Goal: Transaction & Acquisition: Book appointment/travel/reservation

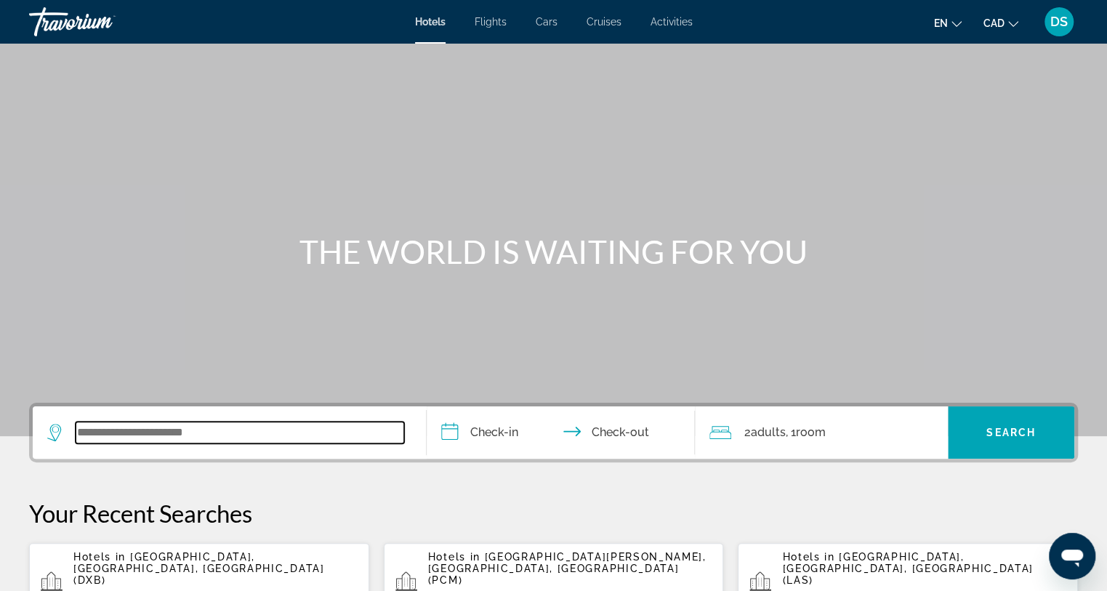
click at [163, 431] on input "Search widget" at bounding box center [240, 433] width 329 height 22
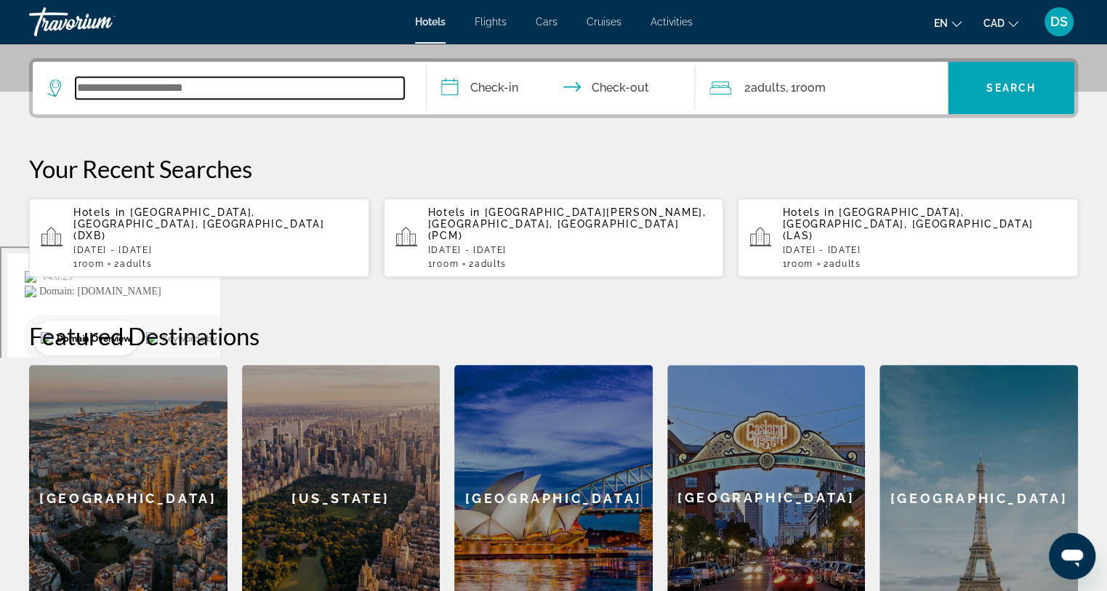
scroll to position [355, 0]
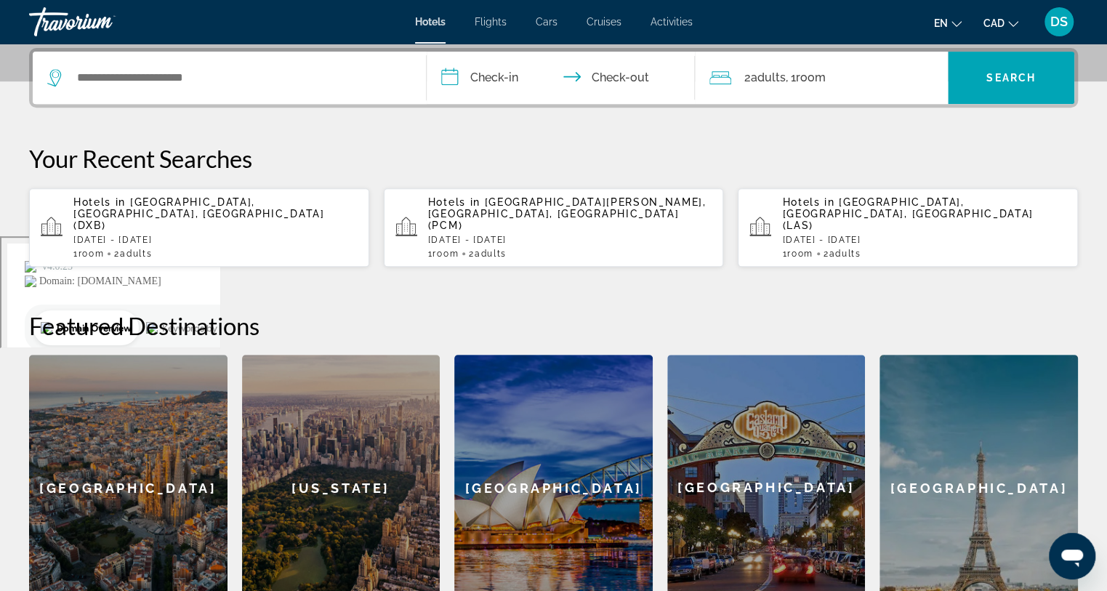
click at [481, 79] on input "**********" at bounding box center [563, 80] width 273 height 57
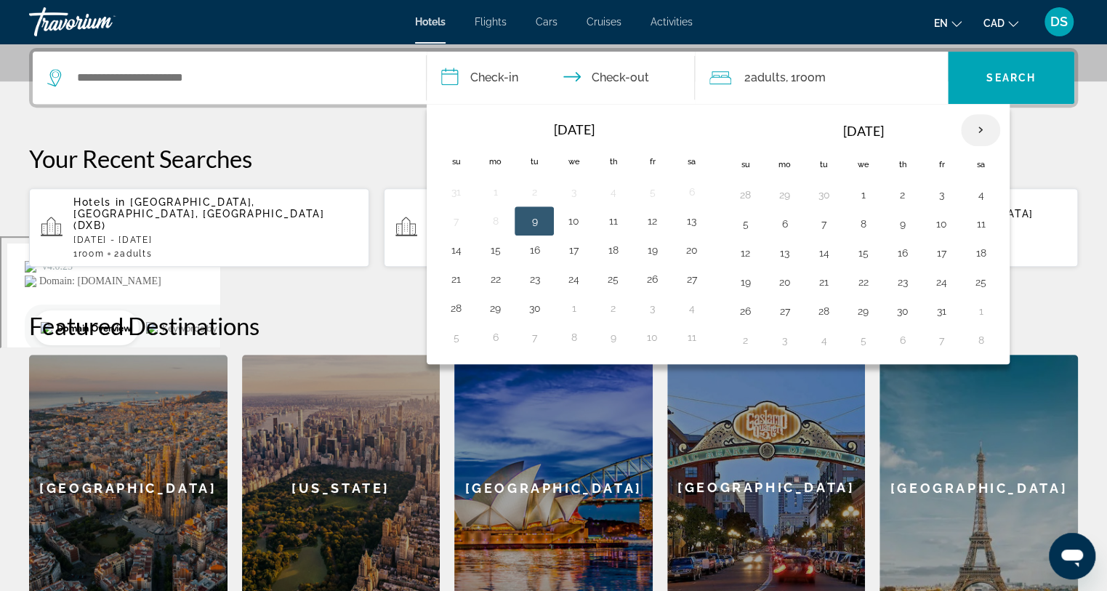
click at [977, 128] on th "Next month" at bounding box center [980, 130] width 39 height 32
click at [573, 305] on button "26" at bounding box center [573, 311] width 23 height 20
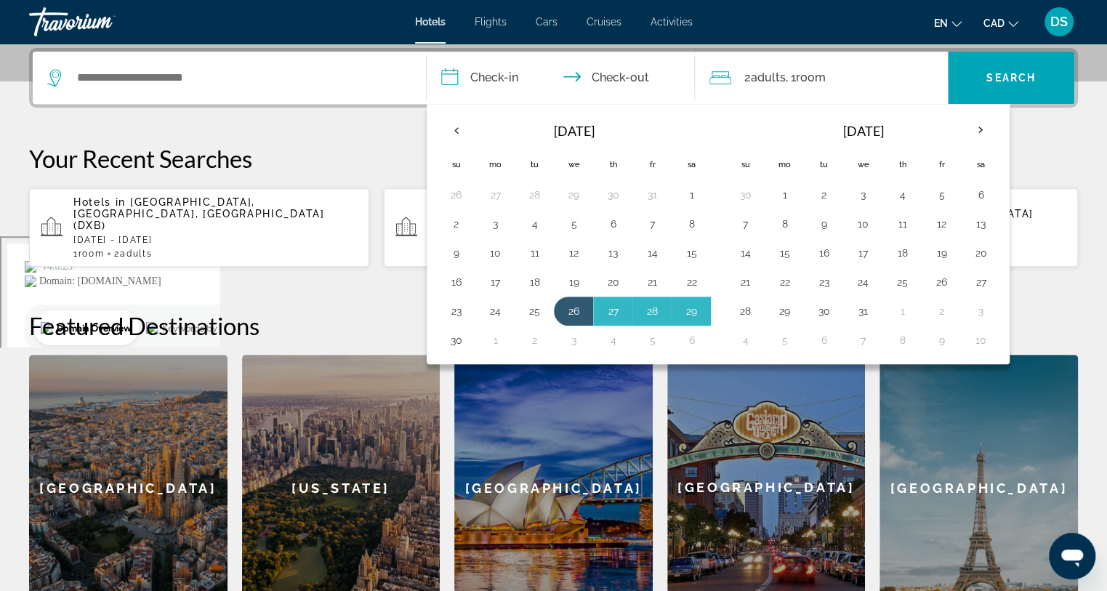
click at [465, 334] on button "30" at bounding box center [455, 340] width 23 height 20
type input "**********"
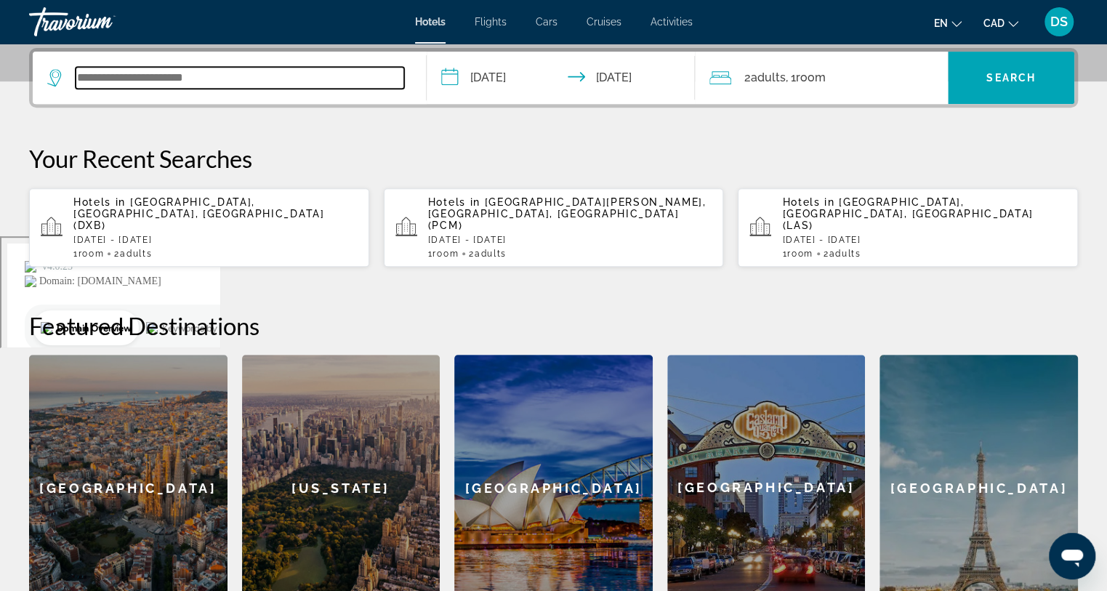
click at [263, 68] on input "Search widget" at bounding box center [240, 78] width 329 height 22
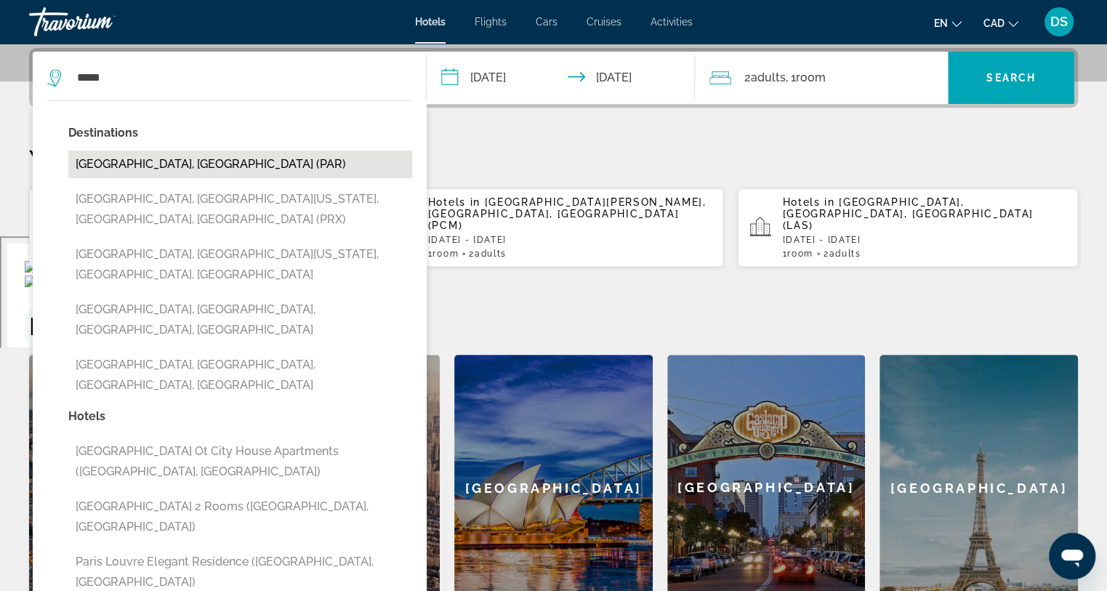
click at [170, 163] on button "[GEOGRAPHIC_DATA], [GEOGRAPHIC_DATA] (PAR)" at bounding box center [240, 165] width 344 height 28
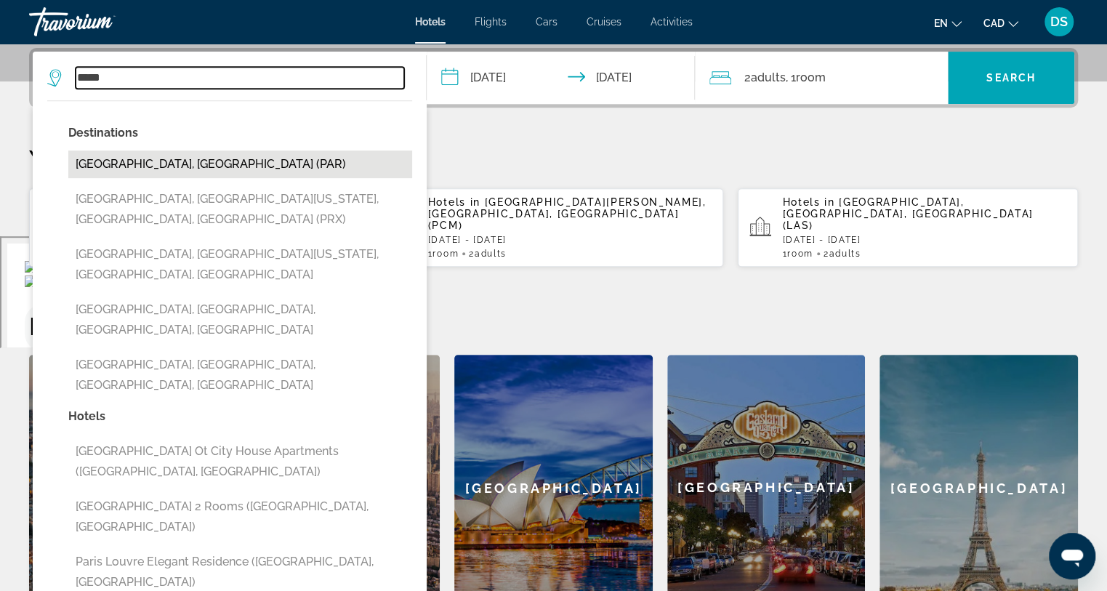
type input "**********"
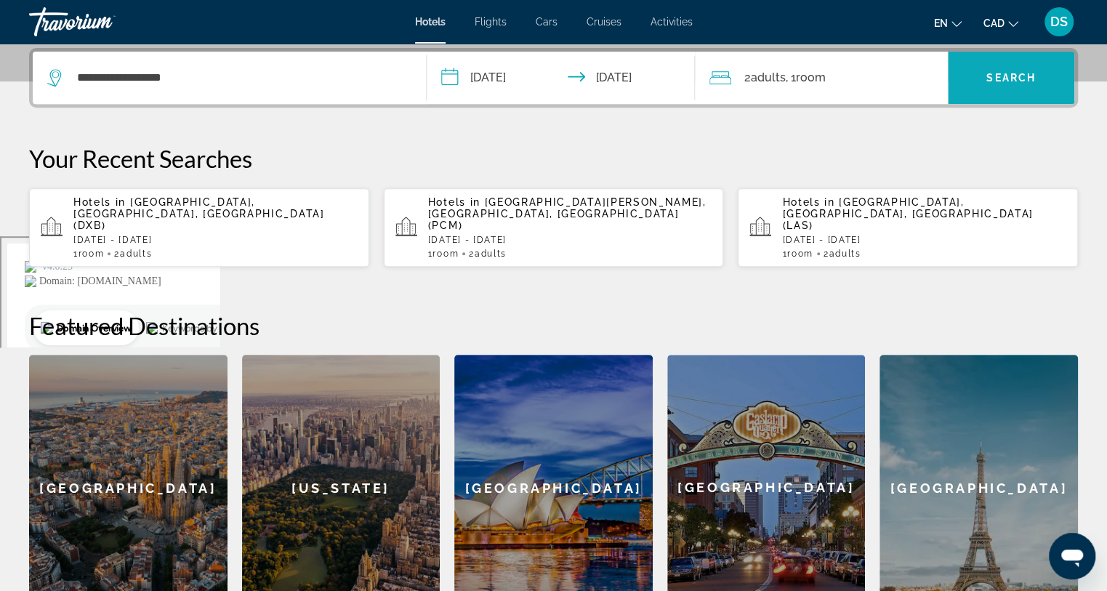
click at [984, 77] on span "Search widget" at bounding box center [1011, 77] width 127 height 35
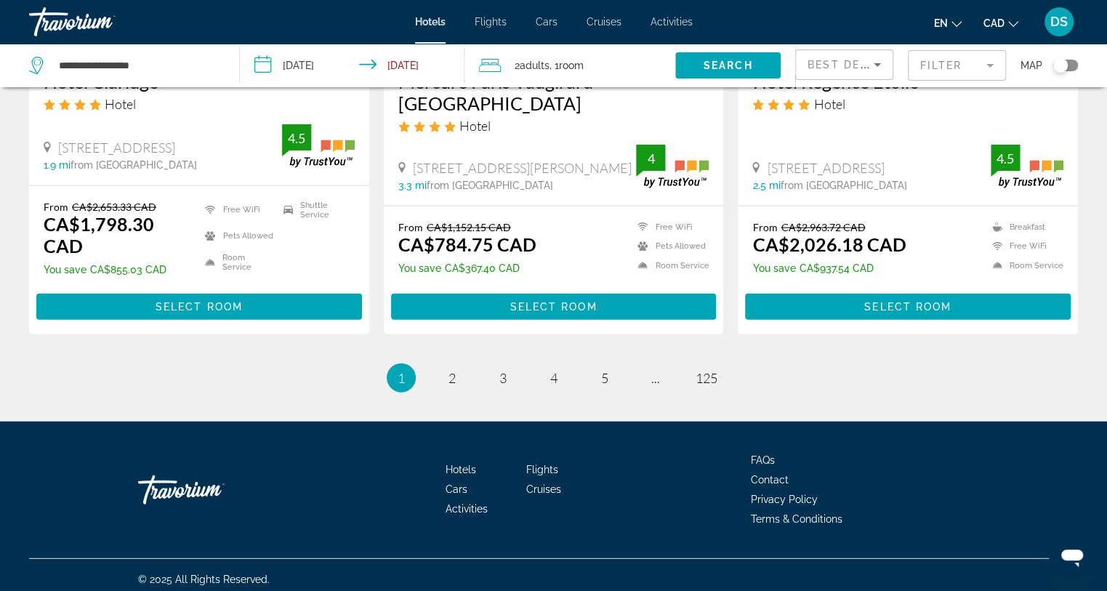
scroll to position [1918, 0]
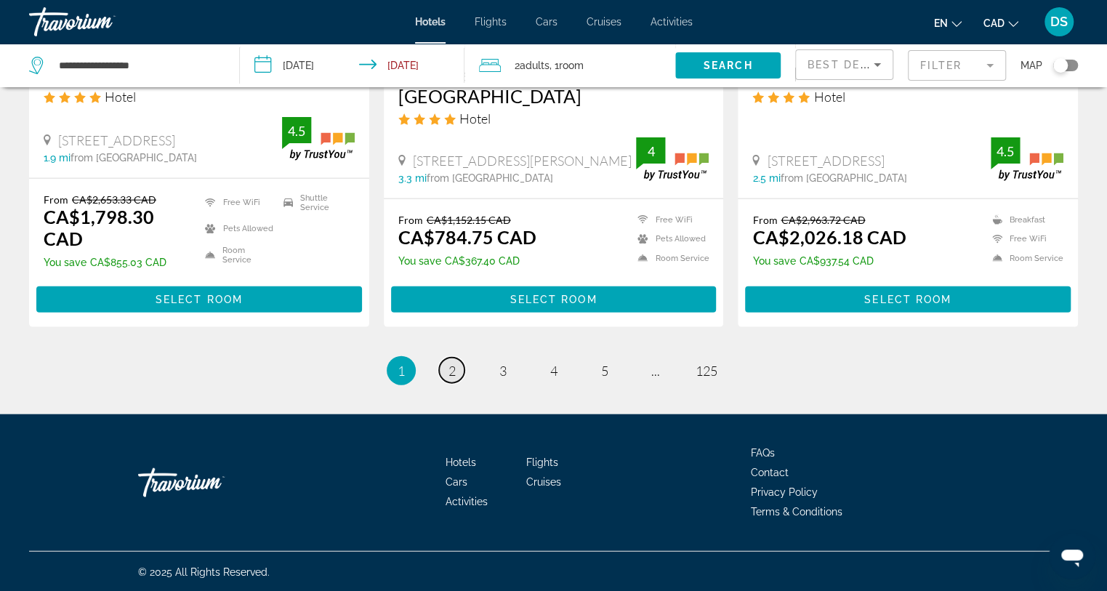
click at [455, 373] on link "page 2" at bounding box center [451, 370] width 25 height 25
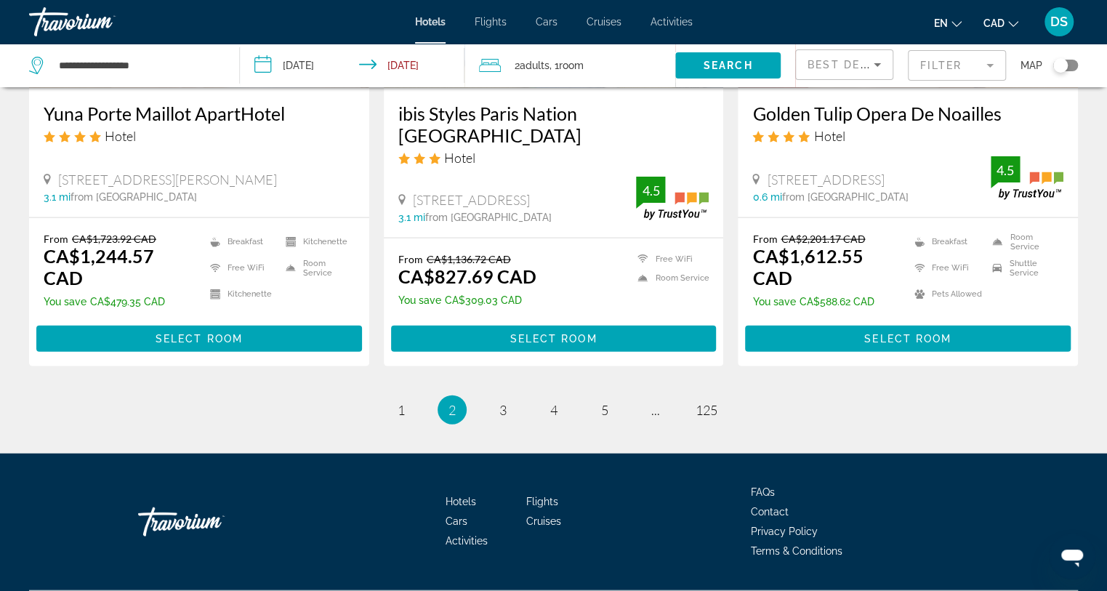
scroll to position [1904, 0]
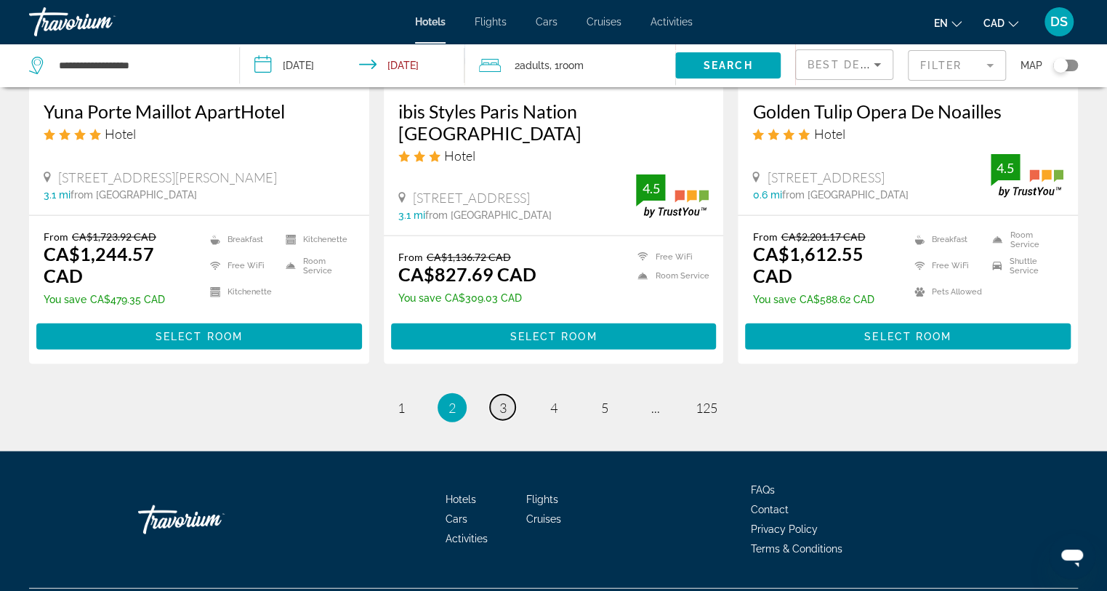
click at [503, 400] on span "3" at bounding box center [503, 408] width 7 height 16
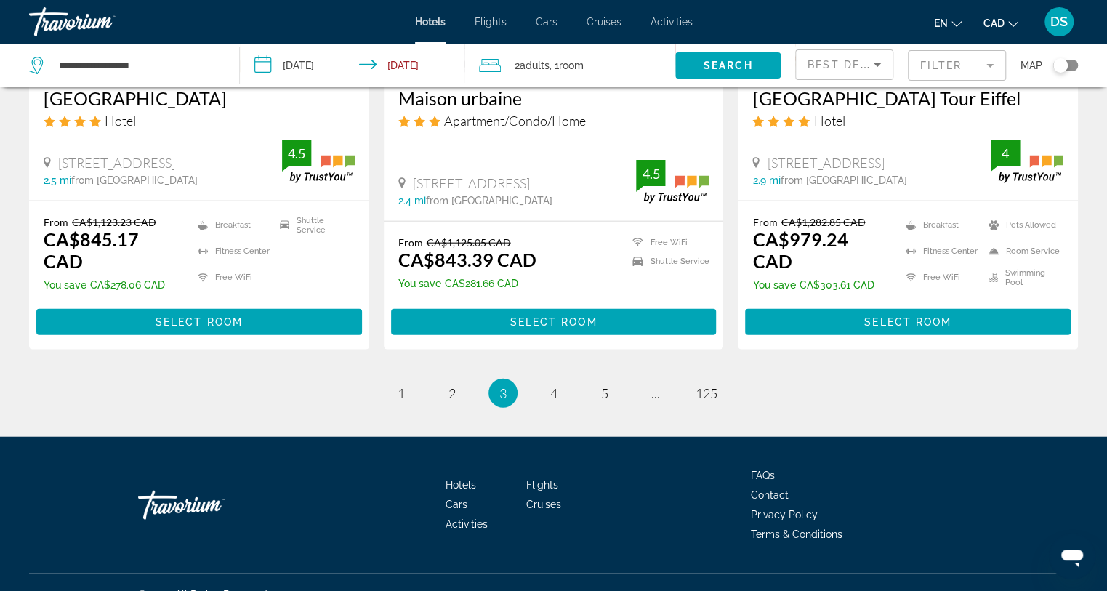
scroll to position [1960, 0]
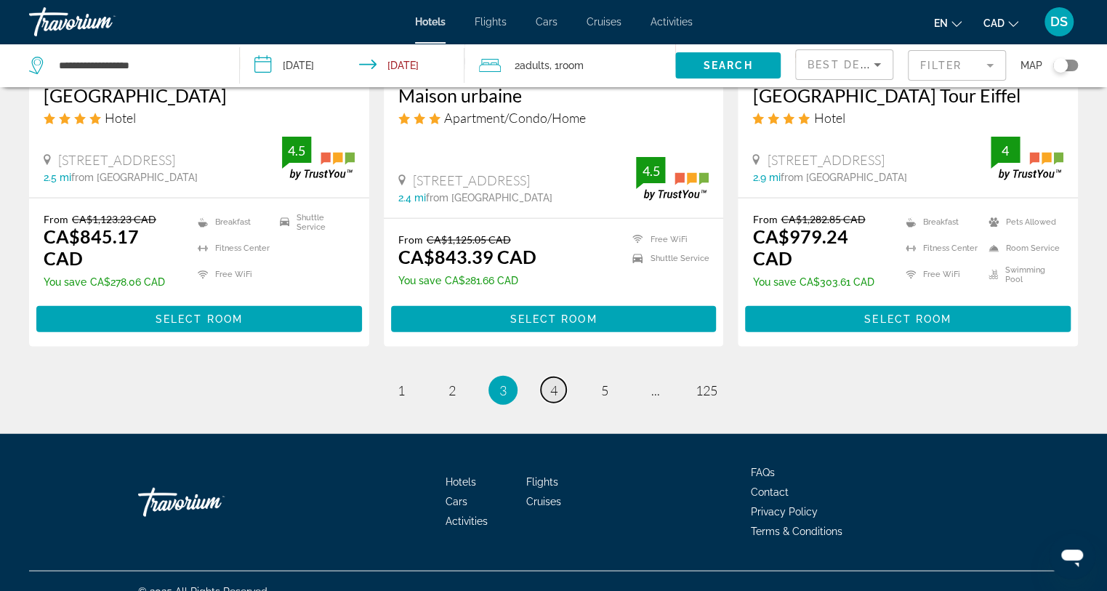
click at [556, 382] on span "4" at bounding box center [553, 390] width 7 height 16
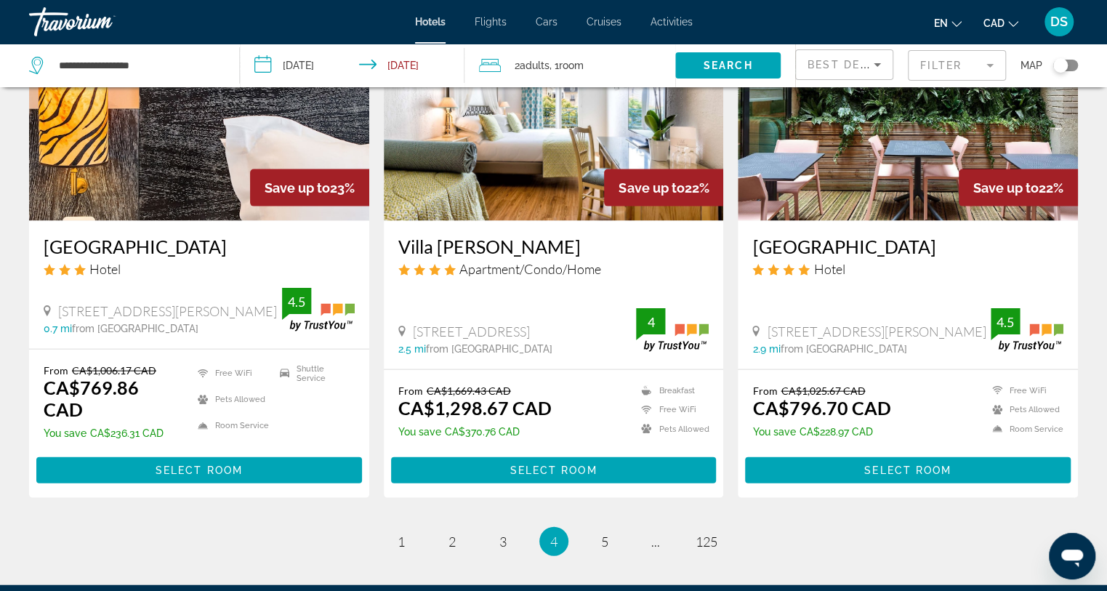
scroll to position [1793, 0]
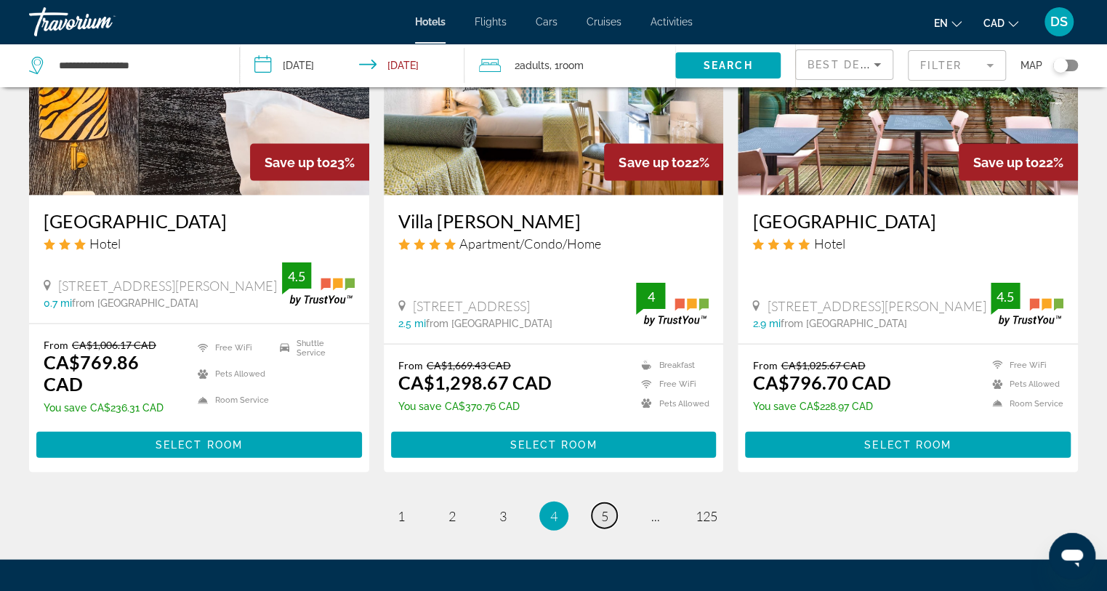
click at [604, 508] on span "5" at bounding box center [604, 516] width 7 height 16
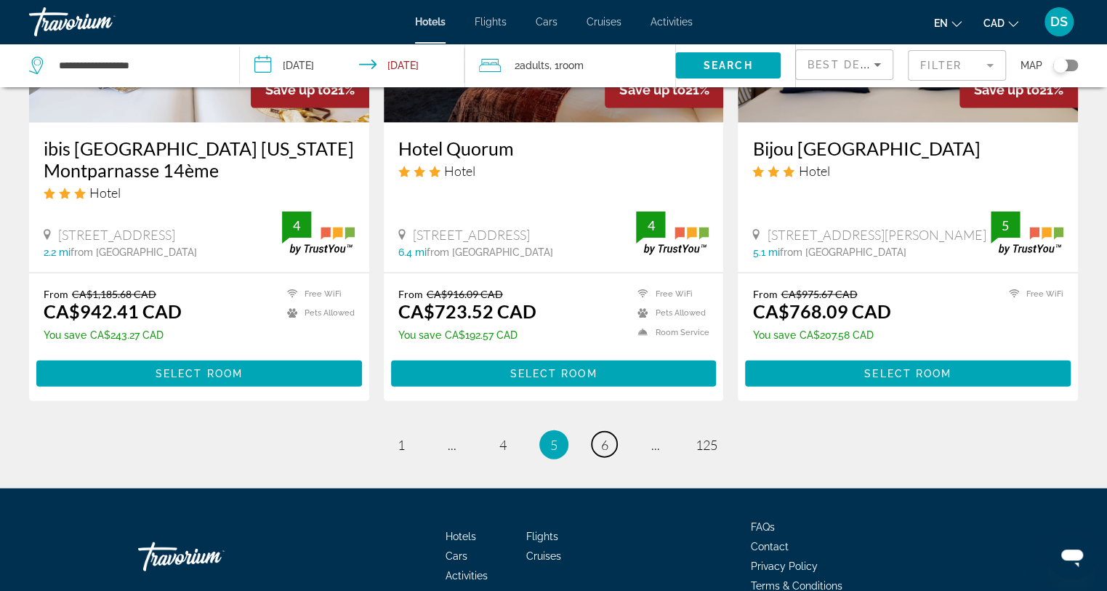
scroll to position [1896, 0]
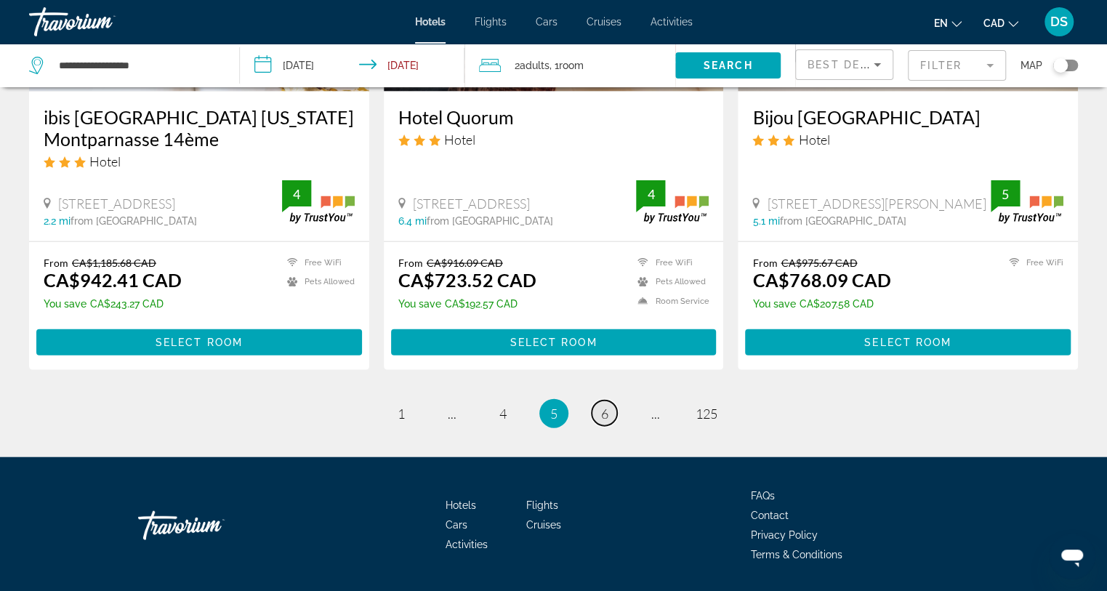
click at [601, 406] on span "6" at bounding box center [604, 414] width 7 height 16
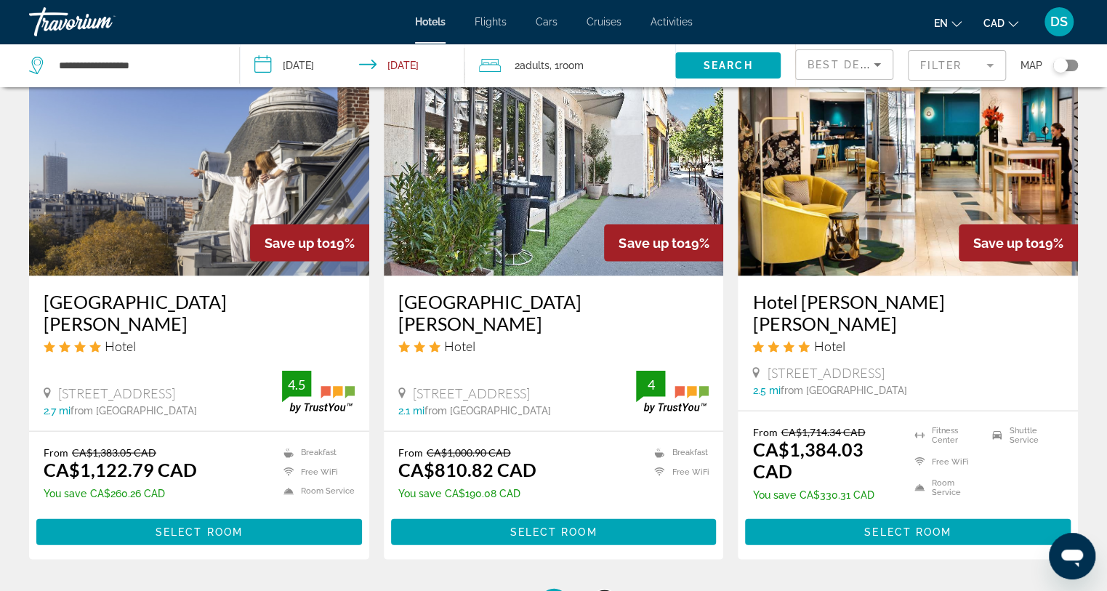
scroll to position [1891, 0]
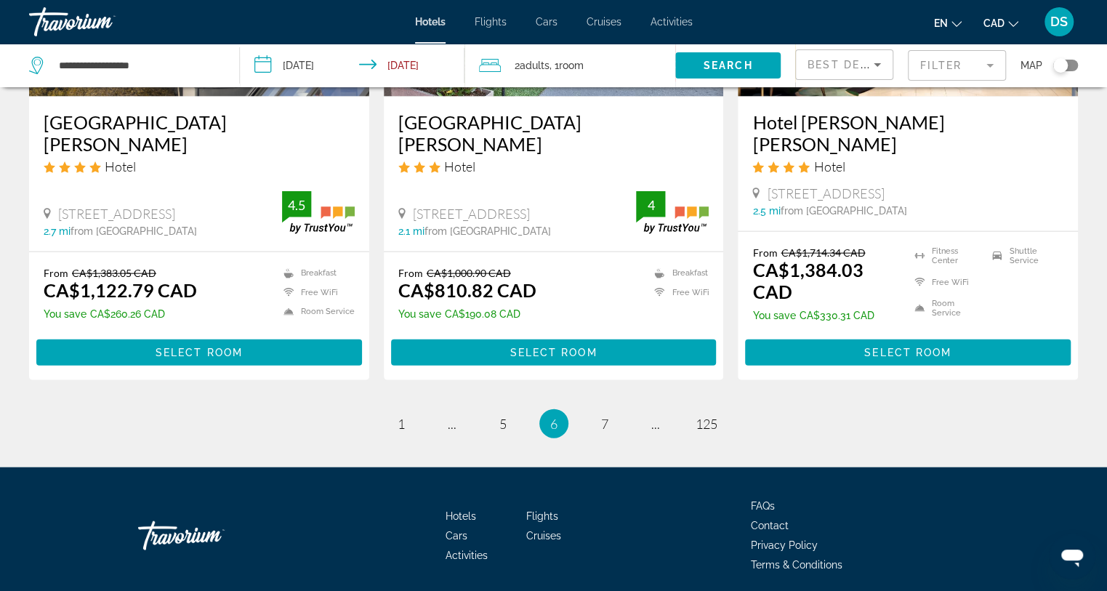
click at [1062, 63] on div "Toggle map" at bounding box center [1061, 65] width 15 height 15
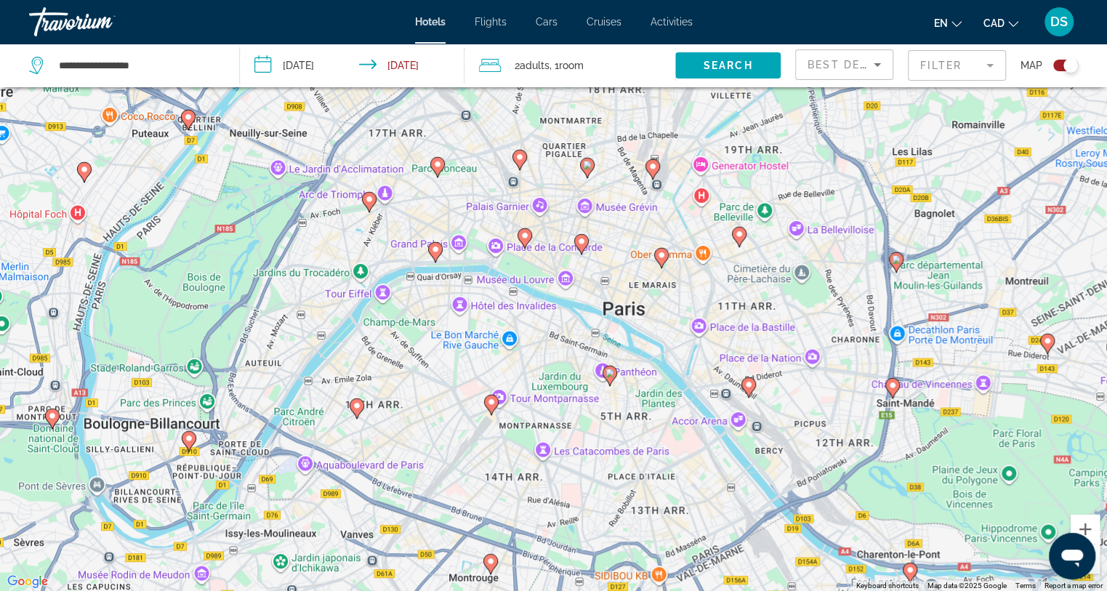
drag, startPoint x: 488, startPoint y: 159, endPoint x: 532, endPoint y: 308, distance: 155.5
click at [532, 308] on div "To activate drag with keyboard, press Alt + Enter. Once in keyboard drag state,…" at bounding box center [553, 295] width 1107 height 591
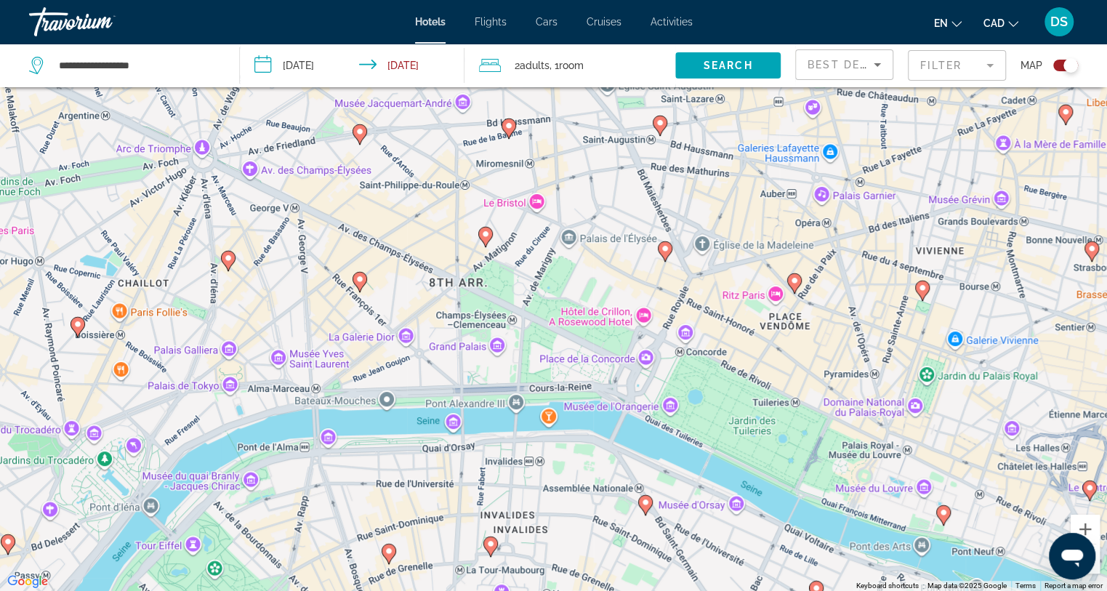
drag, startPoint x: 439, startPoint y: 236, endPoint x: 558, endPoint y: 468, distance: 260.8
click at [558, 468] on div "To activate drag with keyboard, press Alt + Enter. Once in keyboard drag state,…" at bounding box center [553, 295] width 1107 height 591
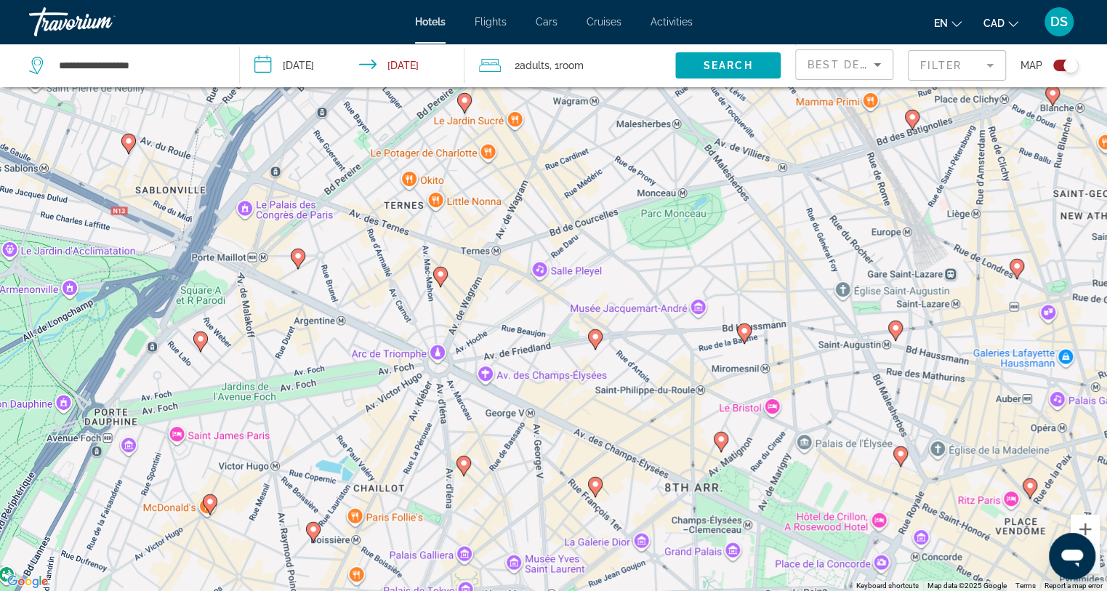
drag, startPoint x: 223, startPoint y: 220, endPoint x: 458, endPoint y: 428, distance: 314.7
click at [458, 428] on div "To activate drag with keyboard, press Alt + Enter. Once in keyboard drag state,…" at bounding box center [553, 295] width 1107 height 591
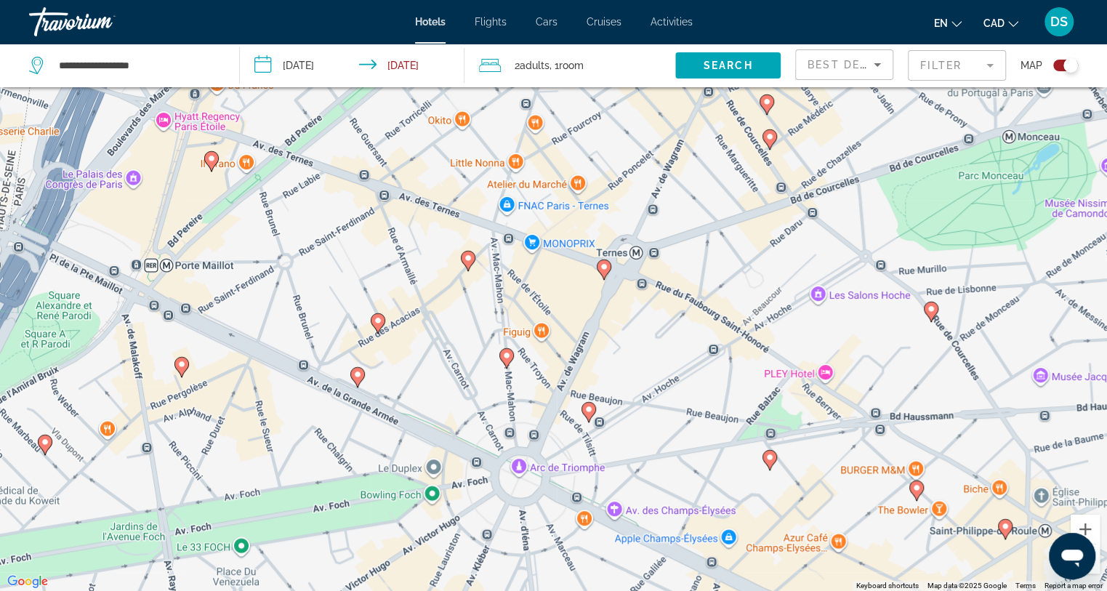
click at [377, 319] on image "Main content" at bounding box center [378, 320] width 9 height 9
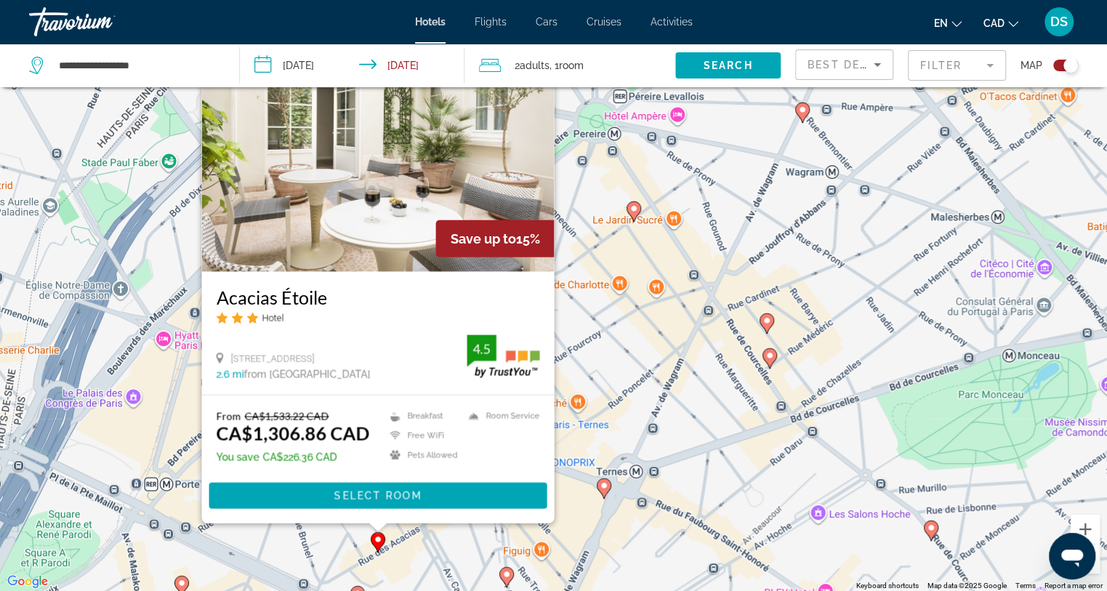
click at [179, 390] on div "To activate drag with keyboard, press Alt + Enter. Once in keyboard drag state,…" at bounding box center [553, 295] width 1107 height 591
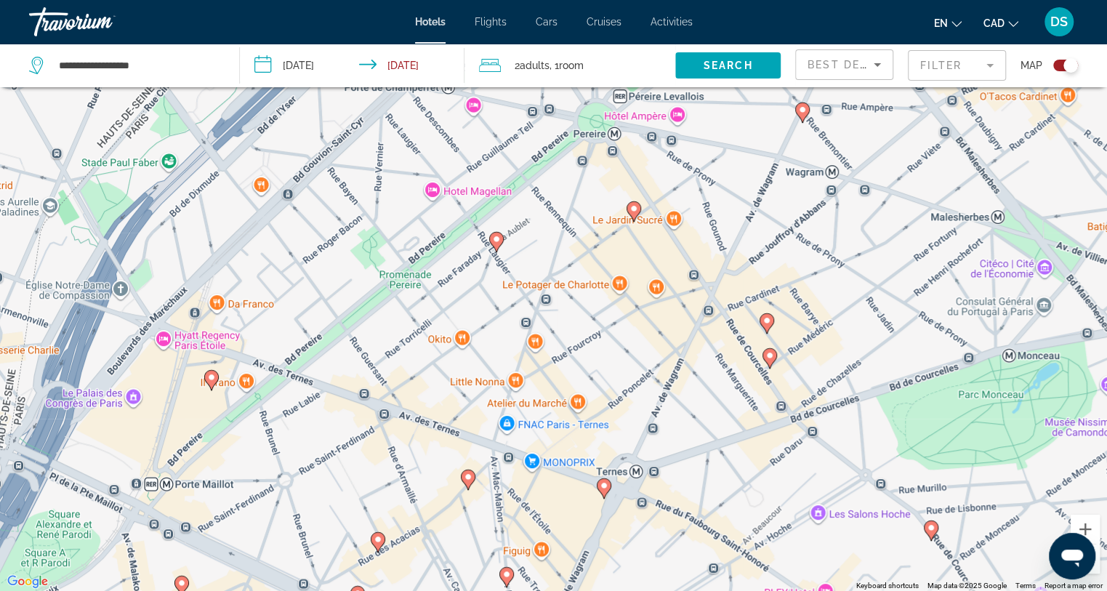
click at [209, 377] on image "Main content" at bounding box center [211, 377] width 9 height 9
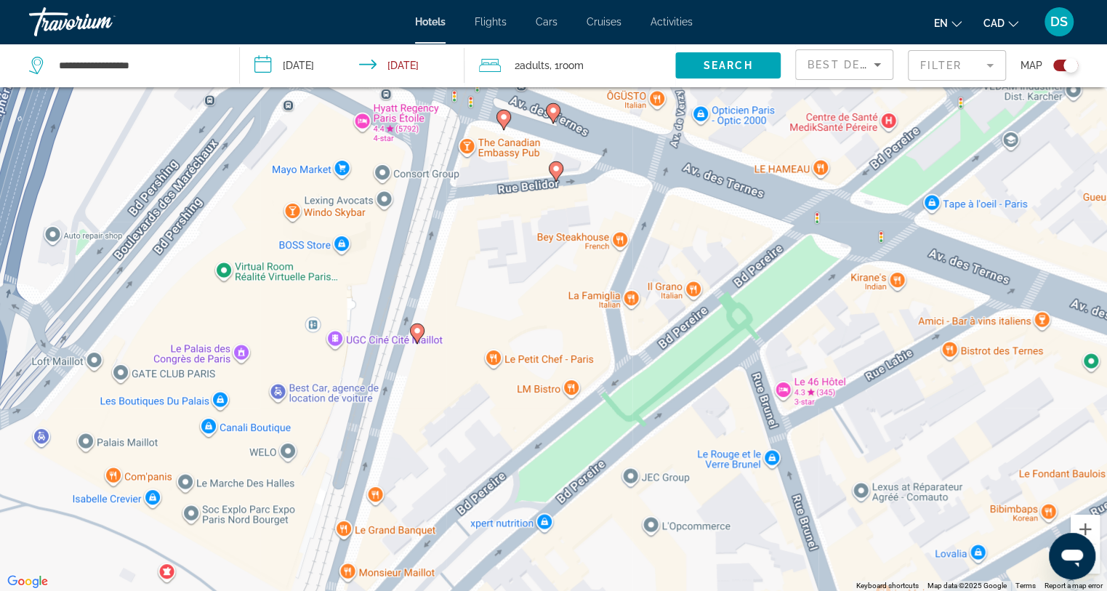
click at [411, 329] on icon "Main content" at bounding box center [416, 333] width 13 height 19
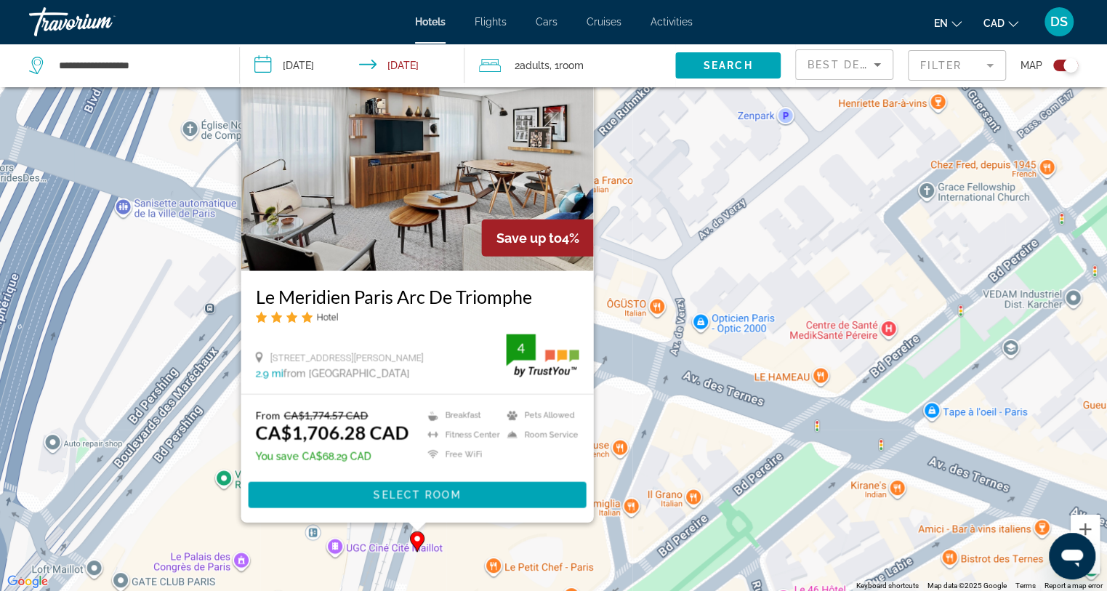
click at [635, 377] on div "To activate drag with keyboard, press Alt + Enter. Once in keyboard drag state,…" at bounding box center [553, 295] width 1107 height 591
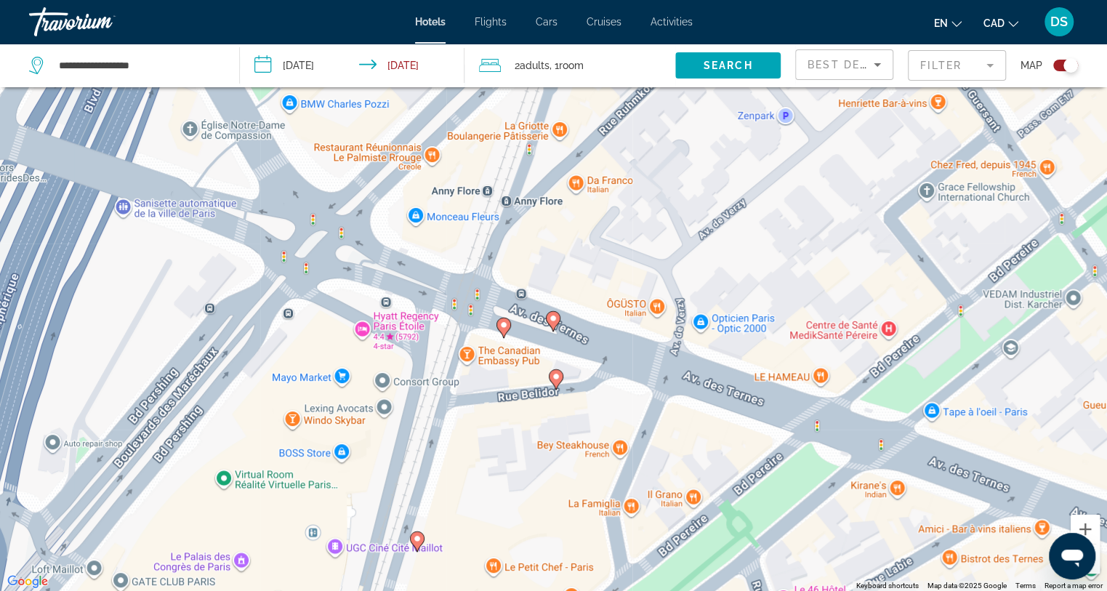
click at [503, 327] on image "Main content" at bounding box center [504, 325] width 9 height 9
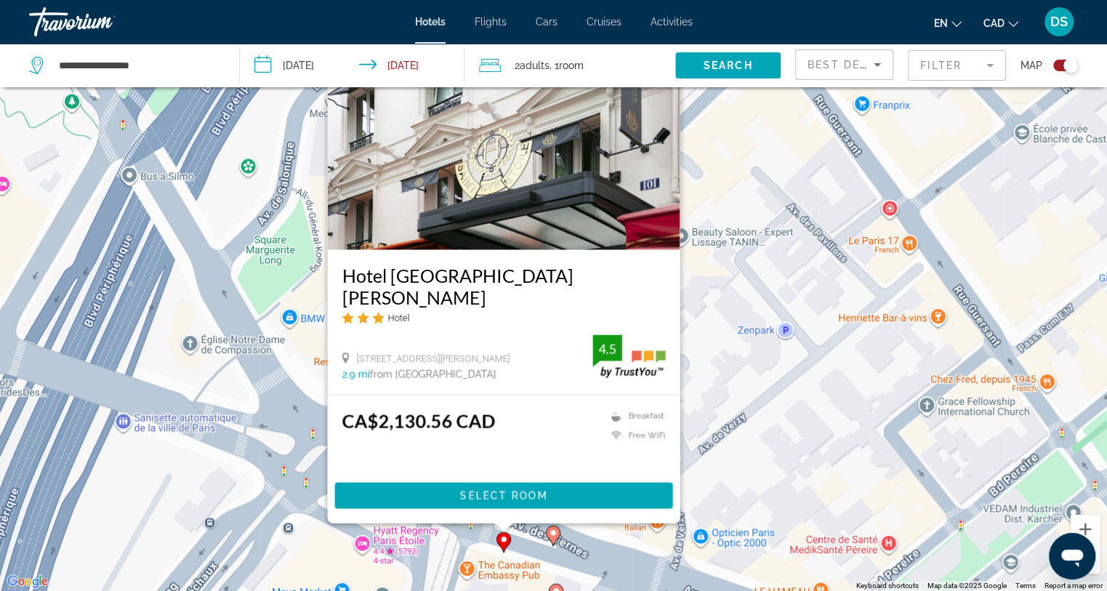
click at [475, 540] on div "To activate drag with keyboard, press Alt + Enter. Once in keyboard drag state,…" at bounding box center [553, 295] width 1107 height 591
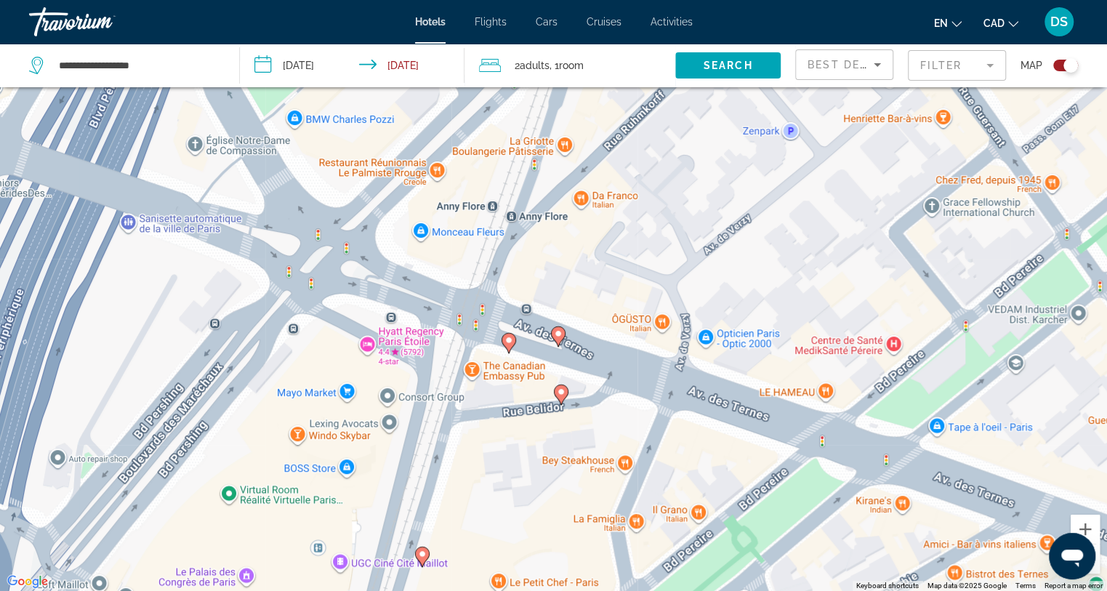
drag, startPoint x: 474, startPoint y: 541, endPoint x: 529, endPoint y: 319, distance: 228.6
click at [484, 331] on div "To activate drag with keyboard, press Alt + Enter. Once in keyboard drag state,…" at bounding box center [553, 295] width 1107 height 591
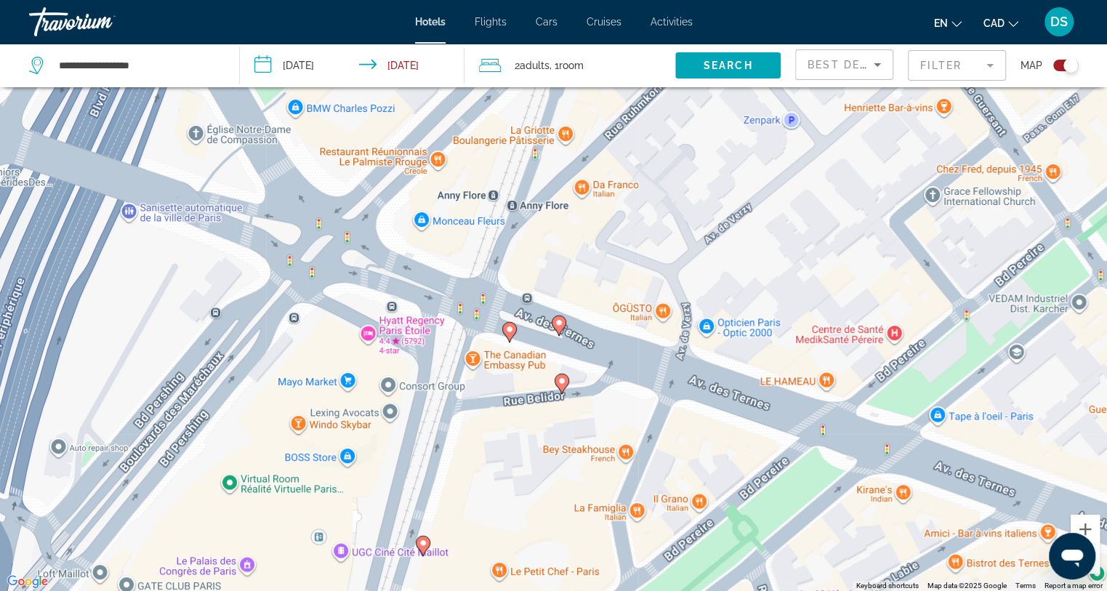
click at [561, 333] on gmp-advanced-marker "Main content" at bounding box center [559, 326] width 15 height 22
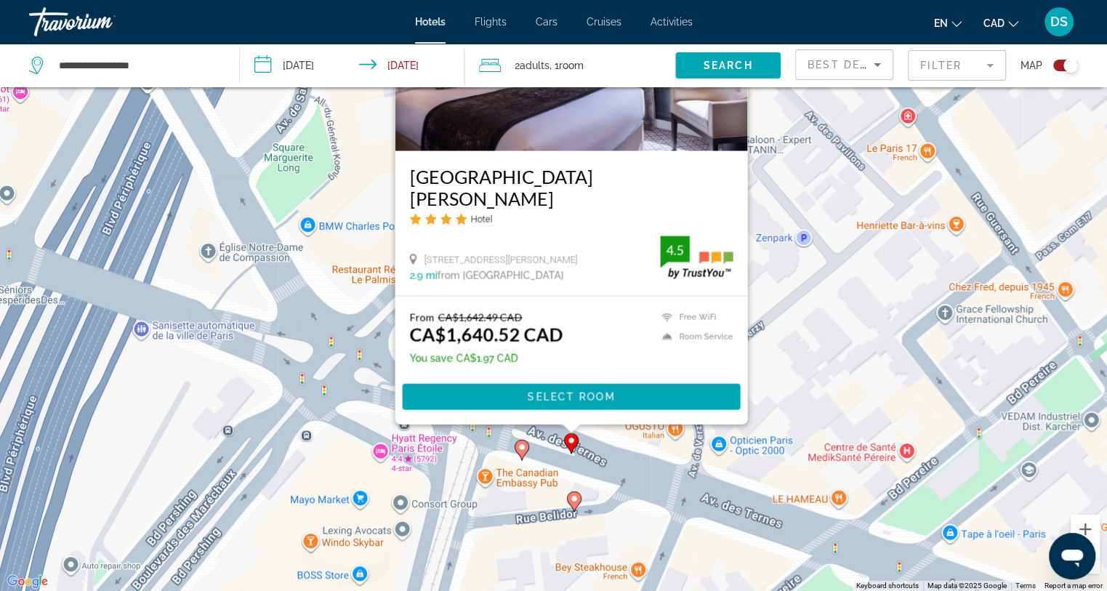
drag, startPoint x: 532, startPoint y: 542, endPoint x: 547, endPoint y: 412, distance: 131.0
click at [547, 412] on div "To activate drag with keyboard, press Alt + Enter. Once in keyboard drag state,…" at bounding box center [553, 295] width 1107 height 591
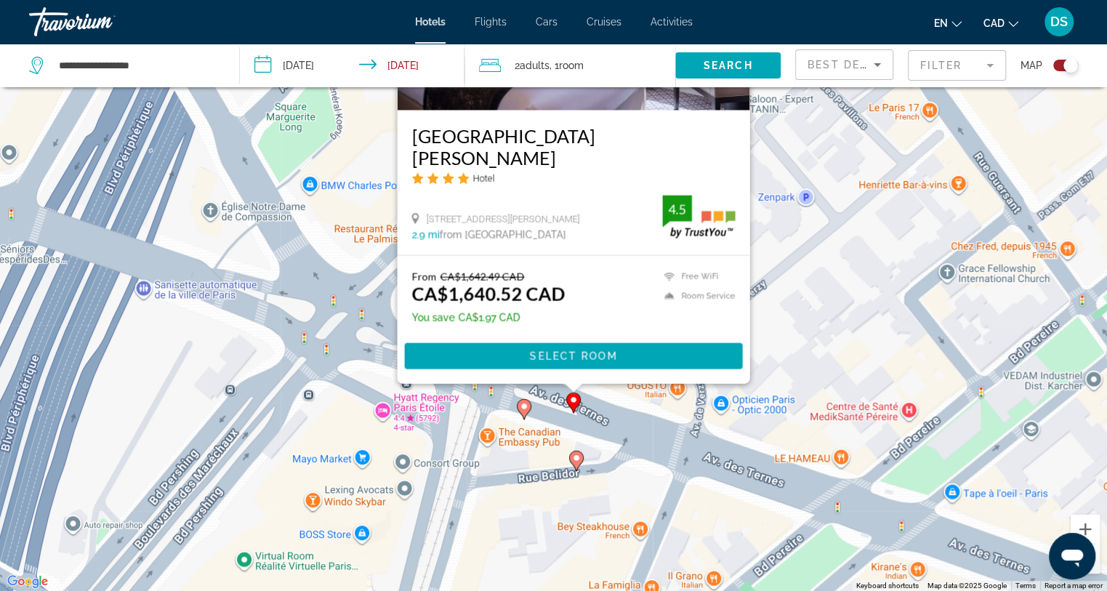
click at [573, 461] on image "Main content" at bounding box center [576, 458] width 9 height 9
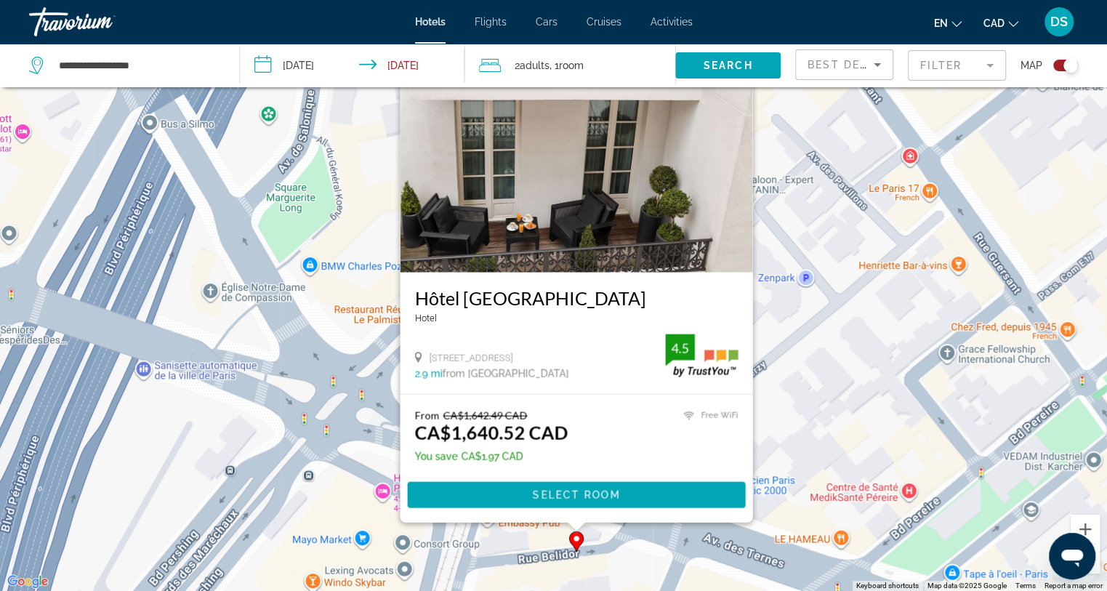
click at [510, 545] on div "To activate drag with keyboard, press Alt + Enter. Once in keyboard drag state,…" at bounding box center [553, 295] width 1107 height 591
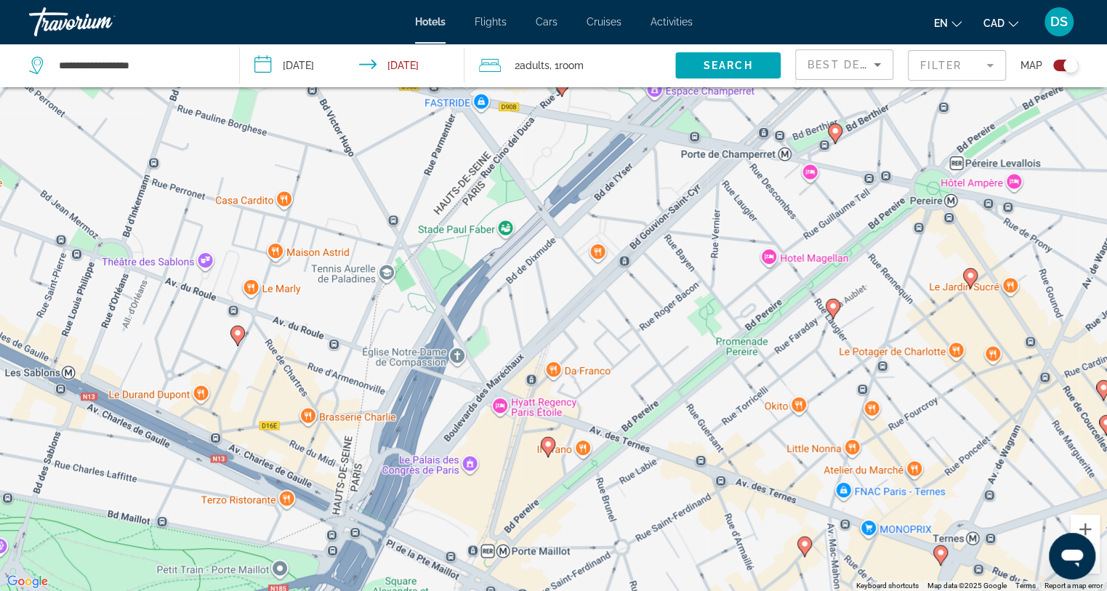
drag, startPoint x: 560, startPoint y: 428, endPoint x: 566, endPoint y: 324, distance: 104.9
click at [566, 324] on div "To activate drag with keyboard, press Alt + Enter. Once in keyboard drag state,…" at bounding box center [553, 295] width 1107 height 591
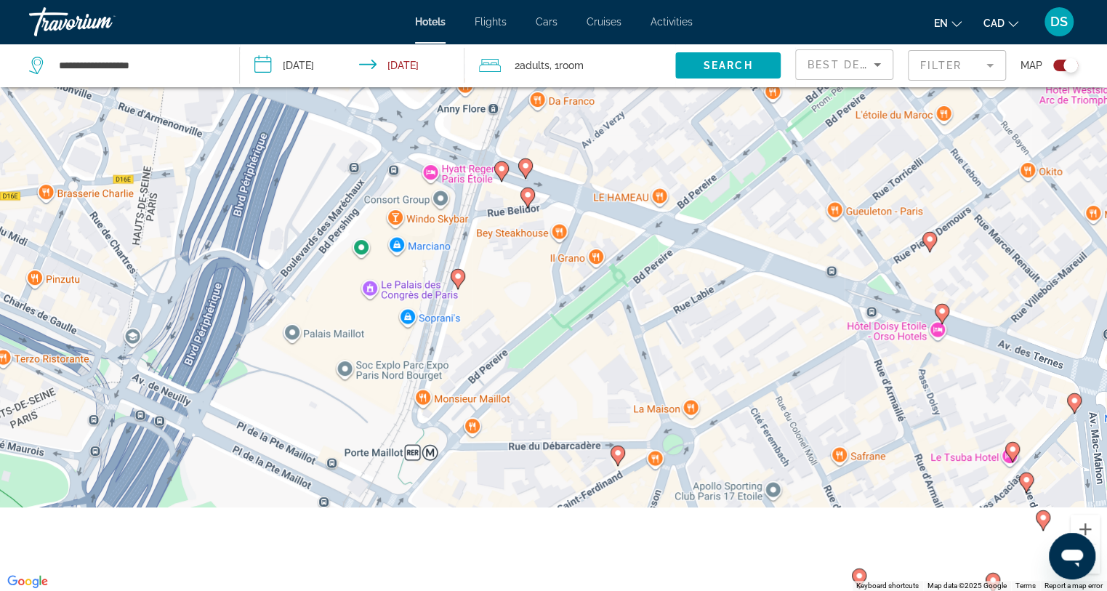
drag, startPoint x: 583, startPoint y: 402, endPoint x: 558, endPoint y: 302, distance: 102.6
click at [561, 300] on div "To activate drag with keyboard, press Alt + Enter. Once in keyboard drag state,…" at bounding box center [553, 295] width 1107 height 591
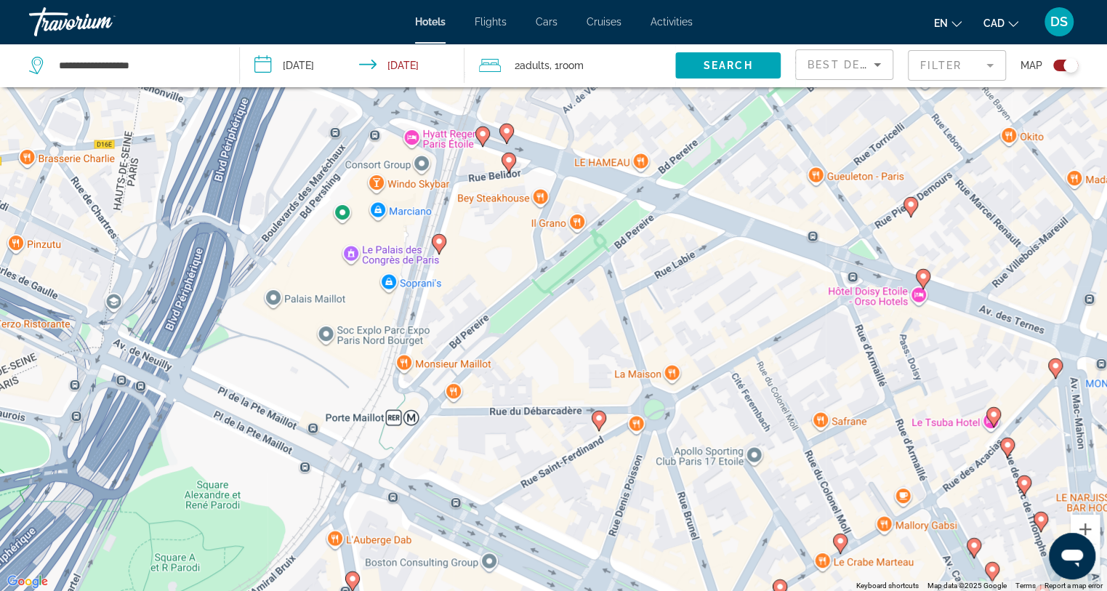
click at [600, 424] on icon "Main content" at bounding box center [598, 420] width 13 height 19
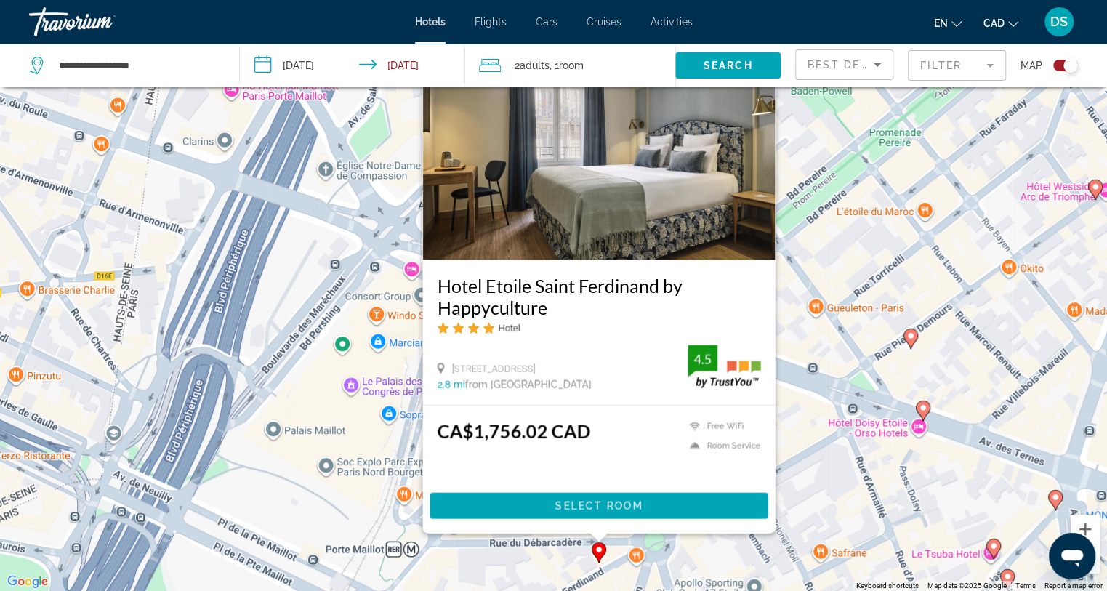
click at [814, 419] on div "To activate drag with keyboard, press Alt + Enter. Once in keyboard drag state,…" at bounding box center [553, 295] width 1107 height 591
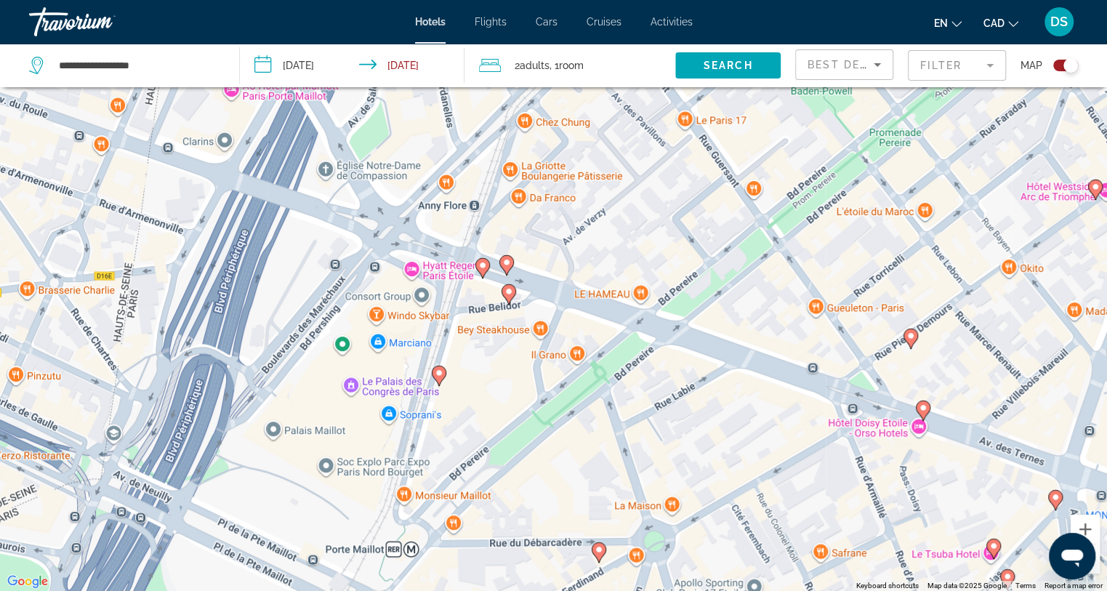
click at [908, 335] on image "Main content" at bounding box center [911, 336] width 9 height 9
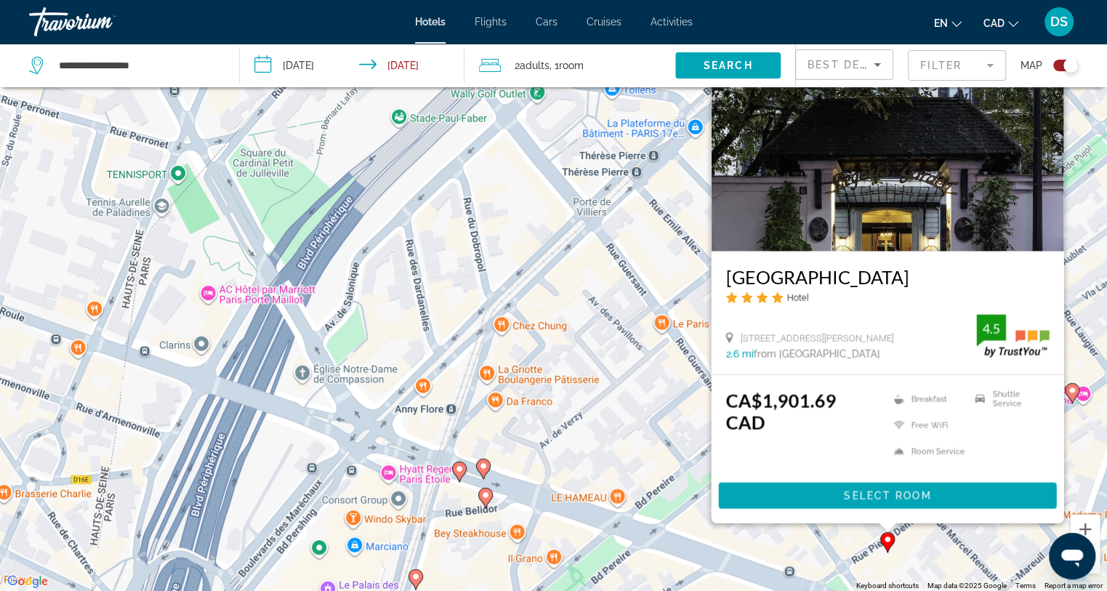
click at [766, 529] on div "To activate drag with keyboard, press Alt + Enter. Once in keyboard drag state,…" at bounding box center [553, 295] width 1107 height 591
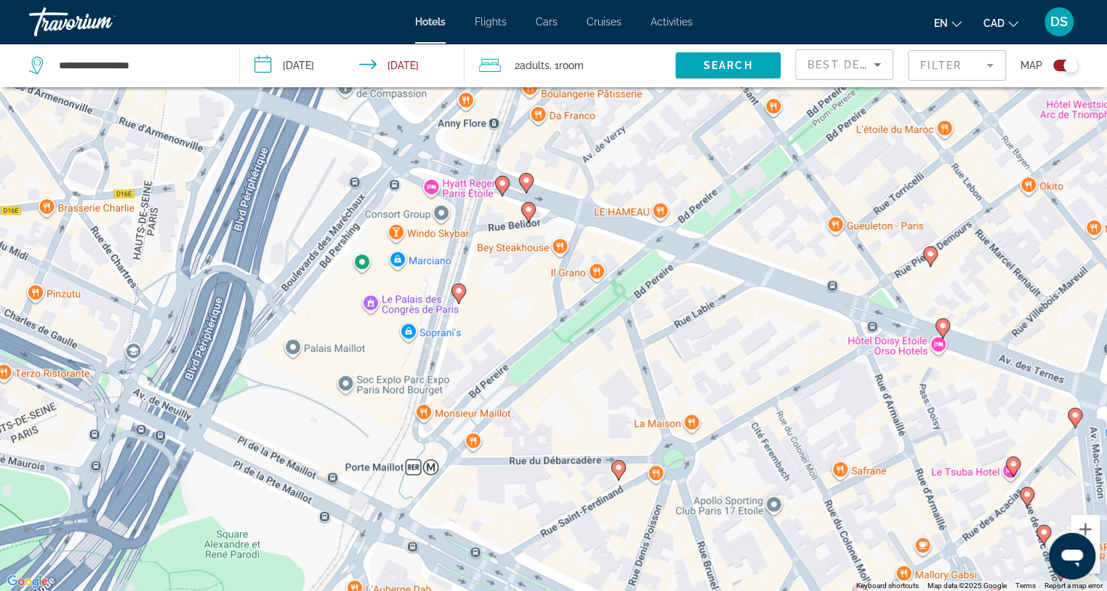
drag, startPoint x: 629, startPoint y: 403, endPoint x: 650, endPoint y: 138, distance: 265.5
click at [660, 119] on div "To activate drag with keyboard, press Alt + Enter. Once in keyboard drag state,…" at bounding box center [553, 295] width 1107 height 591
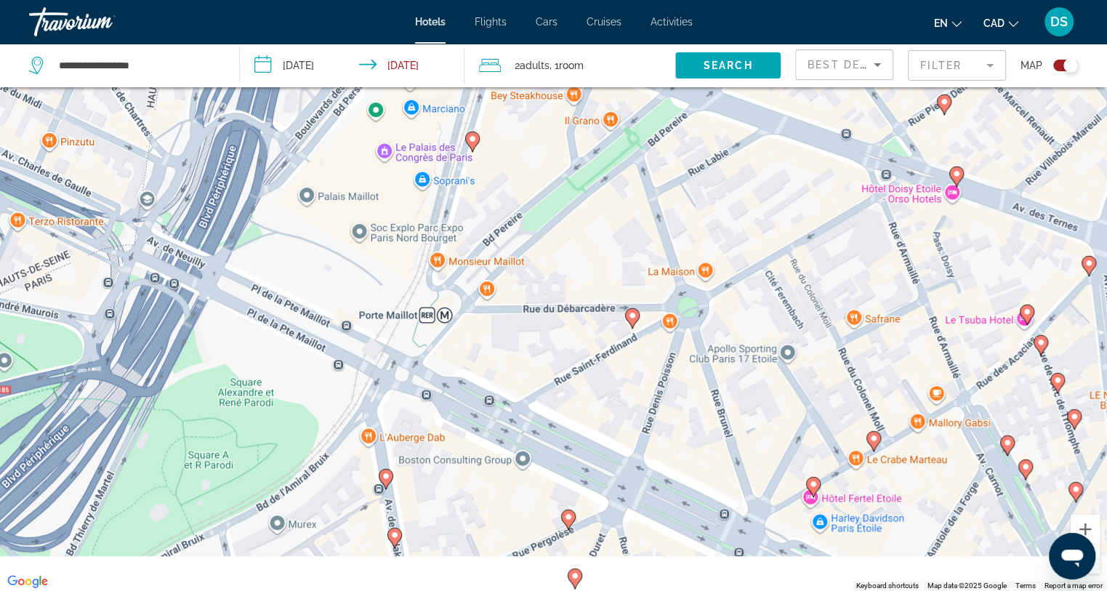
drag, startPoint x: 534, startPoint y: 361, endPoint x: 535, endPoint y: 287, distance: 73.5
click at [535, 287] on div "To activate drag with keyboard, press Alt + Enter. Once in keyboard drag state,…" at bounding box center [553, 295] width 1107 height 591
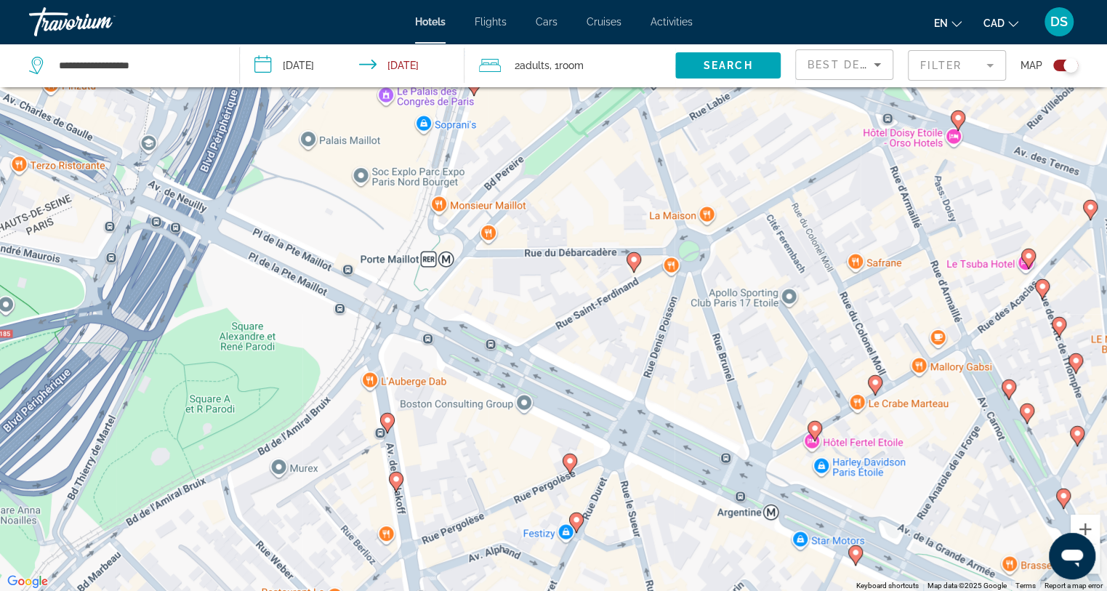
click at [385, 422] on image "Main content" at bounding box center [387, 420] width 9 height 9
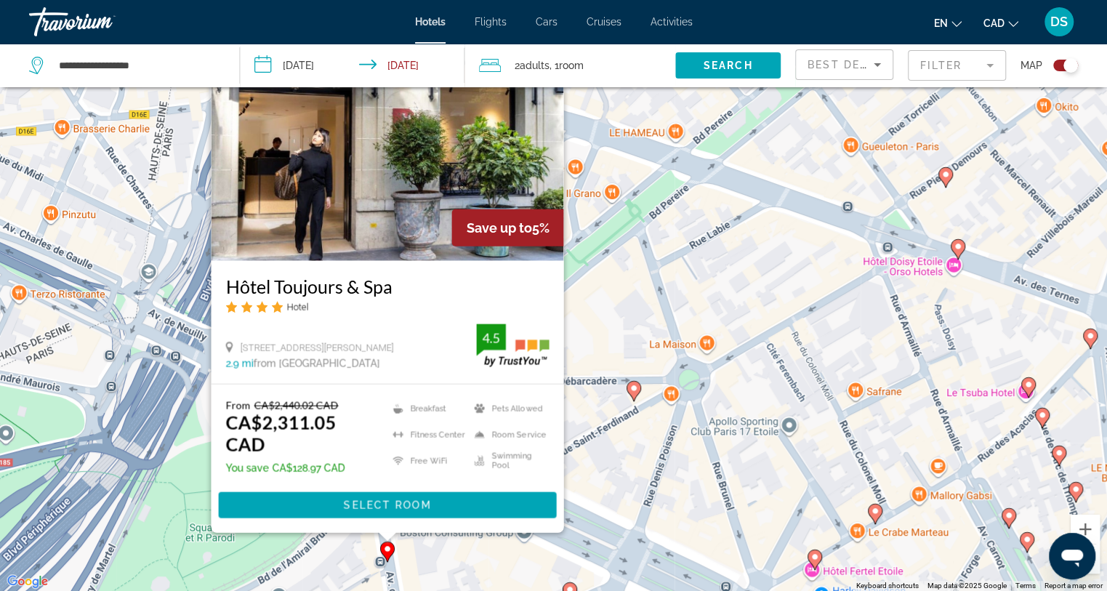
click at [462, 585] on div "To activate drag with keyboard, press Alt + Enter. Once in keyboard drag state,…" at bounding box center [553, 295] width 1107 height 591
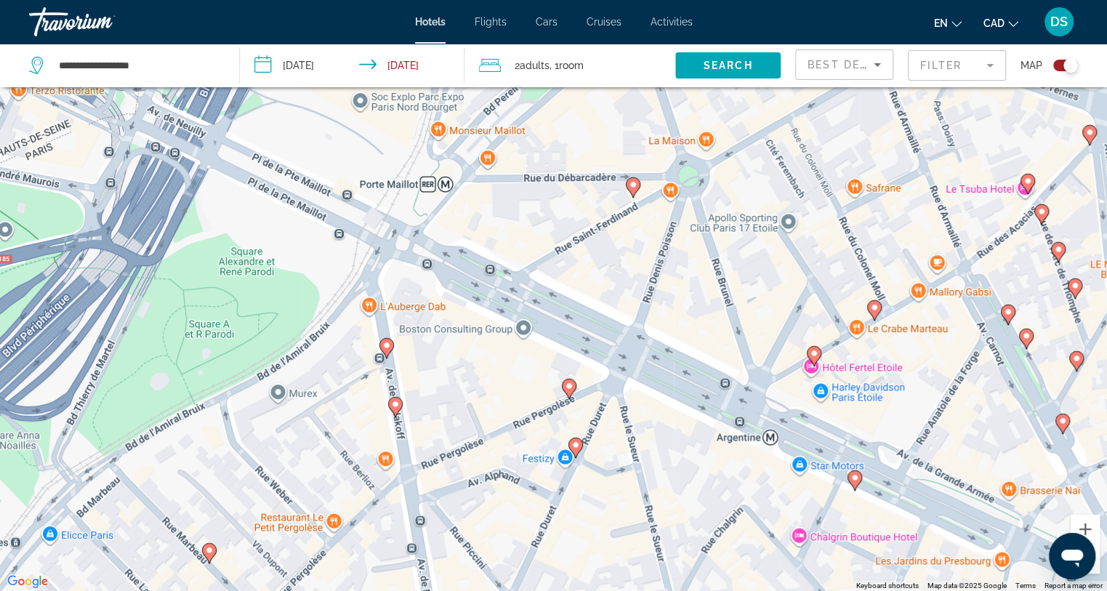
drag, startPoint x: 452, startPoint y: 540, endPoint x: 449, endPoint y: 337, distance: 202.9
click at [451, 336] on div "To activate drag with keyboard, press Alt + Enter. Once in keyboard drag state,…" at bounding box center [553, 295] width 1107 height 591
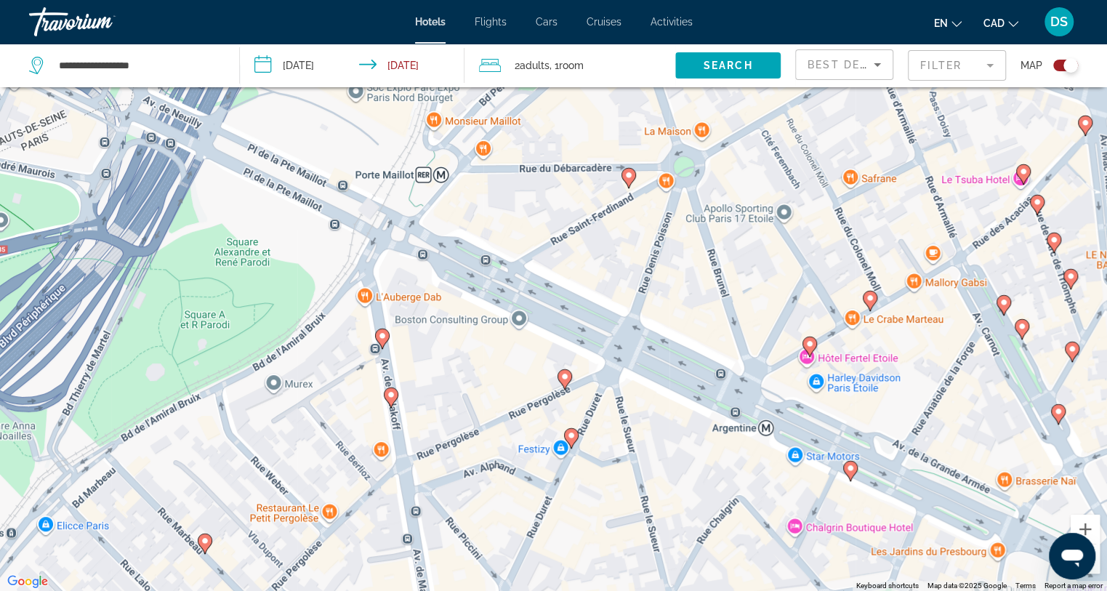
click at [392, 402] on icon "Main content" at bounding box center [390, 397] width 13 height 19
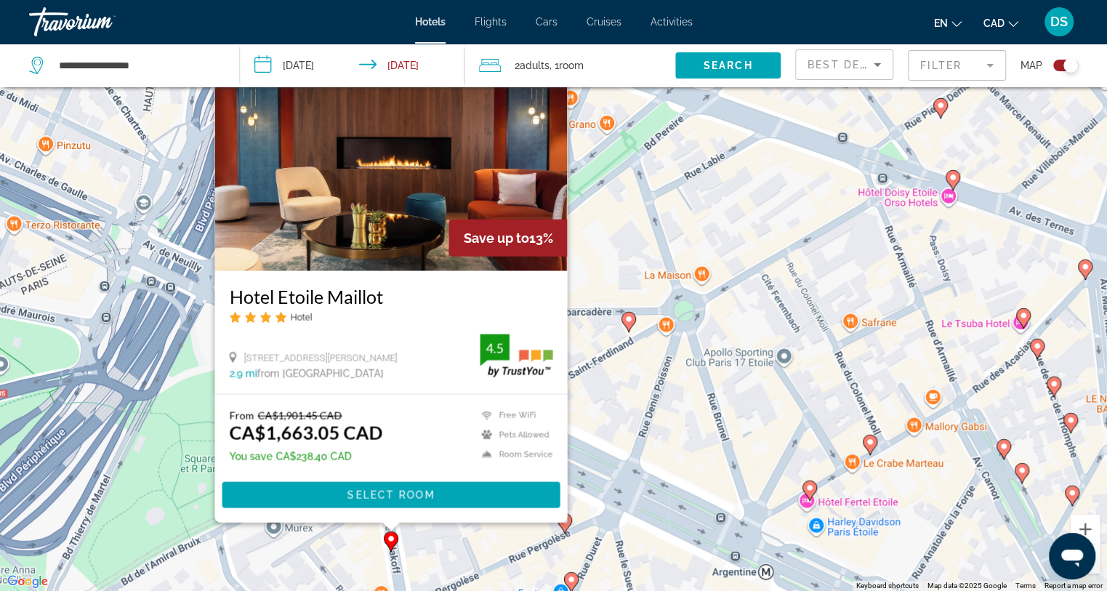
click at [608, 442] on div "To activate drag with keyboard, press Alt + Enter. Once in keyboard drag state,…" at bounding box center [553, 295] width 1107 height 591
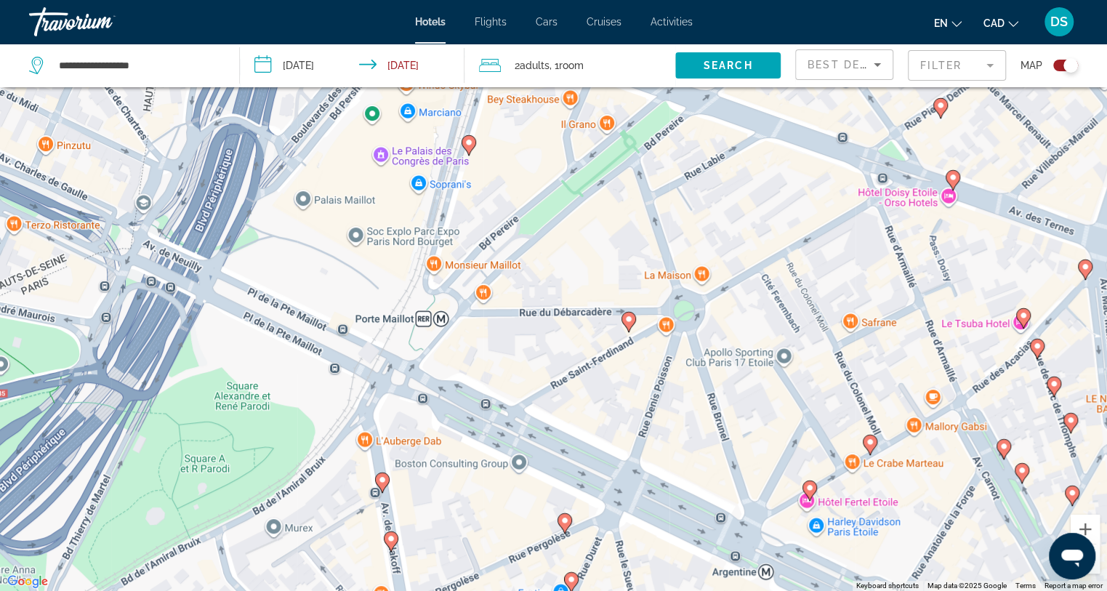
click at [563, 527] on icon "Main content" at bounding box center [564, 522] width 13 height 19
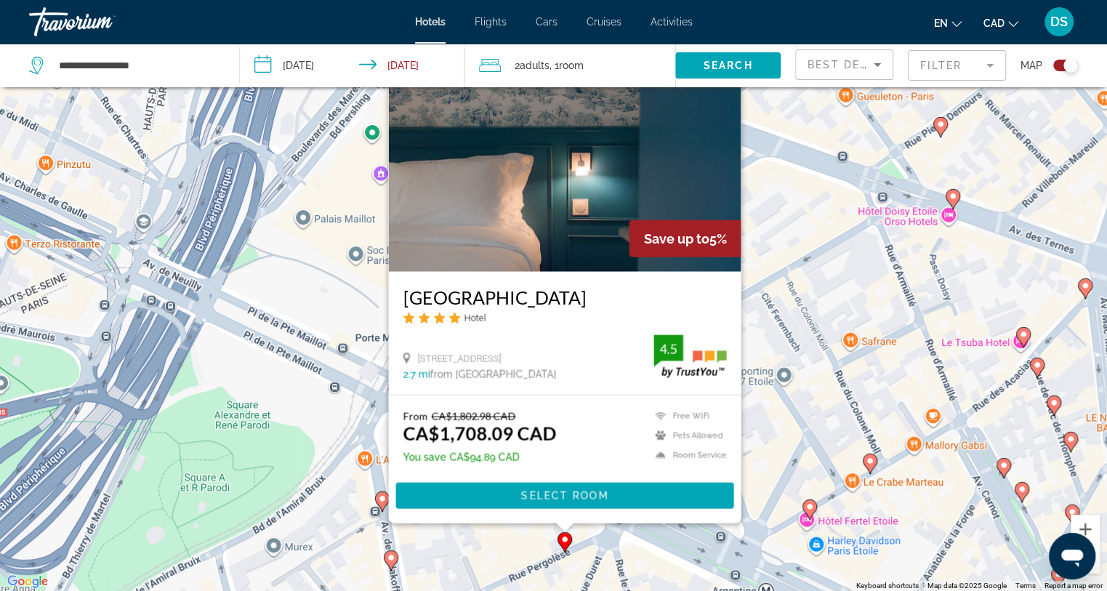
click at [510, 553] on div "To activate drag with keyboard, press Alt + Enter. Once in keyboard drag state,…" at bounding box center [553, 295] width 1107 height 591
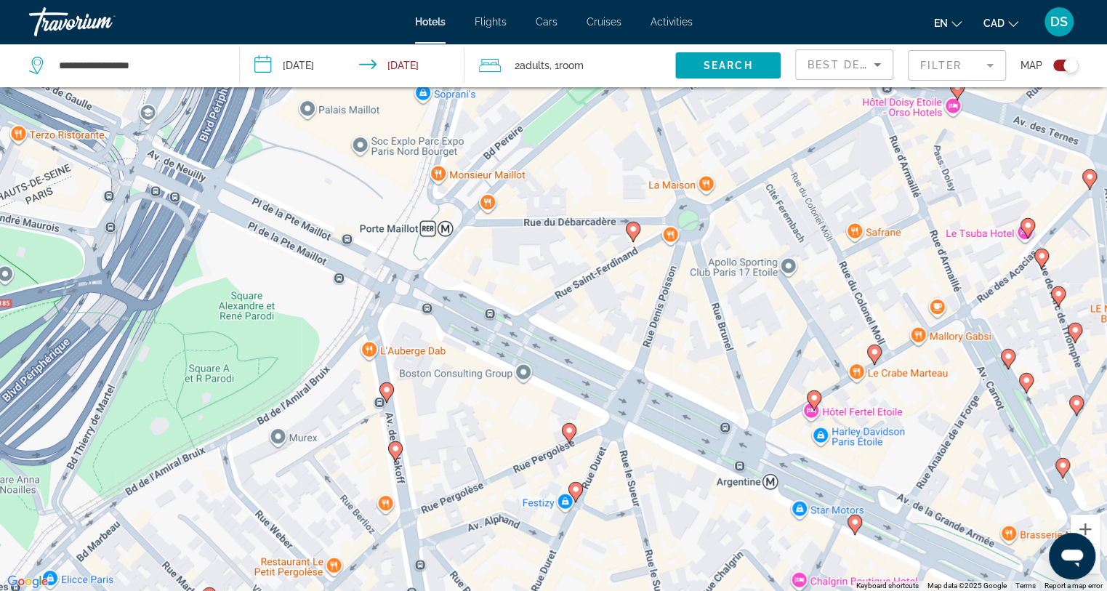
drag, startPoint x: 551, startPoint y: 492, endPoint x: 540, endPoint y: 372, distance: 119.7
click at [539, 362] on div "To activate drag with keyboard, press Alt + Enter. Once in keyboard drag state,…" at bounding box center [553, 295] width 1107 height 591
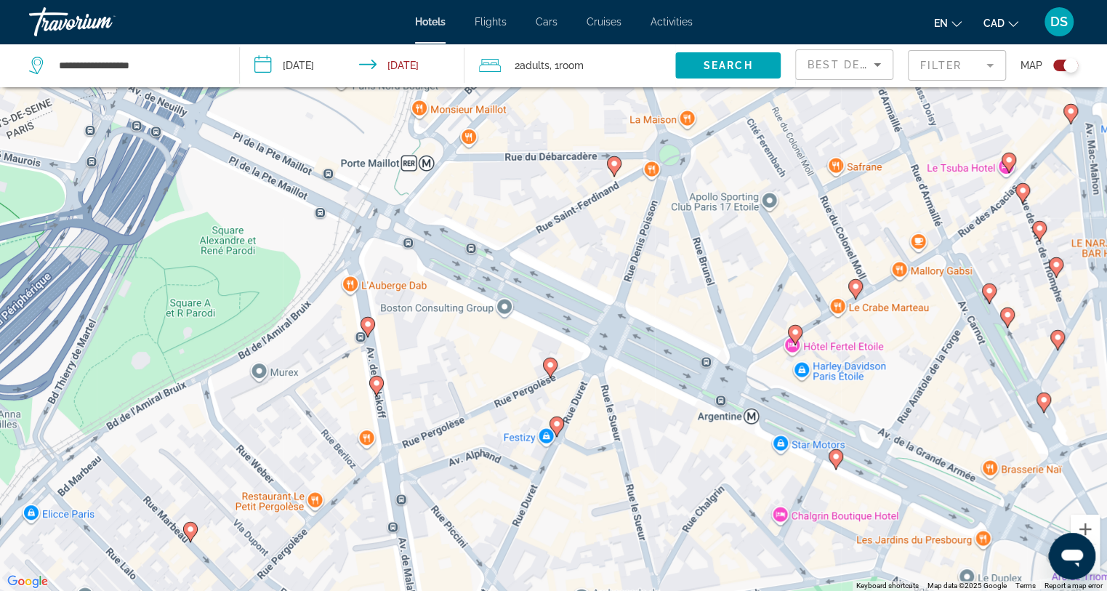
click at [553, 428] on icon "Main content" at bounding box center [556, 426] width 13 height 19
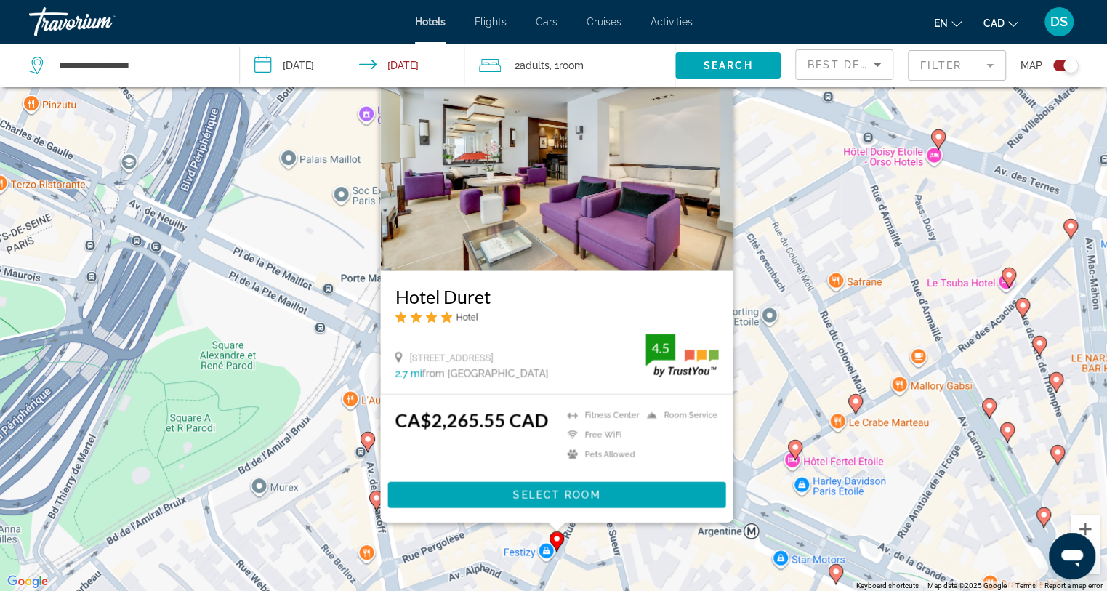
click at [444, 540] on div "To activate drag with keyboard, press Alt + Enter. Once in keyboard drag state,…" at bounding box center [553, 295] width 1107 height 591
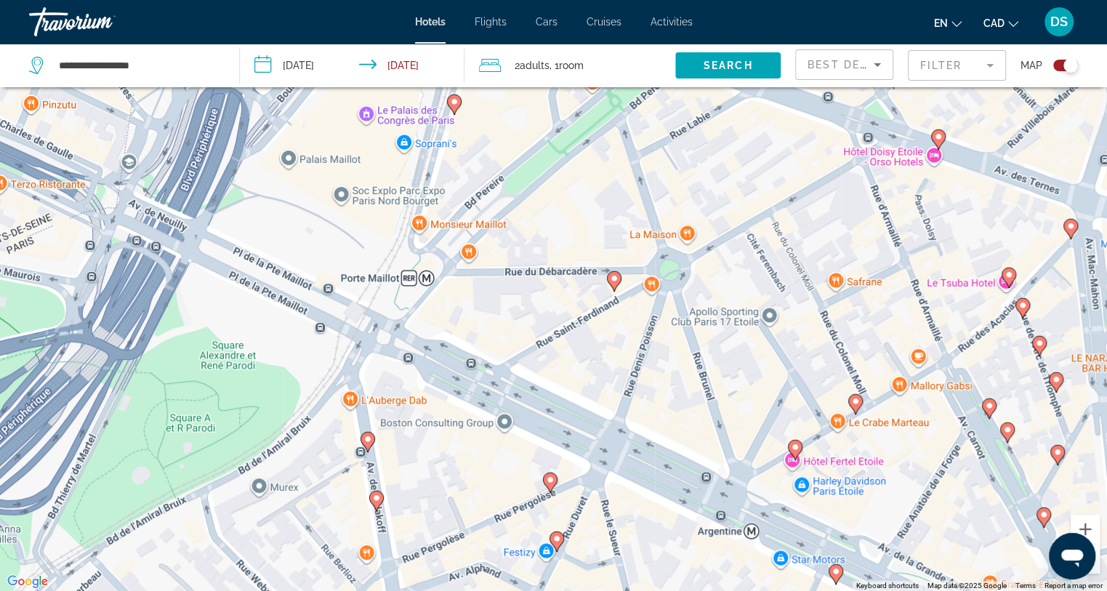
click at [791, 444] on image "Main content" at bounding box center [795, 447] width 9 height 9
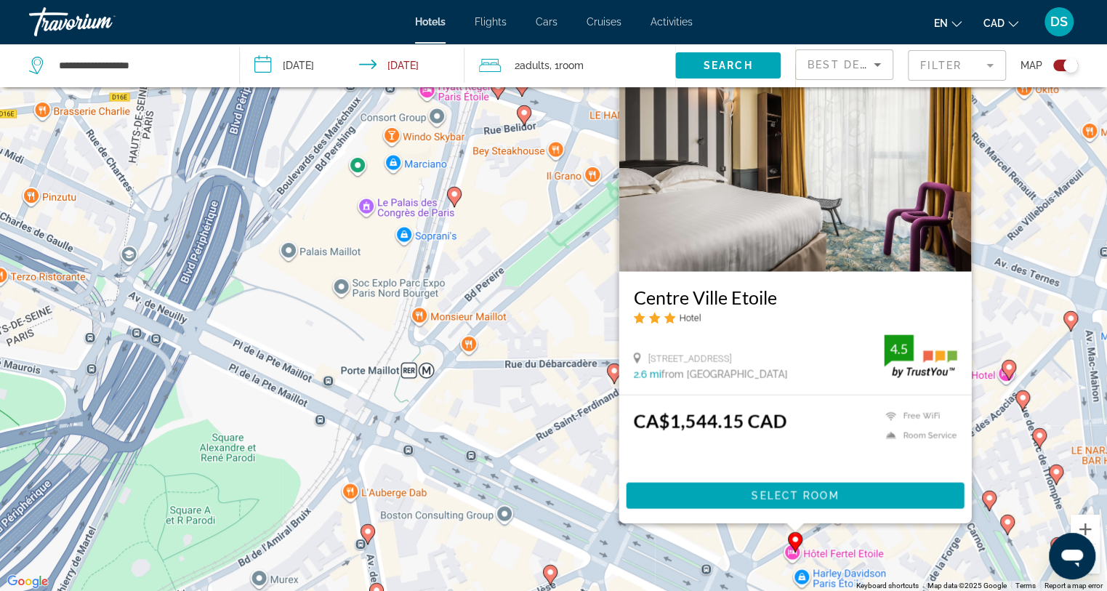
click at [553, 425] on div "To activate drag with keyboard, press Alt + Enter. Once in keyboard drag state,…" at bounding box center [553, 295] width 1107 height 591
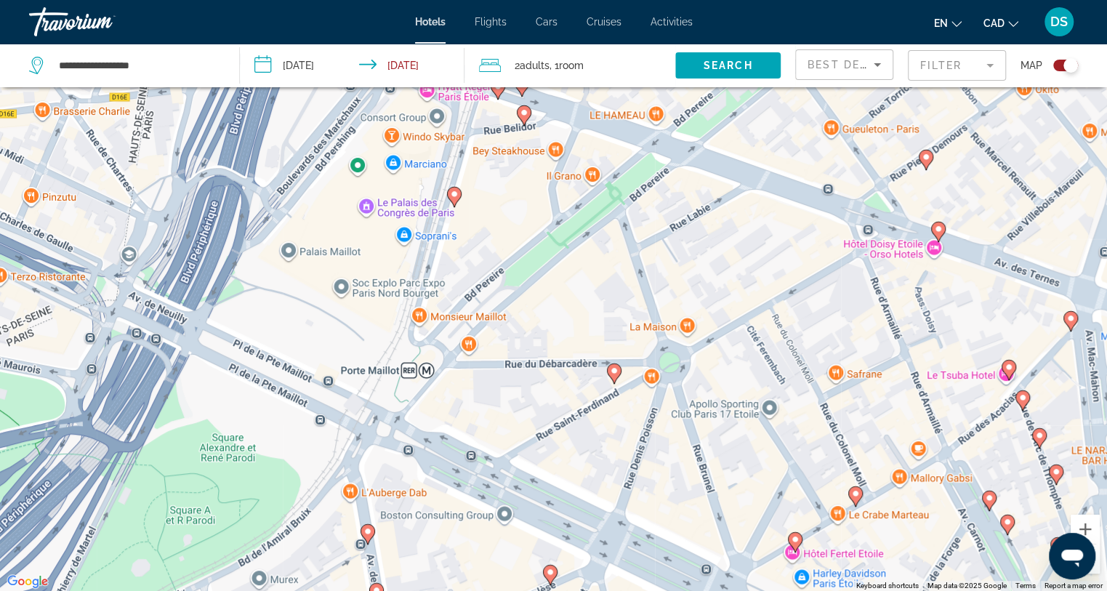
click at [522, 113] on image "Main content" at bounding box center [524, 112] width 9 height 9
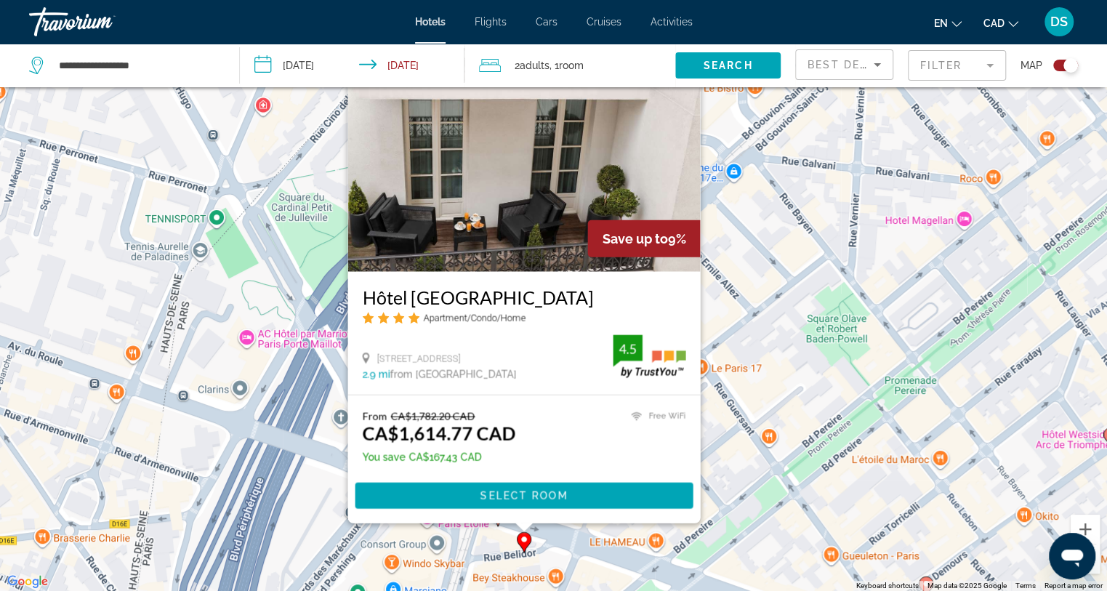
click at [477, 545] on div "To activate drag with keyboard, press Alt + Enter. Once in keyboard drag state,…" at bounding box center [553, 295] width 1107 height 591
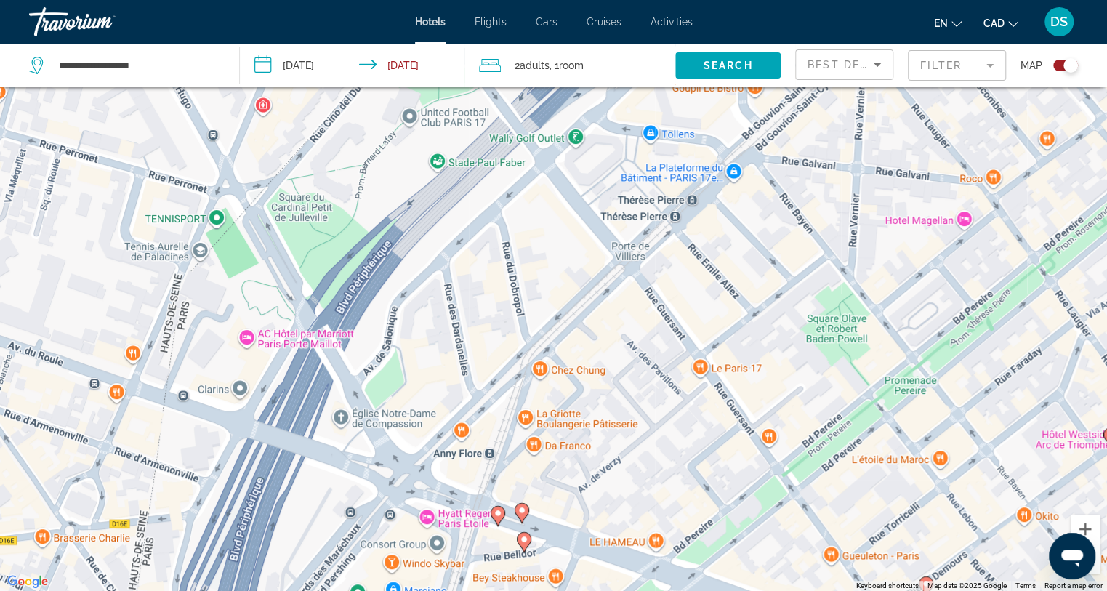
click at [499, 520] on icon "Main content" at bounding box center [497, 515] width 13 height 19
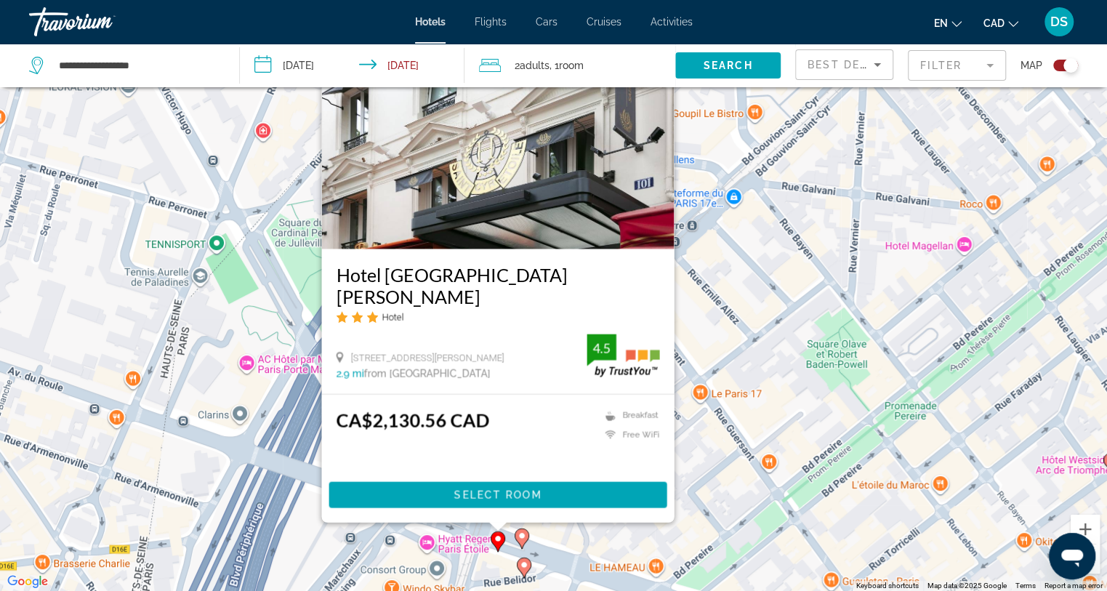
click at [673, 529] on div "To activate drag with keyboard, press Alt + Enter. Once in keyboard drag state,…" at bounding box center [553, 295] width 1107 height 591
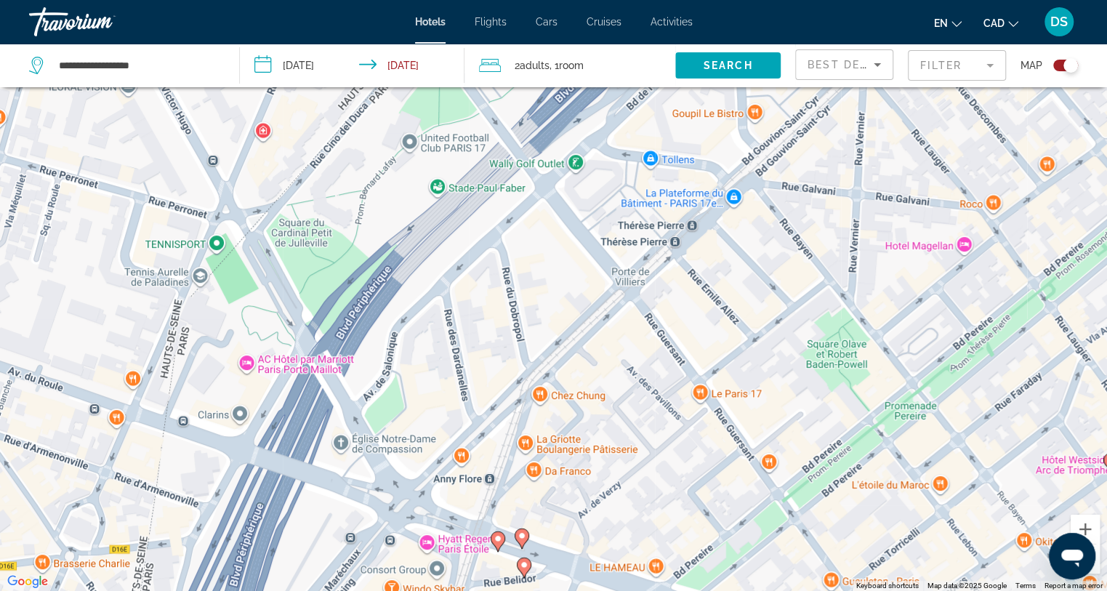
click at [522, 535] on image "Main content" at bounding box center [522, 536] width 9 height 9
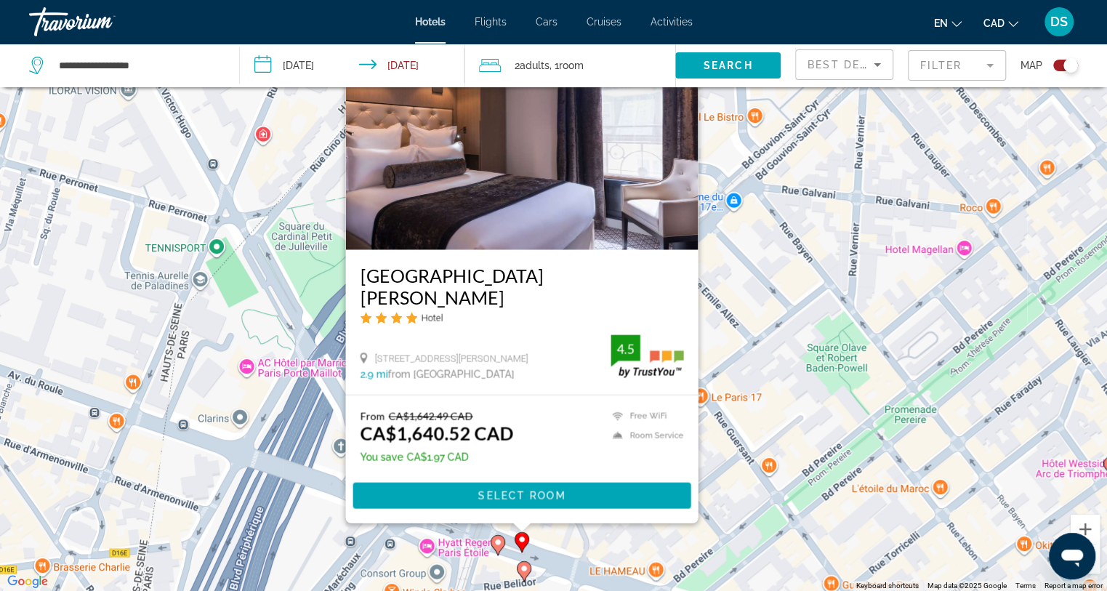
click at [652, 548] on div "To activate drag with keyboard, press Alt + Enter. Once in keyboard drag state,…" at bounding box center [553, 295] width 1107 height 591
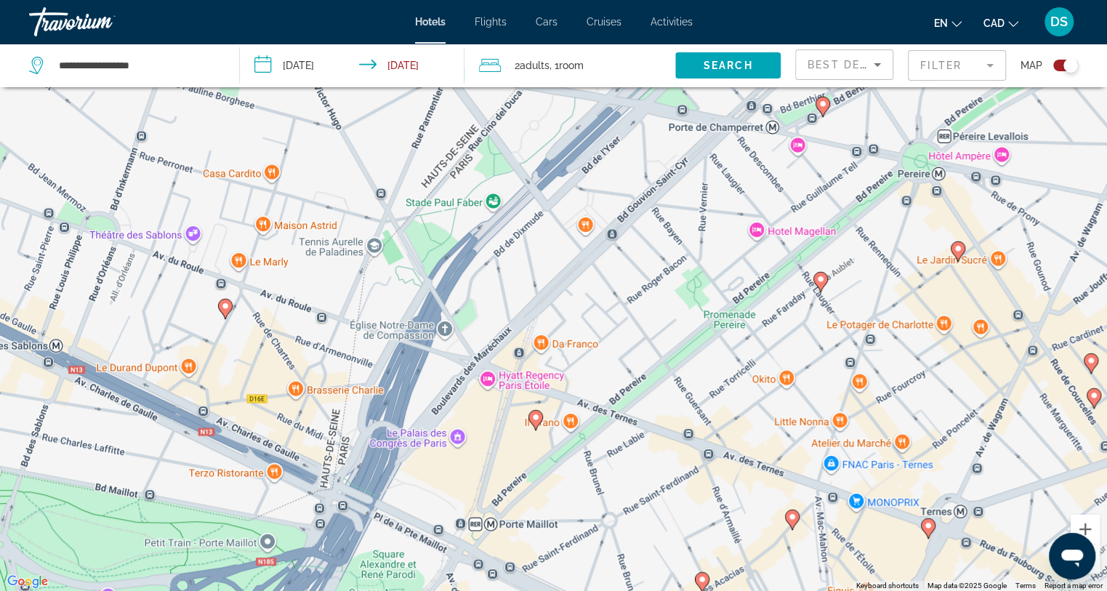
drag, startPoint x: 479, startPoint y: 375, endPoint x: 474, endPoint y: 354, distance: 21.7
click at [474, 354] on div "To activate drag with keyboard, press Alt + Enter. Once in keyboard drag state,…" at bounding box center [553, 295] width 1107 height 591
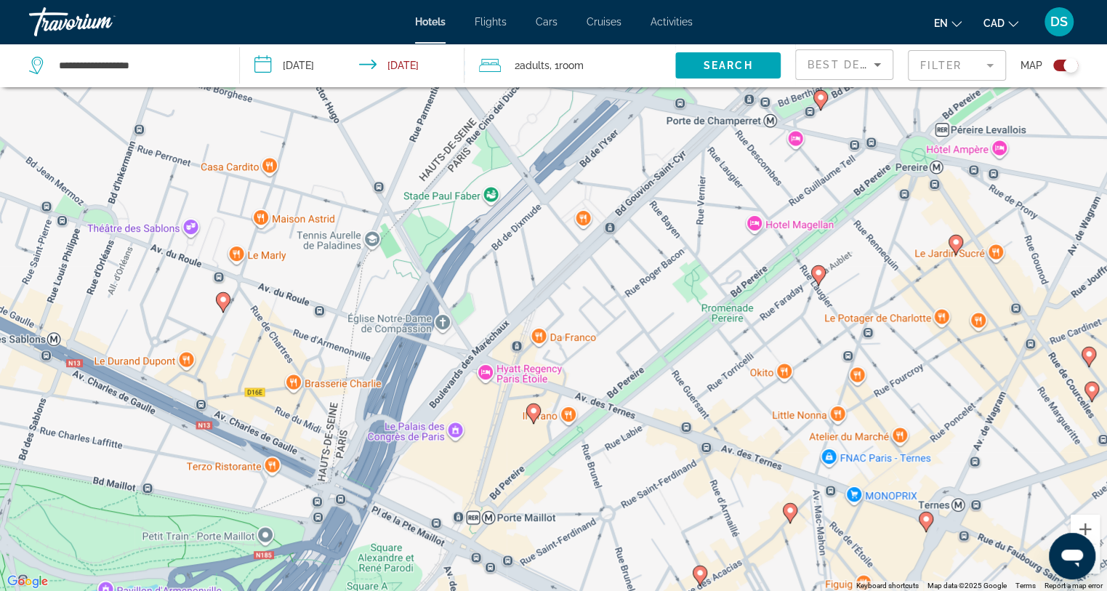
click at [220, 300] on image "Main content" at bounding box center [223, 299] width 9 height 9
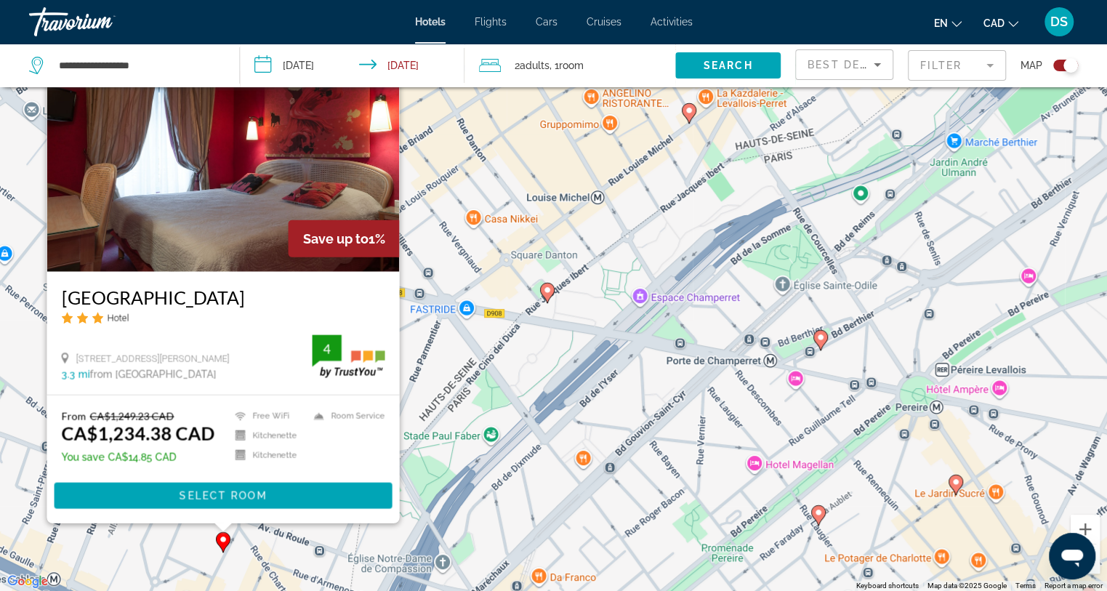
click at [497, 478] on div "To activate drag with keyboard, press Alt + Enter. Once in keyboard drag state,…" at bounding box center [553, 295] width 1107 height 591
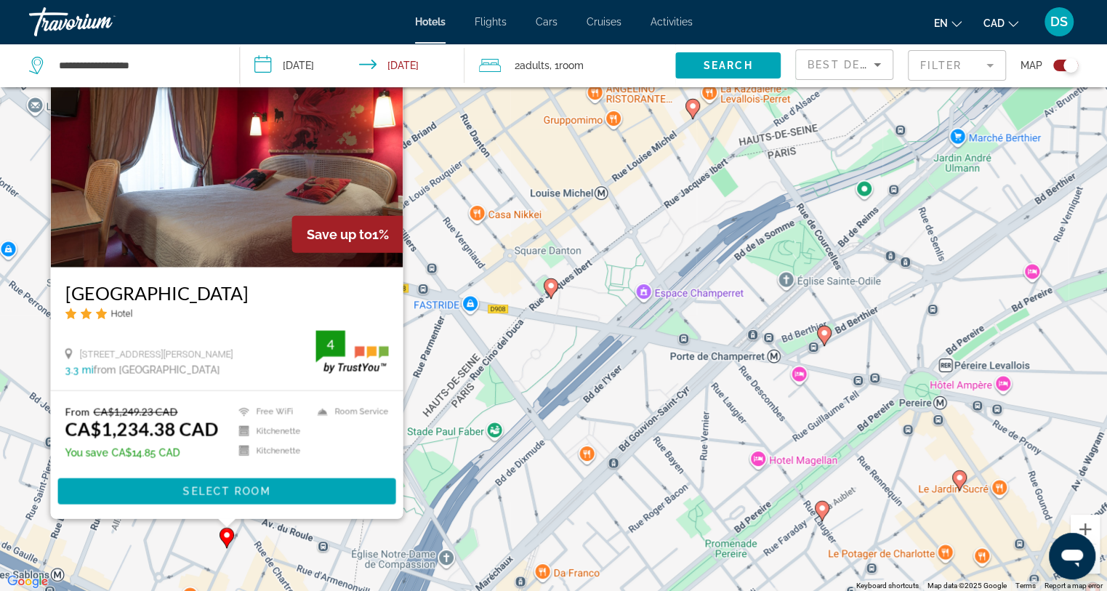
click at [551, 286] on image "Main content" at bounding box center [551, 285] width 9 height 9
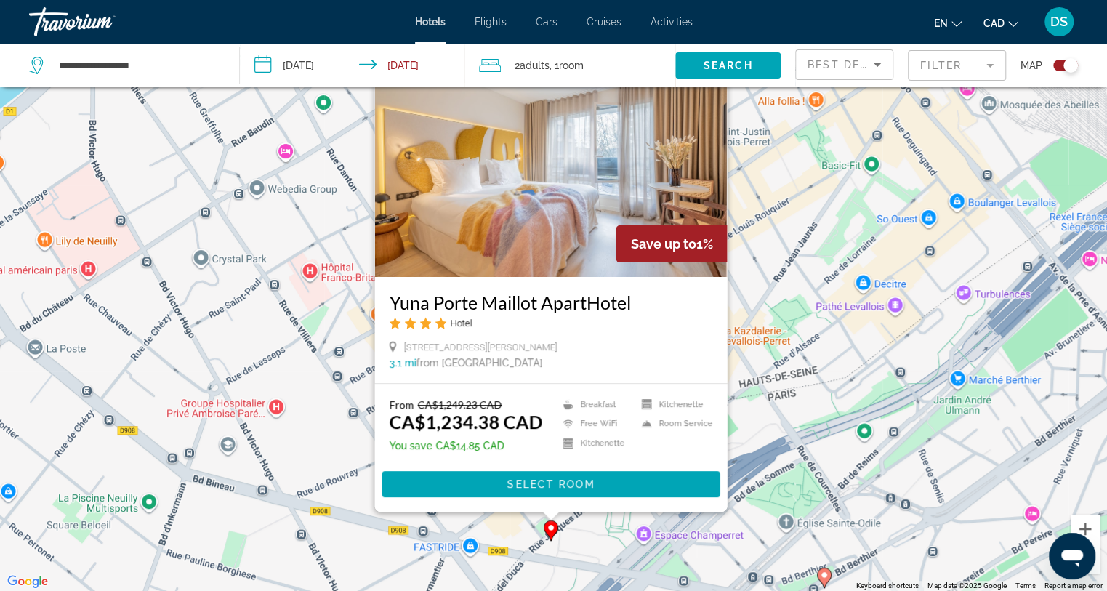
click at [581, 541] on div "To activate drag with keyboard, press Alt + Enter. Once in keyboard drag state,…" at bounding box center [553, 295] width 1107 height 591
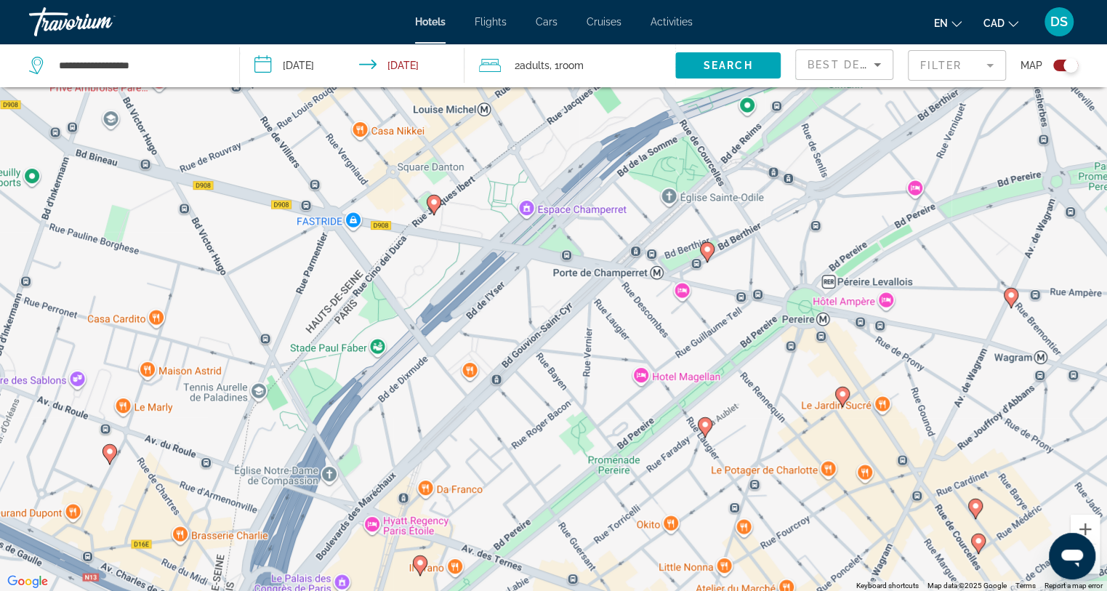
drag, startPoint x: 580, startPoint y: 541, endPoint x: 460, endPoint y: 238, distance: 325.8
click at [461, 215] on div "To activate drag with keyboard, press Alt + Enter. Once in keyboard drag state,…" at bounding box center [553, 295] width 1107 height 591
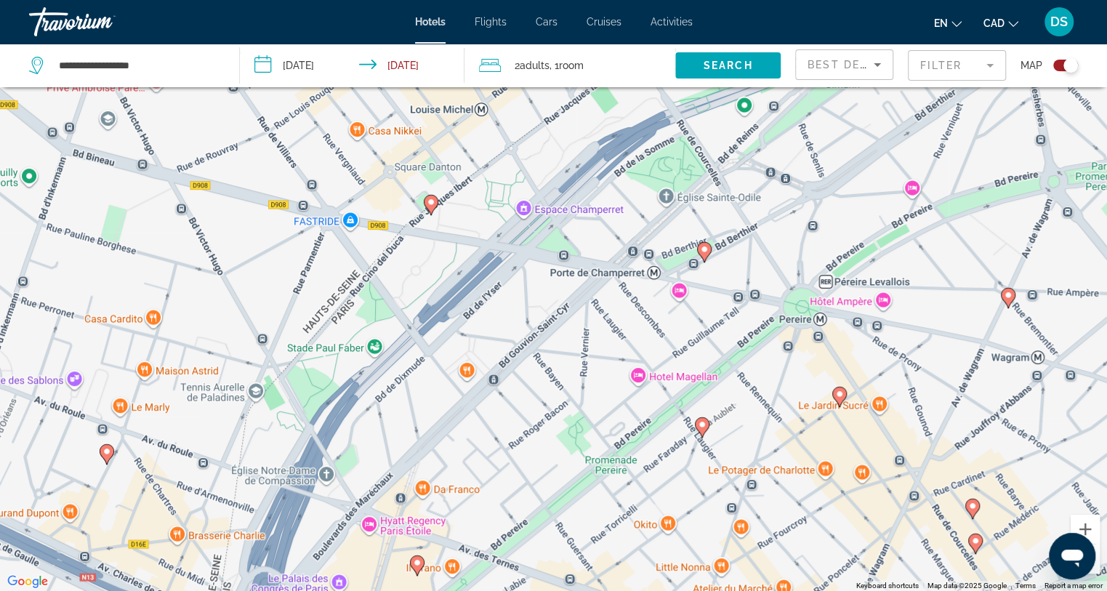
click at [705, 430] on icon "Main content" at bounding box center [701, 426] width 13 height 19
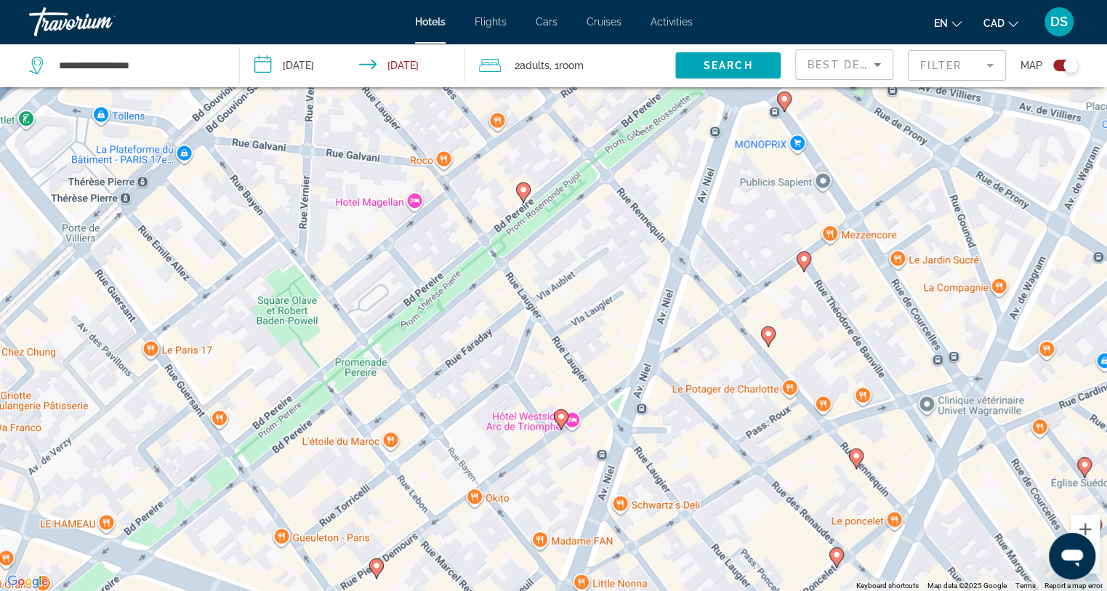
click at [525, 191] on image "Main content" at bounding box center [523, 189] width 9 height 9
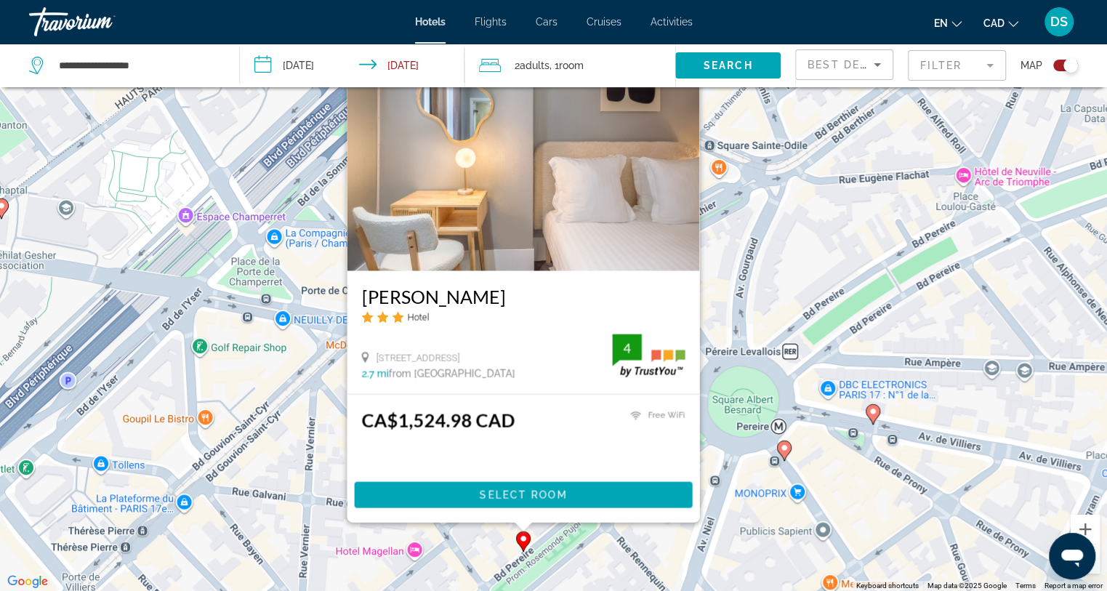
drag, startPoint x: 557, startPoint y: 570, endPoint x: 561, endPoint y: 560, distance: 11.1
click at [560, 564] on div "To activate drag with keyboard, press Alt + Enter. Once in keyboard drag state,…" at bounding box center [553, 295] width 1107 height 591
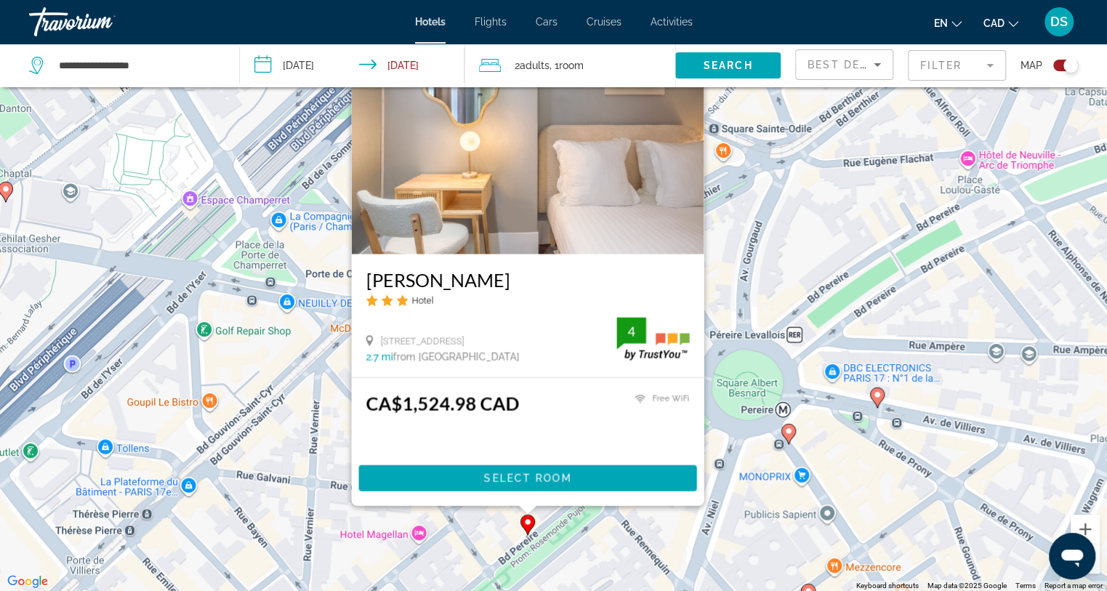
click at [566, 521] on div "To activate drag with keyboard, press Alt + Enter. Once in keyboard drag state,…" at bounding box center [553, 295] width 1107 height 591
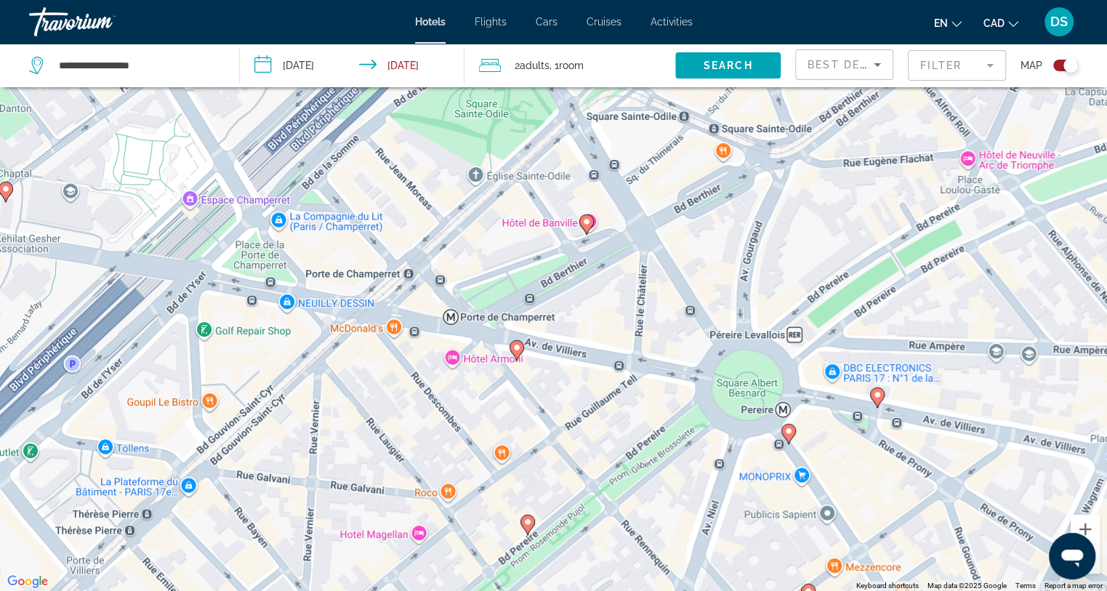
click at [790, 433] on image "Main content" at bounding box center [789, 431] width 9 height 9
click at [787, 435] on icon "Main content" at bounding box center [788, 433] width 13 height 19
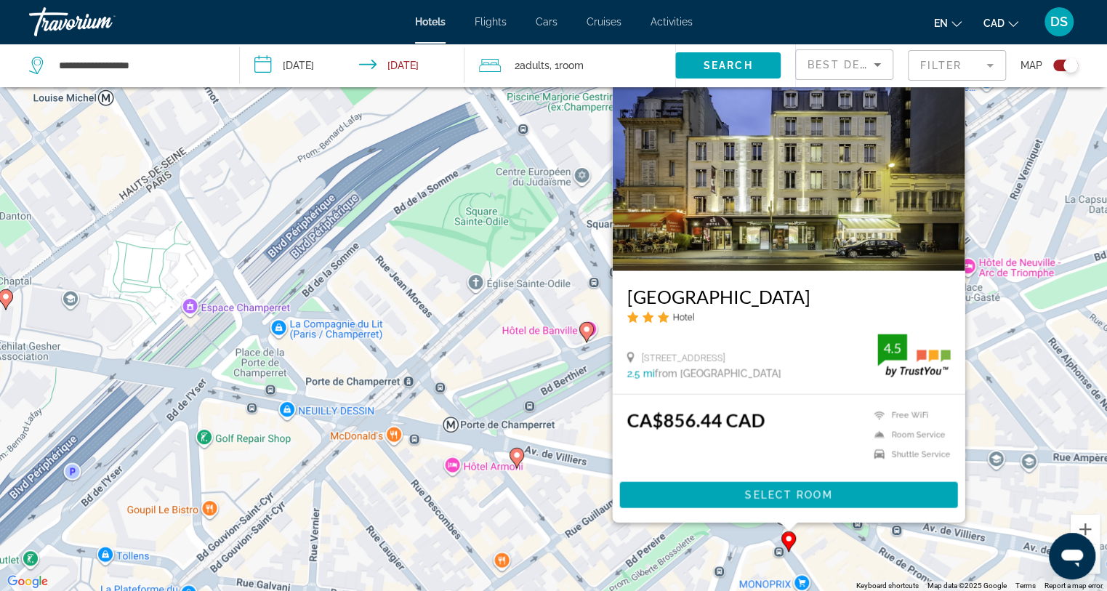
click at [518, 461] on icon "Main content" at bounding box center [516, 457] width 13 height 19
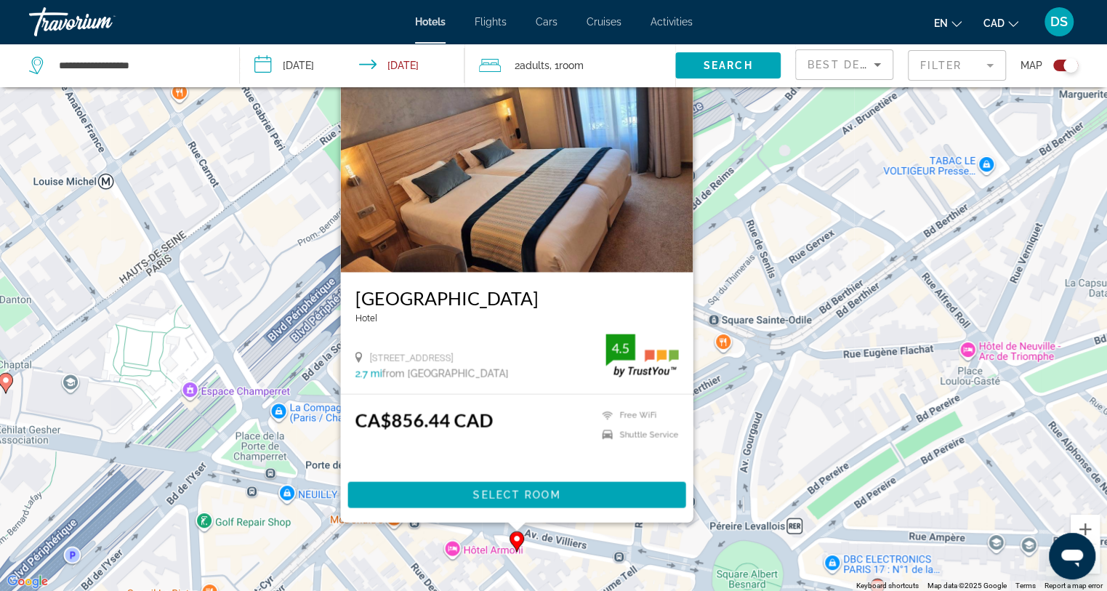
click at [832, 401] on div "To activate drag with keyboard, press Alt + Enter. Once in keyboard drag state,…" at bounding box center [553, 295] width 1107 height 591
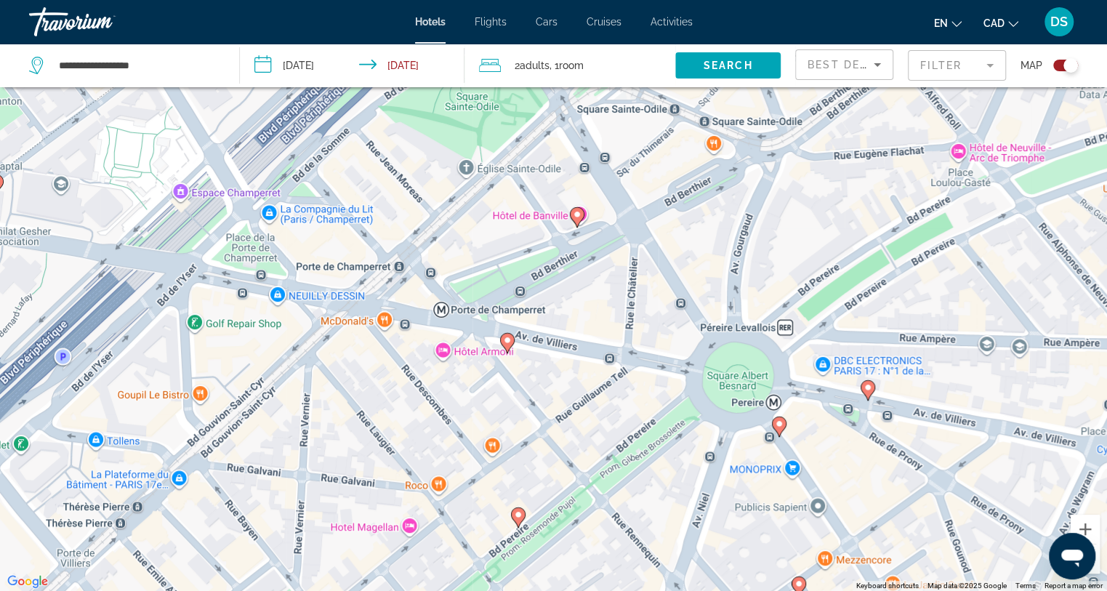
drag, startPoint x: 779, startPoint y: 357, endPoint x: 737, endPoint y: 208, distance: 154.7
click at [749, 196] on div "To activate drag with keyboard, press Alt + Enter. Once in keyboard drag state,…" at bounding box center [553, 295] width 1107 height 591
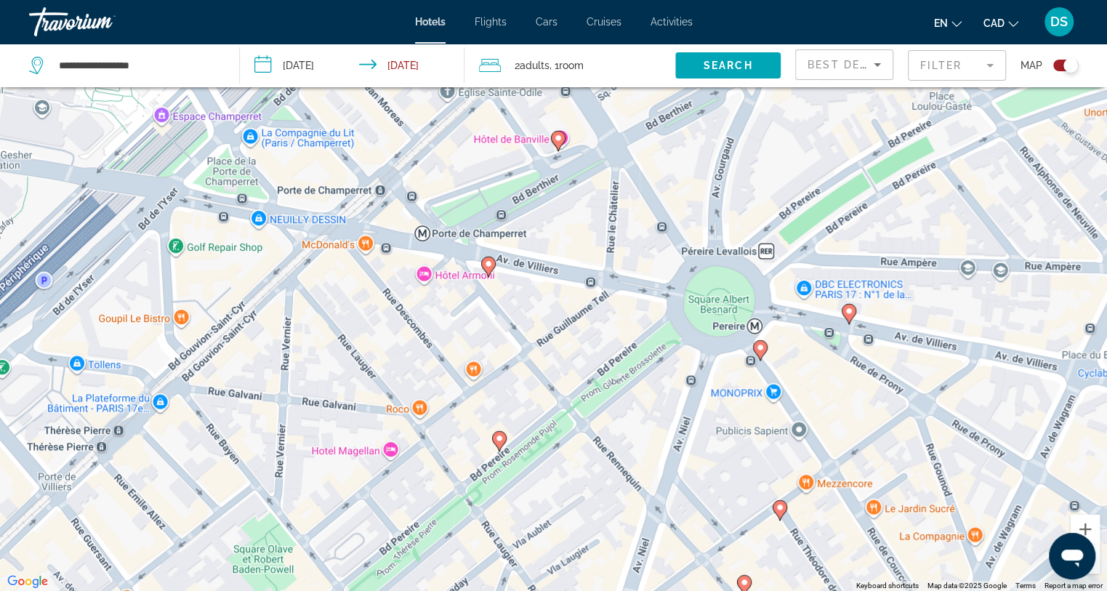
click at [781, 515] on icon "Main content" at bounding box center [779, 509] width 13 height 19
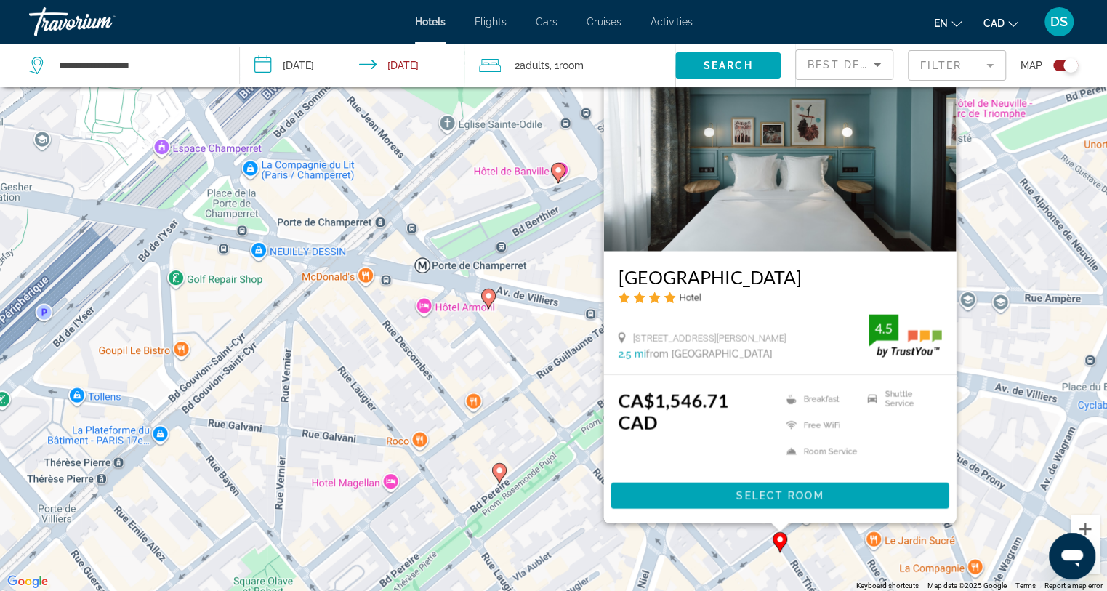
drag, startPoint x: 710, startPoint y: 561, endPoint x: 707, endPoint y: 553, distance: 9.5
click at [709, 554] on div "To activate drag with keyboard, press Alt + Enter. Once in keyboard drag state,…" at bounding box center [553, 295] width 1107 height 591
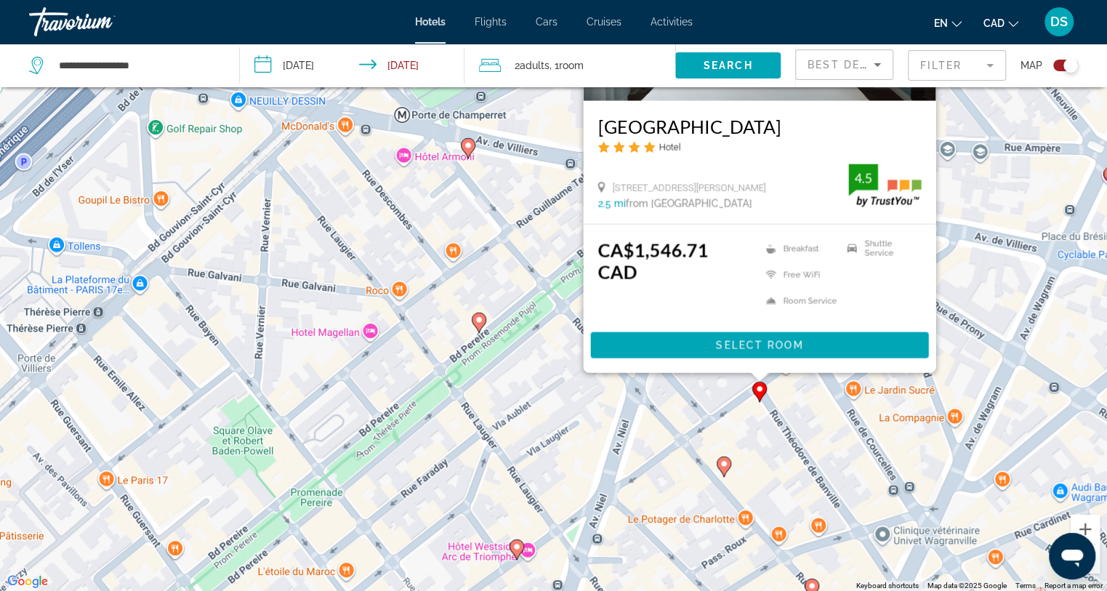
drag, startPoint x: 699, startPoint y: 482, endPoint x: 677, endPoint y: 324, distance: 159.3
click at [677, 325] on div "To activate drag with keyboard, press Alt + Enter. Once in keyboard drag state,…" at bounding box center [553, 295] width 1107 height 591
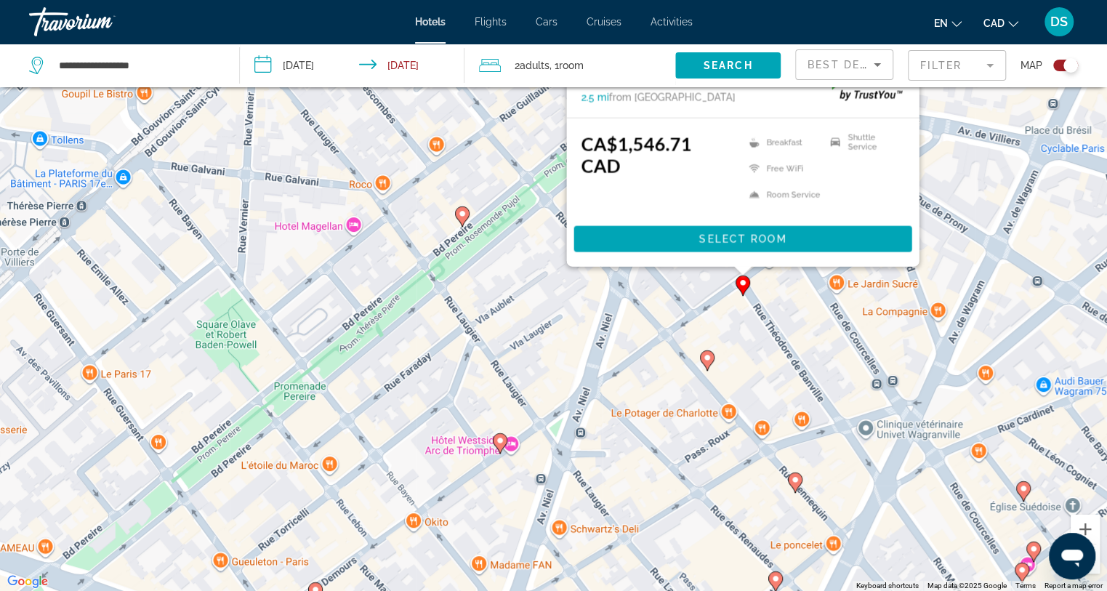
click at [704, 358] on image "Main content" at bounding box center [707, 357] width 9 height 9
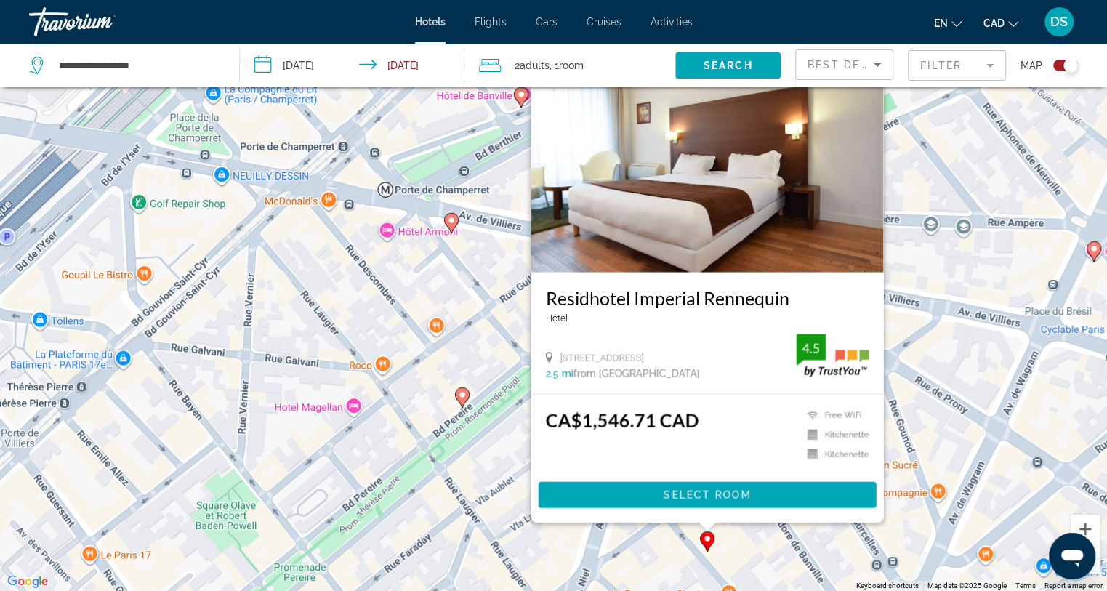
click at [631, 544] on div "To activate drag with keyboard, press Alt + Enter. Once in keyboard drag state,…" at bounding box center [553, 295] width 1107 height 591
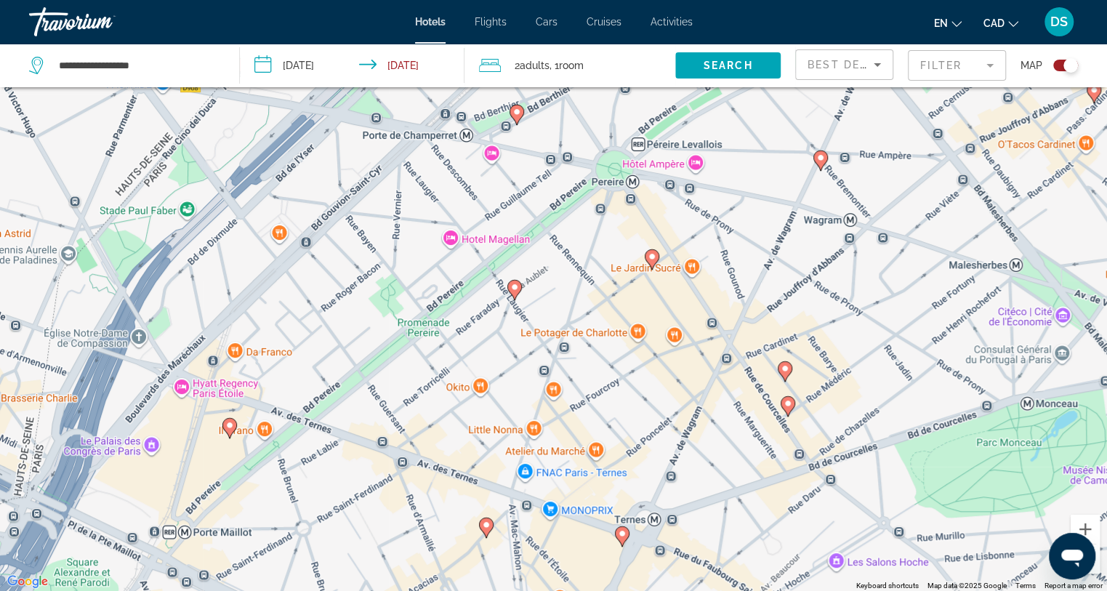
drag, startPoint x: 595, startPoint y: 487, endPoint x: 548, endPoint y: 280, distance: 212.4
click at [548, 280] on div "To activate drag with keyboard, press Alt + Enter. Once in keyboard drag state,…" at bounding box center [553, 295] width 1107 height 591
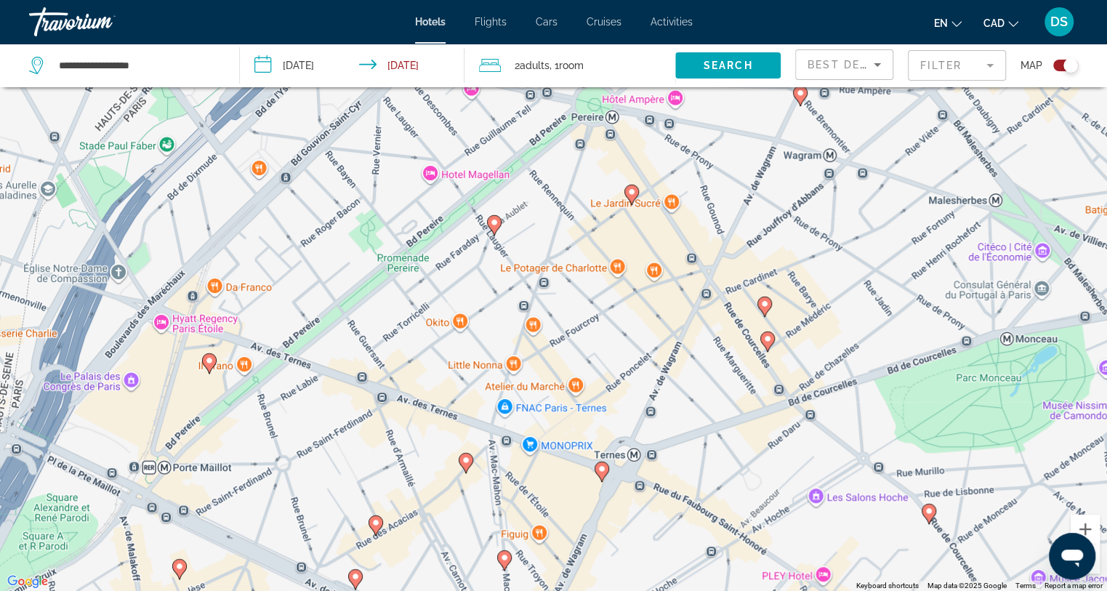
click at [767, 302] on image "Main content" at bounding box center [765, 304] width 9 height 9
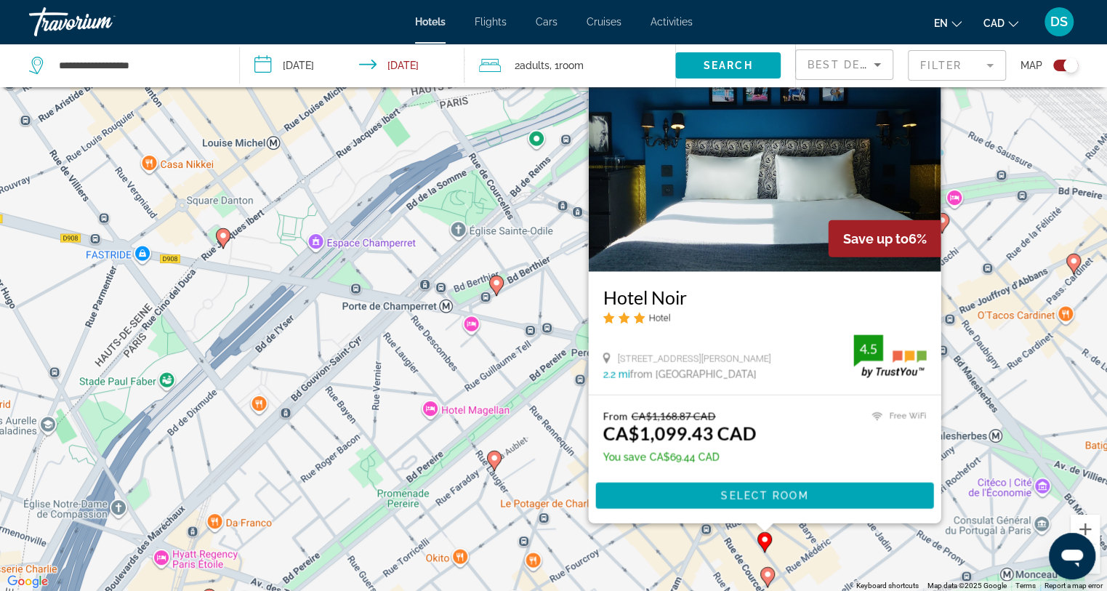
click at [765, 574] on image "Main content" at bounding box center [767, 574] width 9 height 9
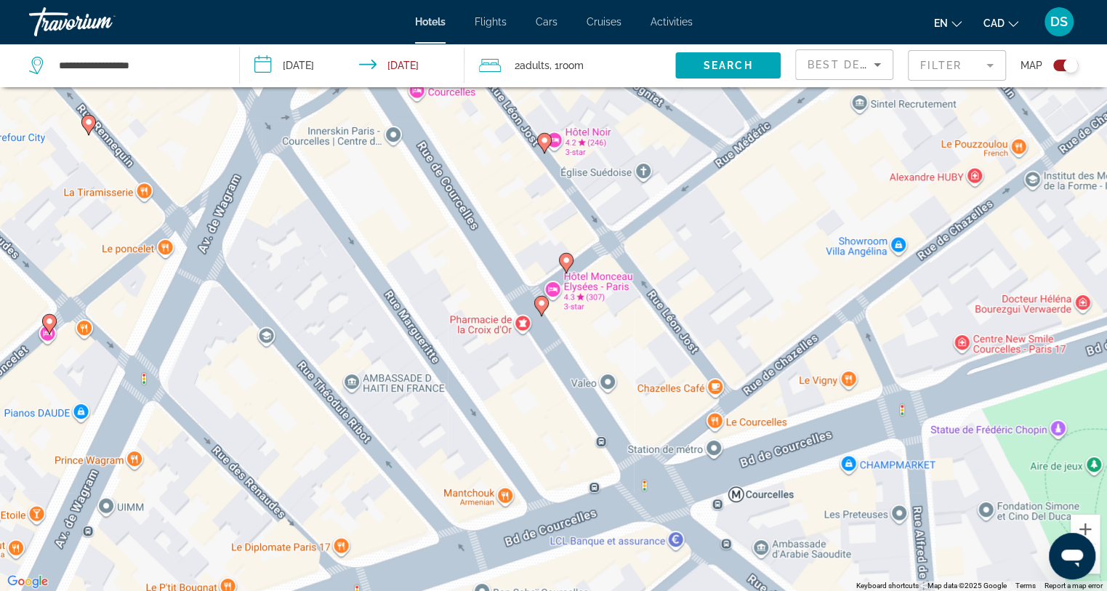
click at [540, 300] on image "Main content" at bounding box center [541, 303] width 9 height 9
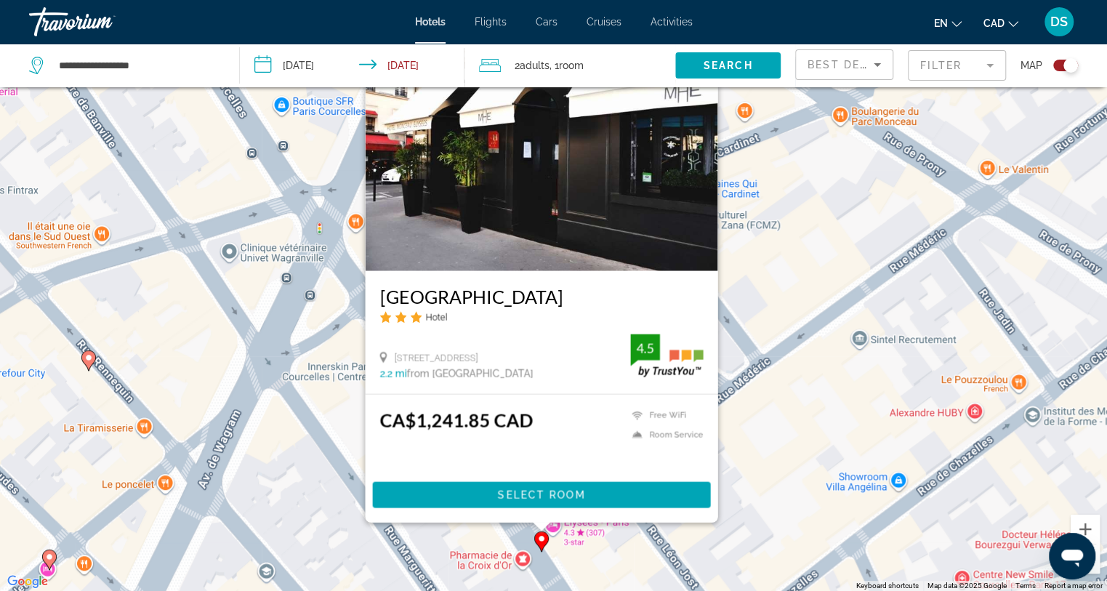
click at [308, 407] on div "To activate drag with keyboard, press Alt + Enter. Once in keyboard drag state,…" at bounding box center [553, 295] width 1107 height 591
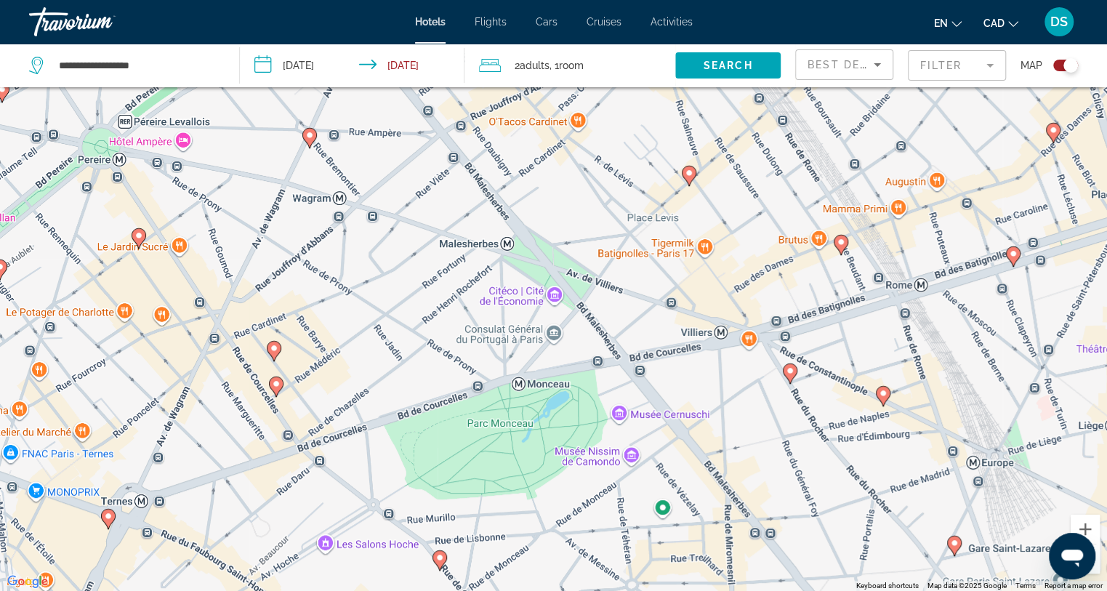
drag, startPoint x: 334, startPoint y: 335, endPoint x: 362, endPoint y: 330, distance: 28.8
click at [362, 330] on div "To activate drag with keyboard, press Alt + Enter. Once in keyboard drag state,…" at bounding box center [553, 295] width 1107 height 591
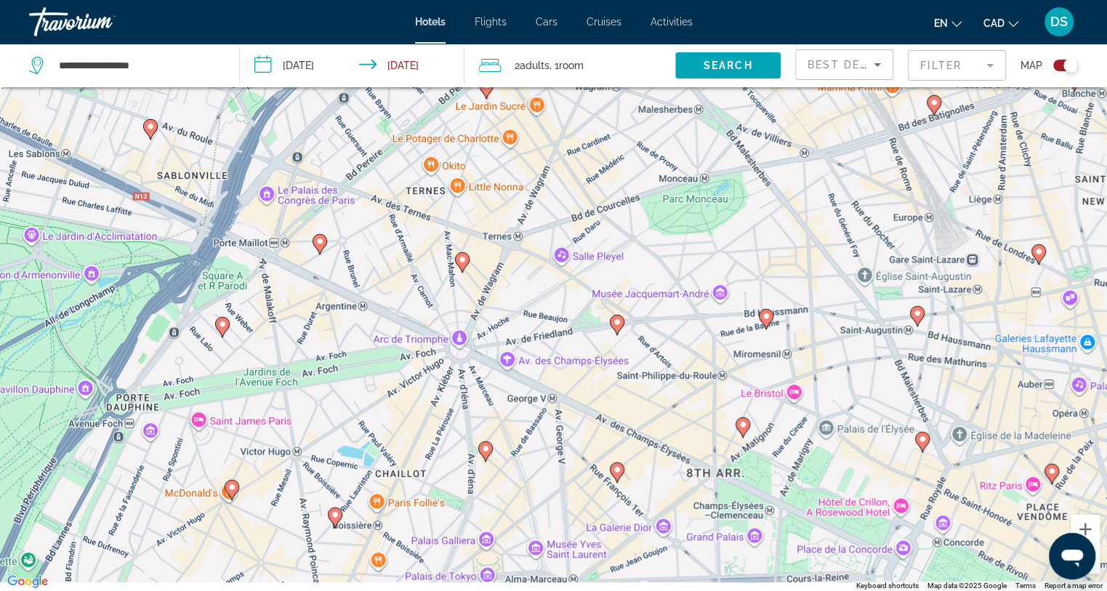
drag, startPoint x: 230, startPoint y: 375, endPoint x: 340, endPoint y: 188, distance: 217.7
click at [340, 188] on div "To activate drag with keyboard, press Alt + Enter. Once in keyboard drag state,…" at bounding box center [553, 295] width 1107 height 591
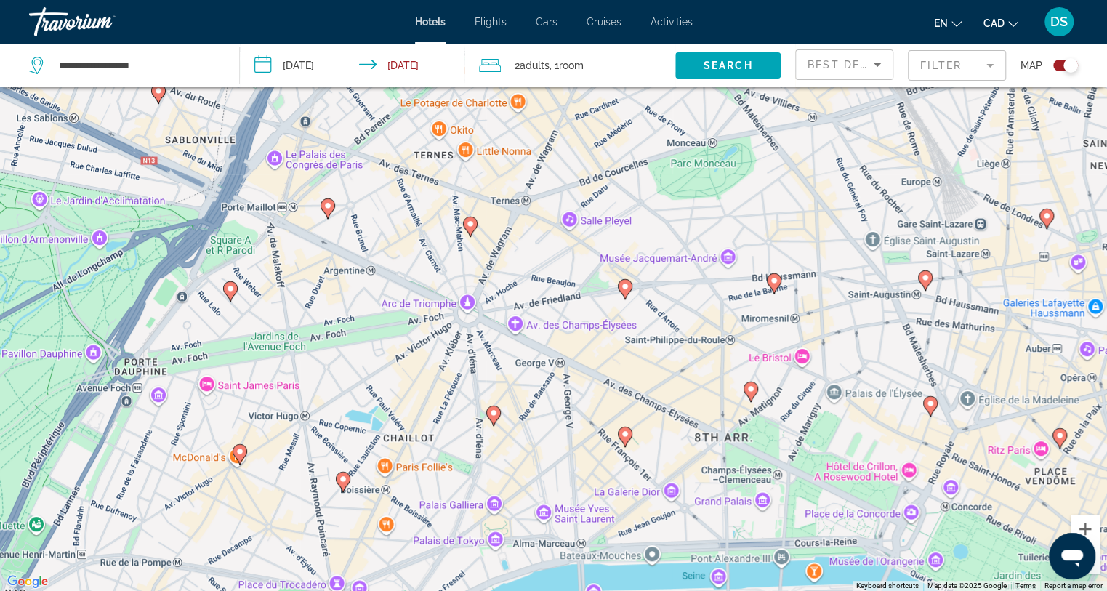
click at [490, 412] on image "Main content" at bounding box center [493, 413] width 9 height 9
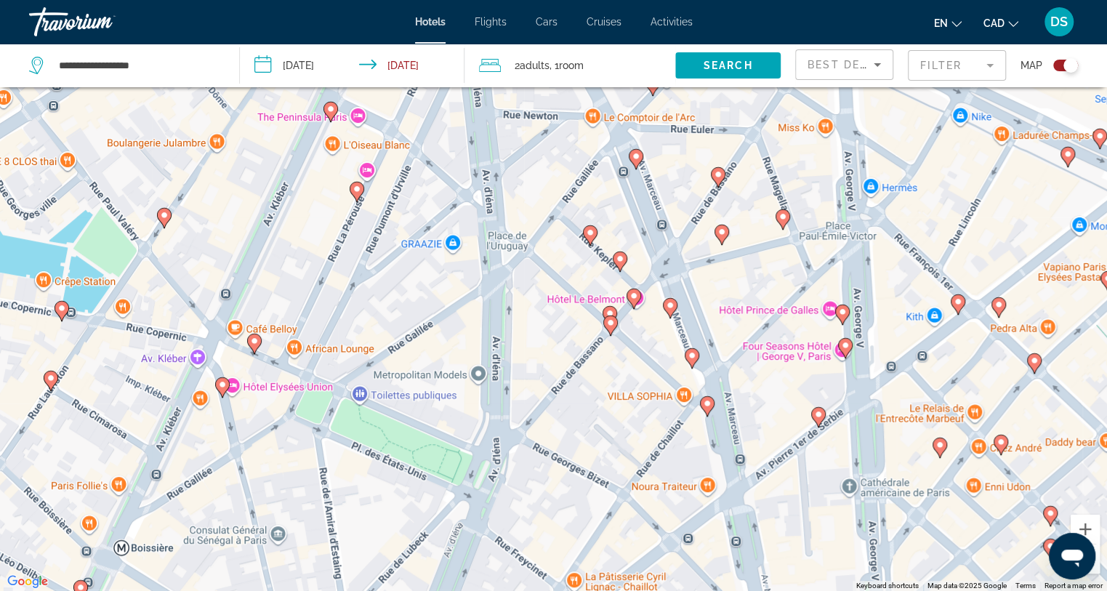
click at [590, 239] on icon "Main content" at bounding box center [589, 234] width 13 height 19
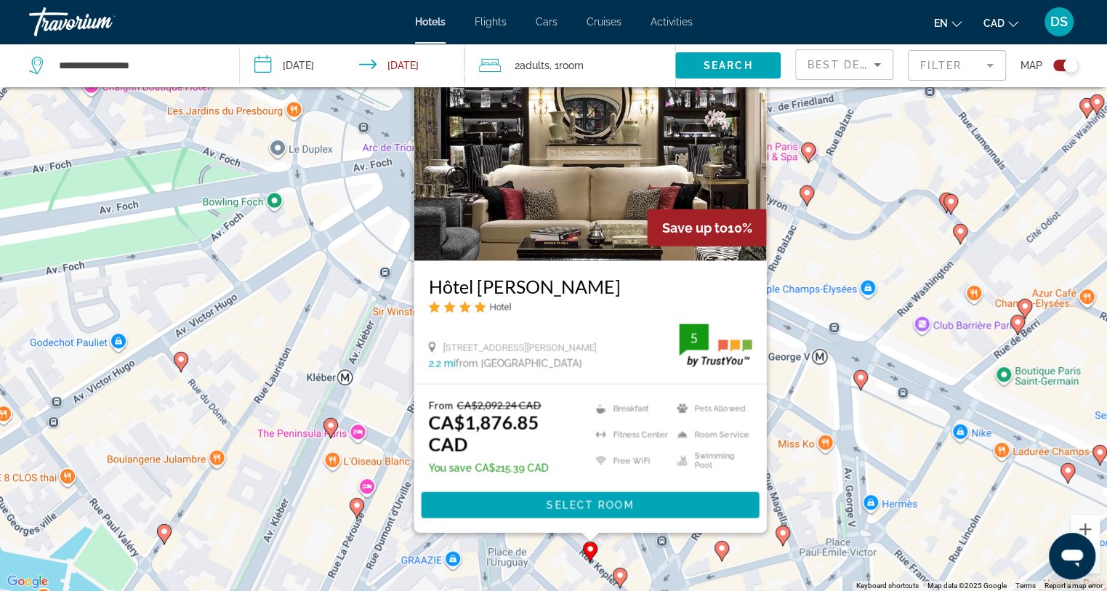
click at [624, 576] on icon "Main content" at bounding box center [619, 577] width 13 height 19
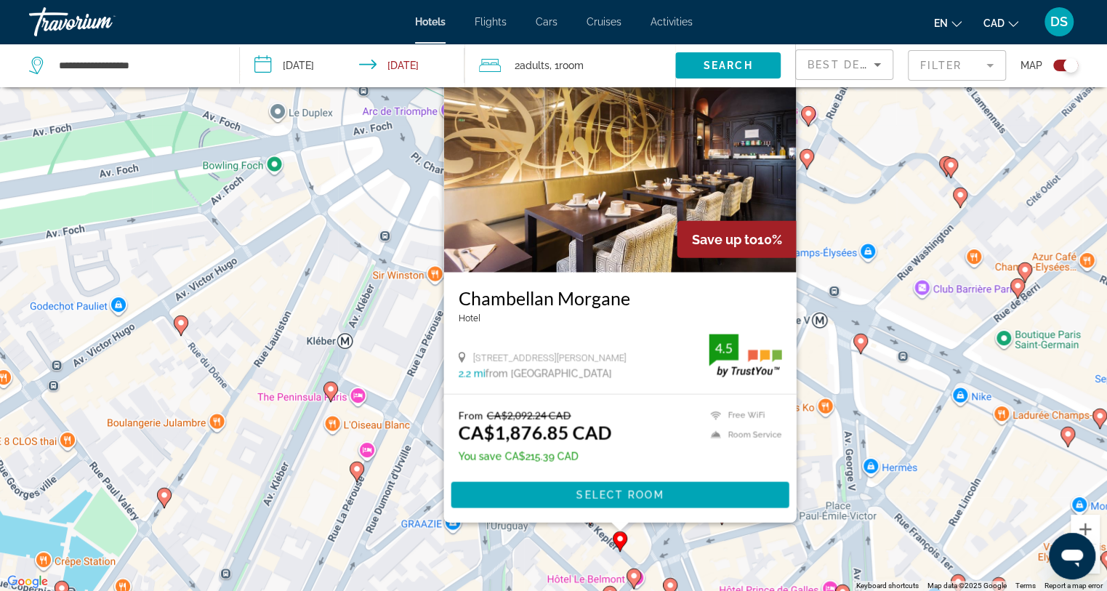
click at [357, 465] on image "Main content" at bounding box center [357, 469] width 9 height 9
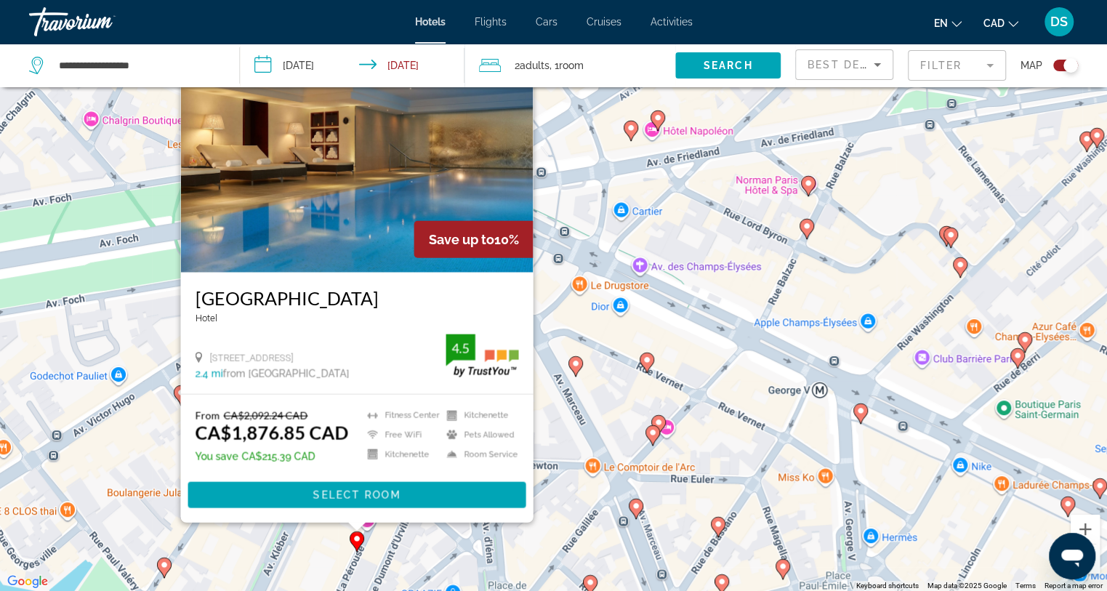
click at [722, 525] on icon "Main content" at bounding box center [717, 526] width 13 height 19
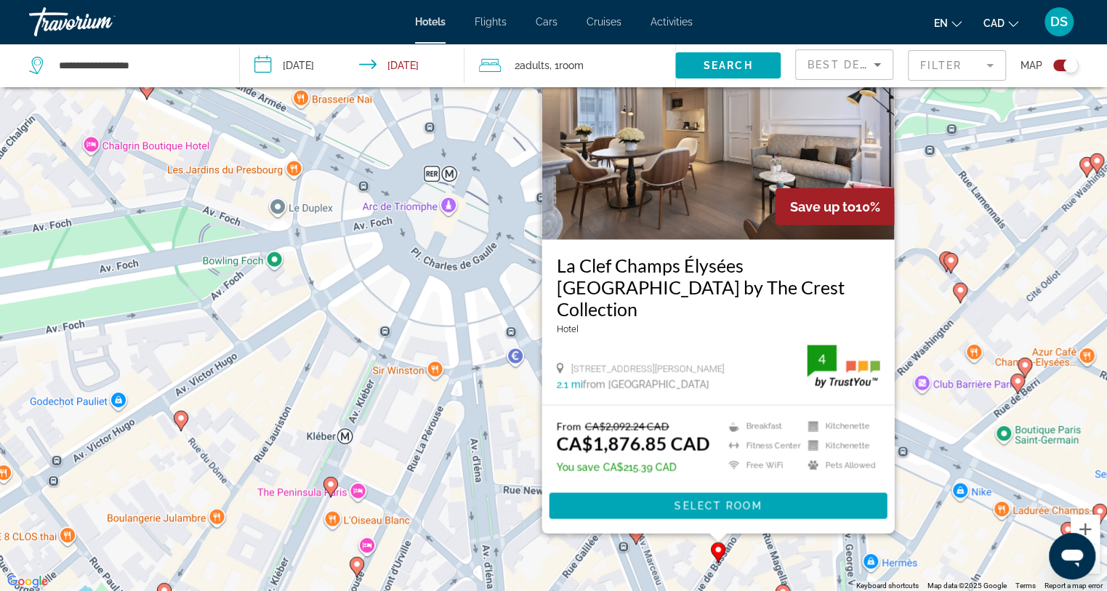
click at [780, 585] on icon "Main content" at bounding box center [783, 594] width 15 height 20
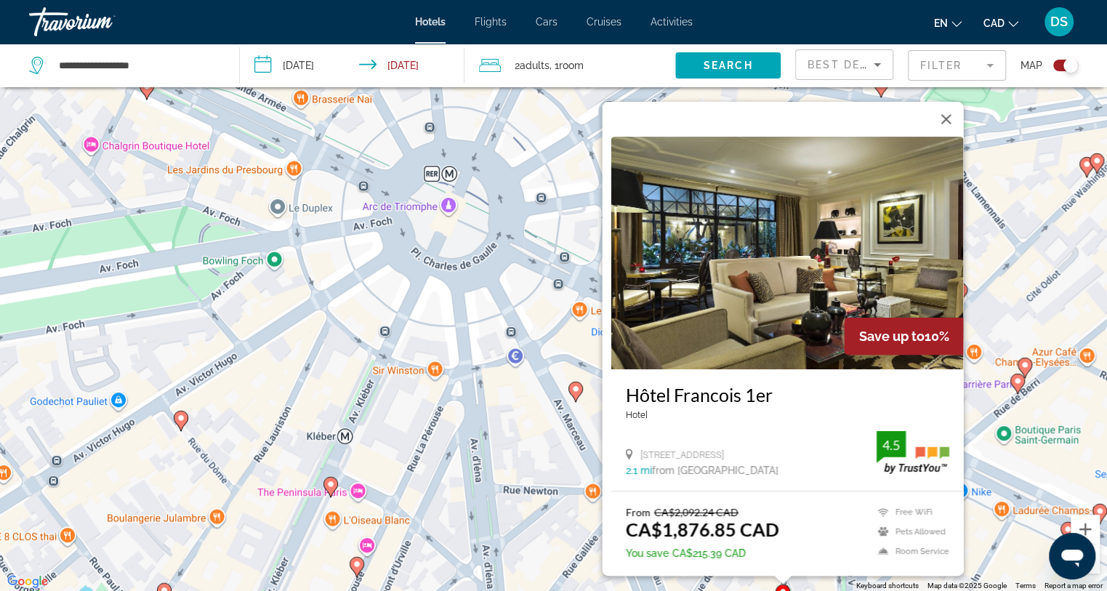
scroll to position [0, 0]
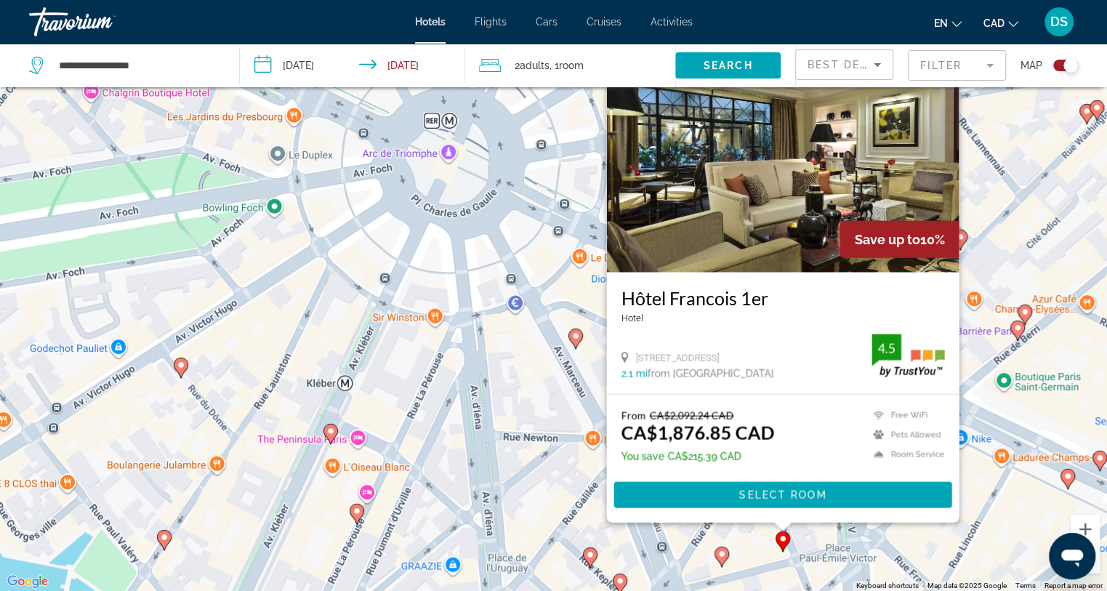
click at [181, 369] on icon "Main content" at bounding box center [180, 367] width 13 height 19
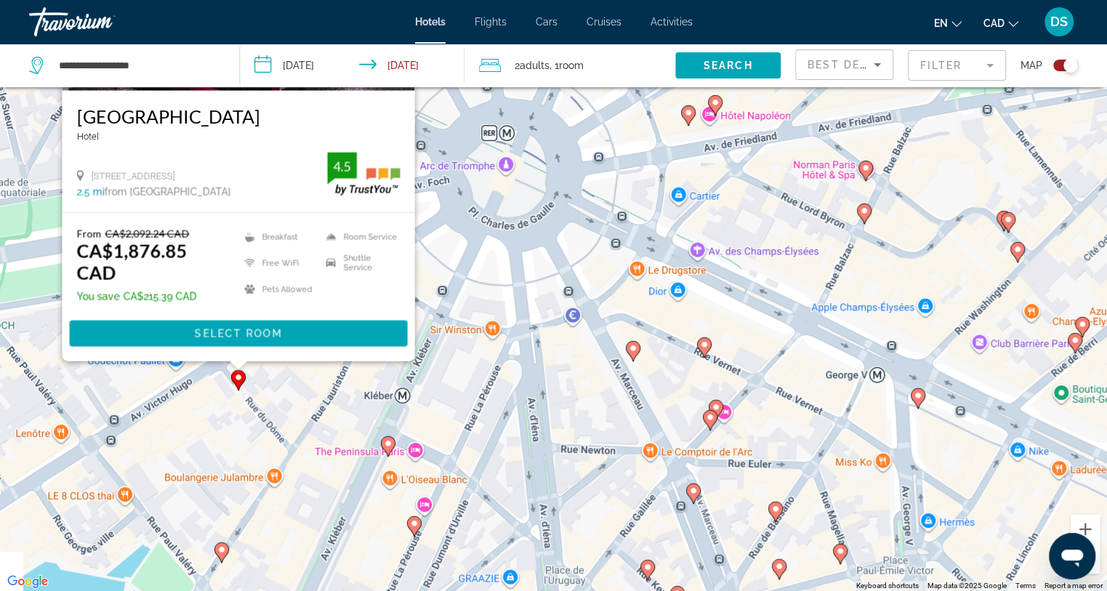
drag, startPoint x: 184, startPoint y: 538, endPoint x: 212, endPoint y: 174, distance: 365.4
click at [213, 172] on div "To activate drag with keyboard, press Alt + Enter. Once in keyboard drag state,…" at bounding box center [553, 295] width 1107 height 591
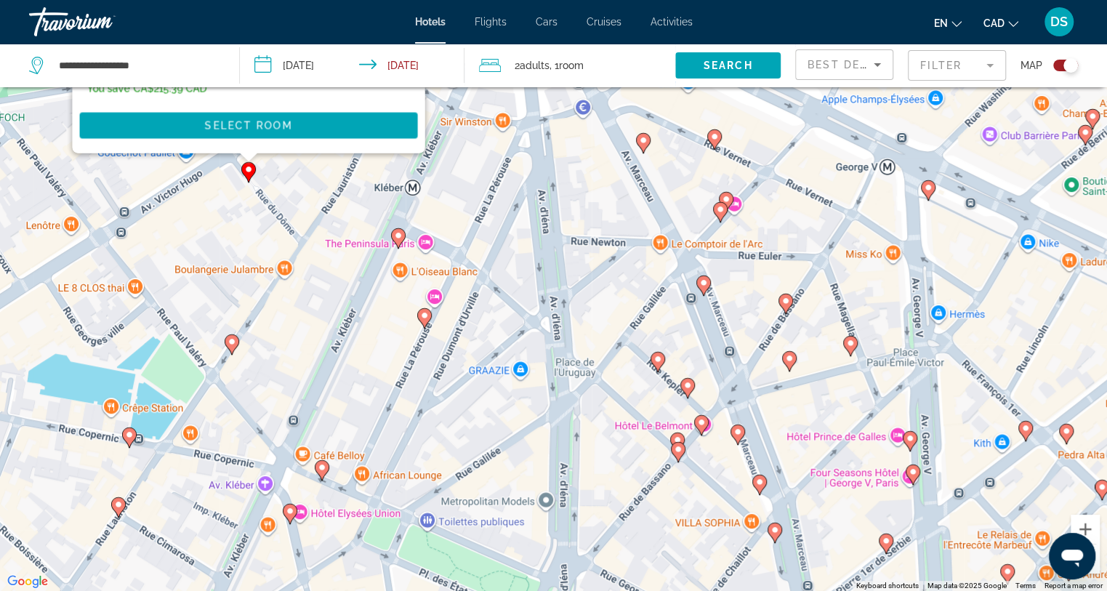
click at [237, 348] on gmp-advanced-marker "Main content" at bounding box center [232, 345] width 15 height 22
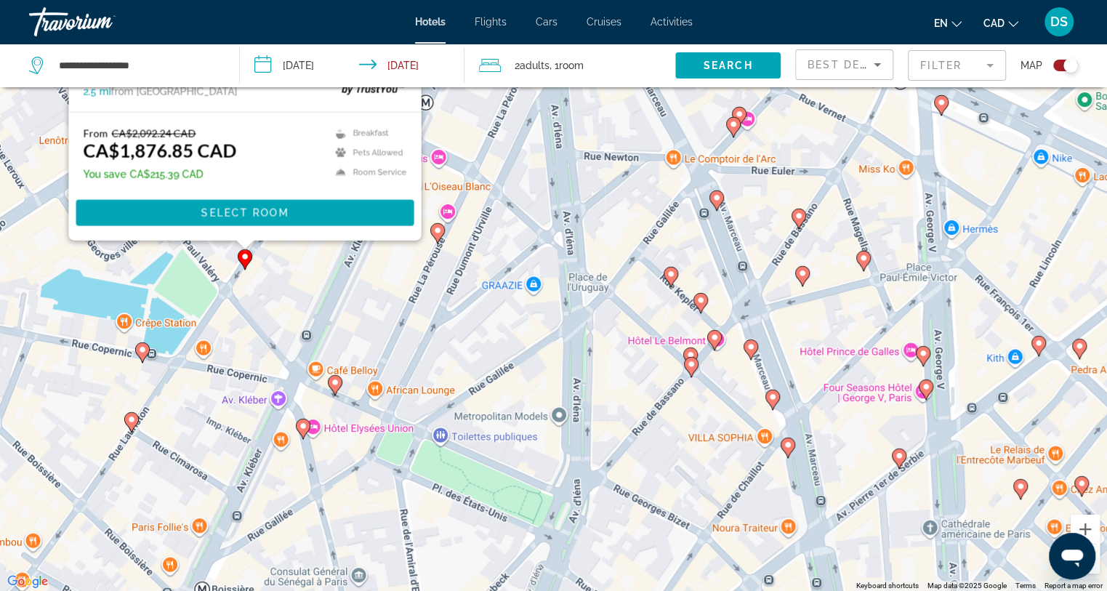
drag, startPoint x: 163, startPoint y: 466, endPoint x: 176, endPoint y: 242, distance: 224.3
click at [176, 243] on div "To activate drag with keyboard, press Alt + Enter. Once in keyboard drag state,…" at bounding box center [553, 295] width 1107 height 591
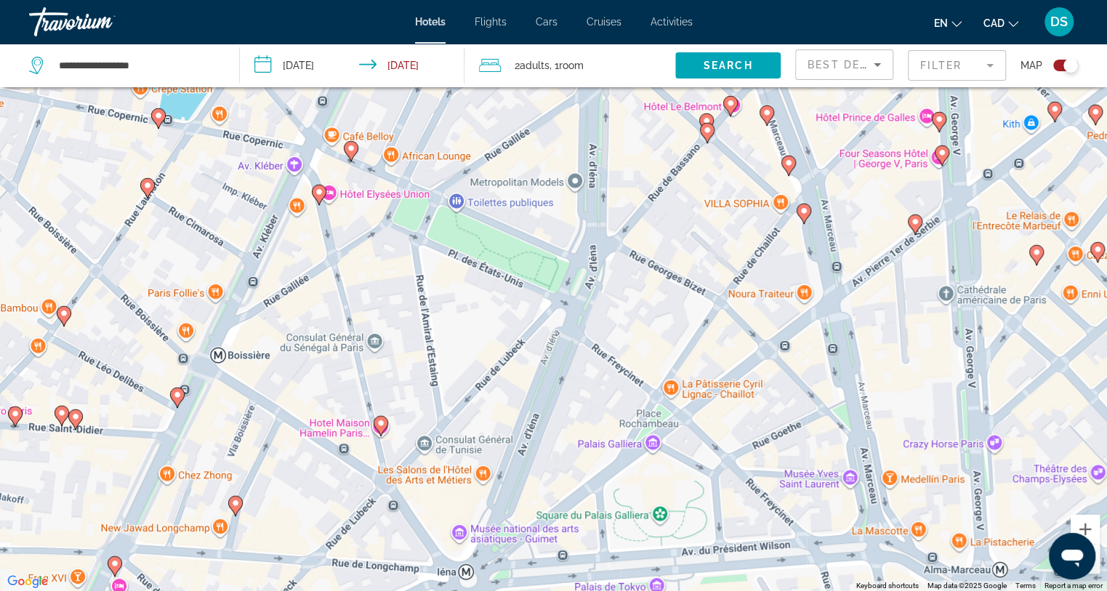
click at [156, 115] on image "Main content" at bounding box center [158, 115] width 9 height 9
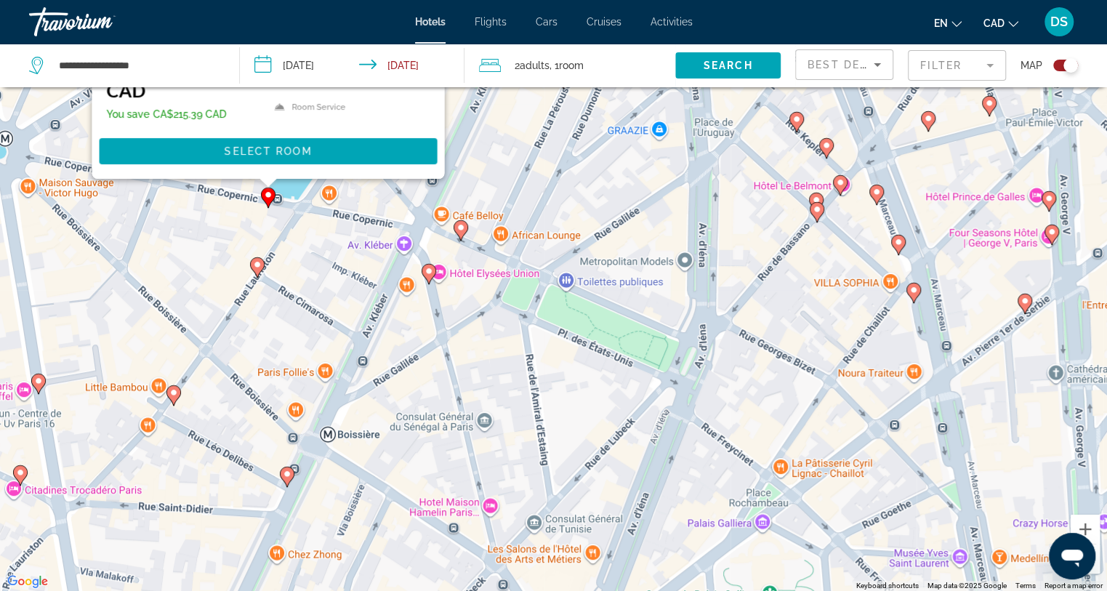
drag, startPoint x: 170, startPoint y: 538, endPoint x: 222, endPoint y: 200, distance: 342.0
click at [221, 198] on div "To activate drag with keyboard, press Alt + Enter. Once in keyboard drag state,…" at bounding box center [553, 295] width 1107 height 591
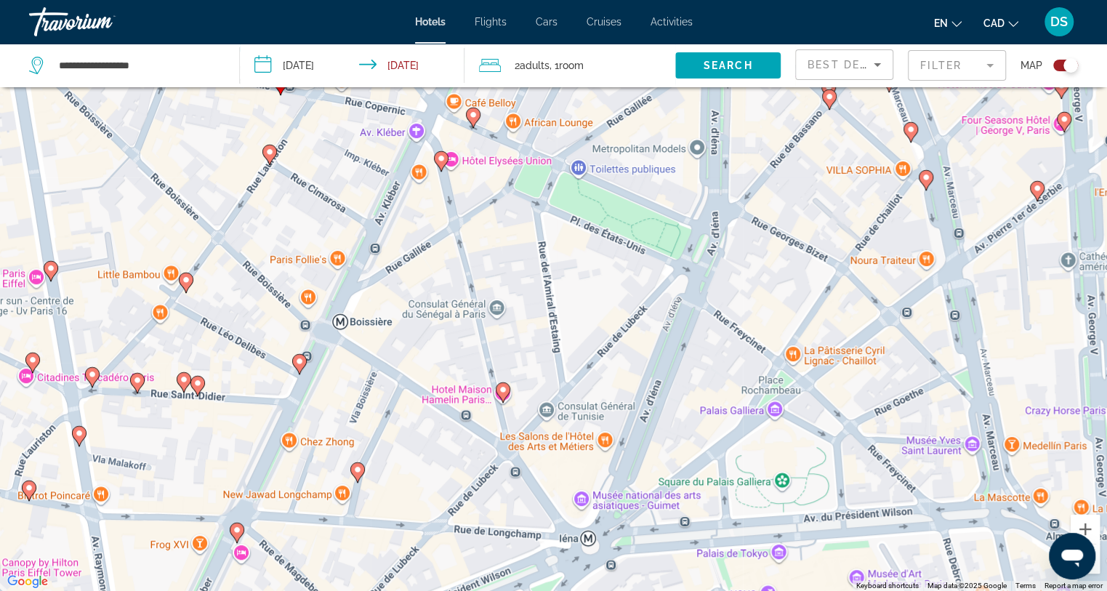
click at [272, 154] on image "Main content" at bounding box center [269, 152] width 9 height 9
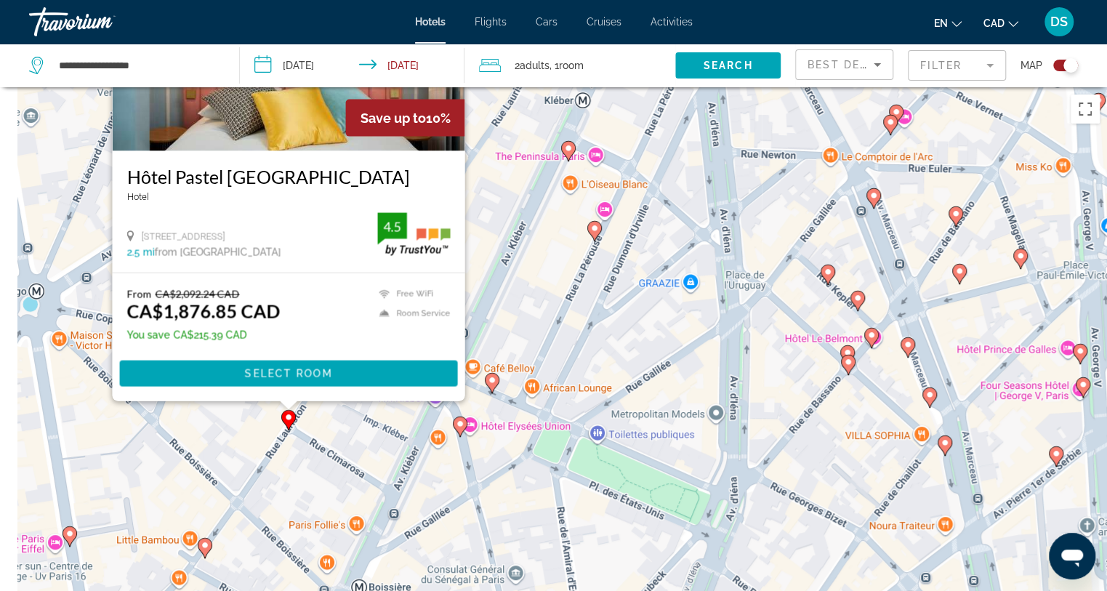
drag, startPoint x: 510, startPoint y: 334, endPoint x: 498, endPoint y: -22, distance: 356.5
click at [498, 0] on html "**********" at bounding box center [553, 353] width 1107 height 706
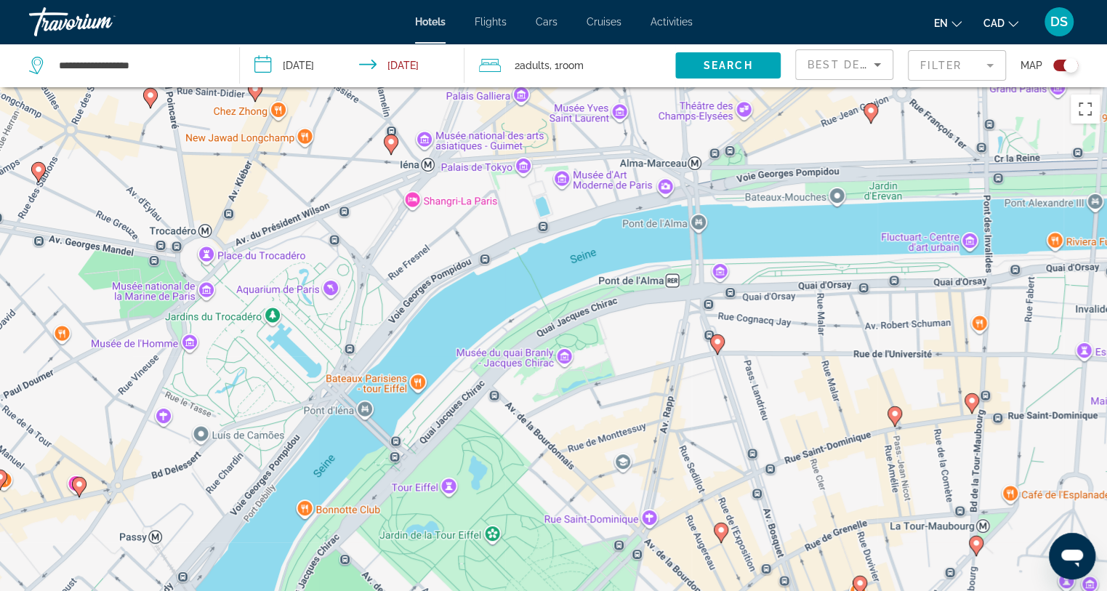
click at [391, 146] on icon "Main content" at bounding box center [390, 144] width 13 height 19
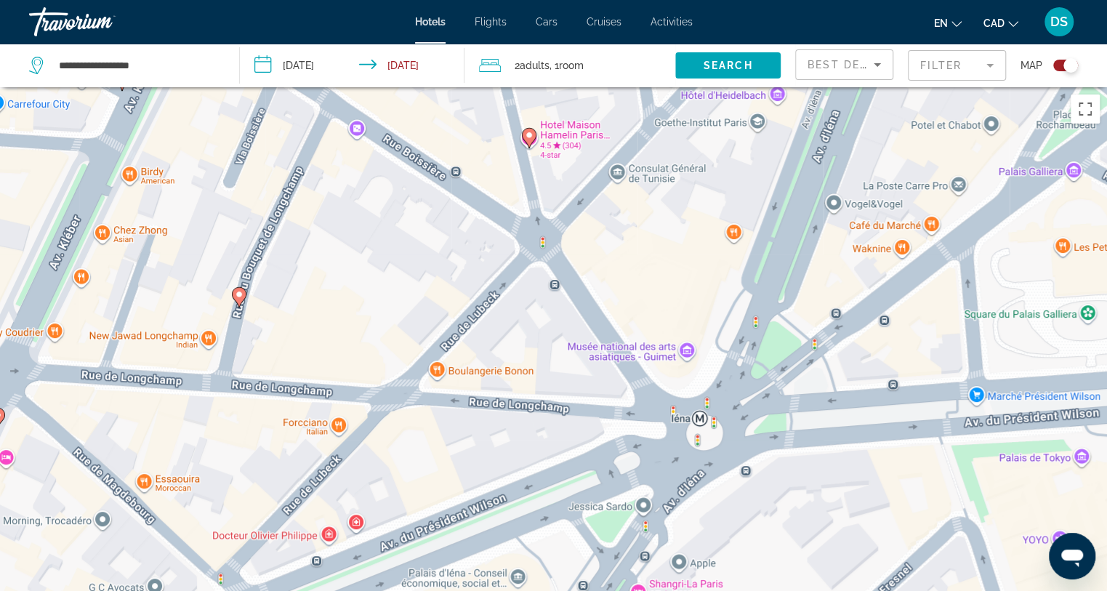
click at [240, 293] on image "Main content" at bounding box center [239, 294] width 9 height 9
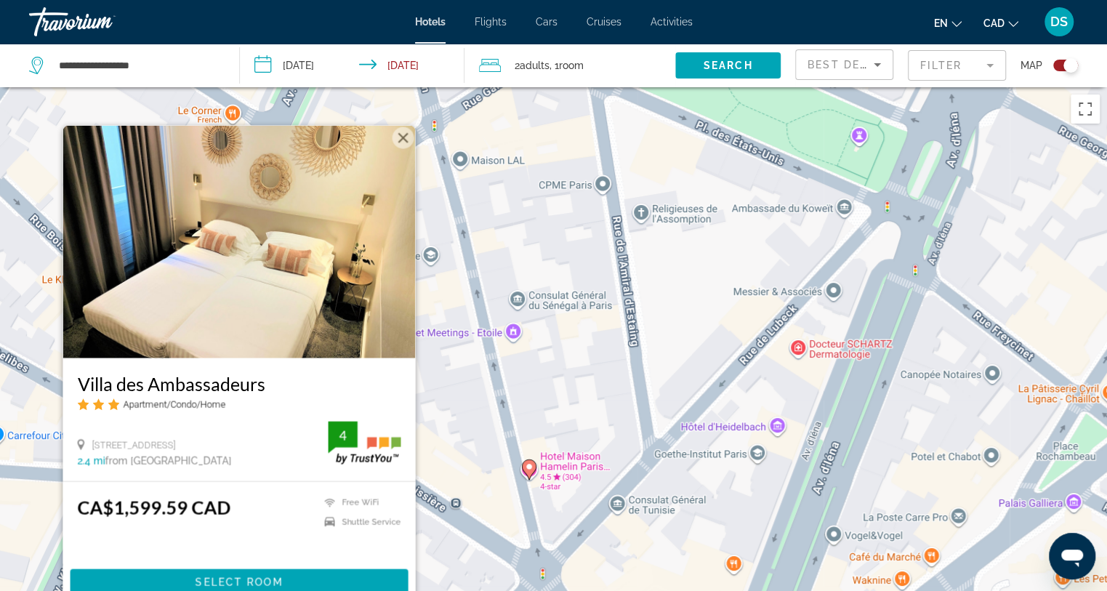
click at [481, 369] on div "To activate drag with keyboard, press Alt + Enter. Once in keyboard drag state,…" at bounding box center [553, 382] width 1107 height 591
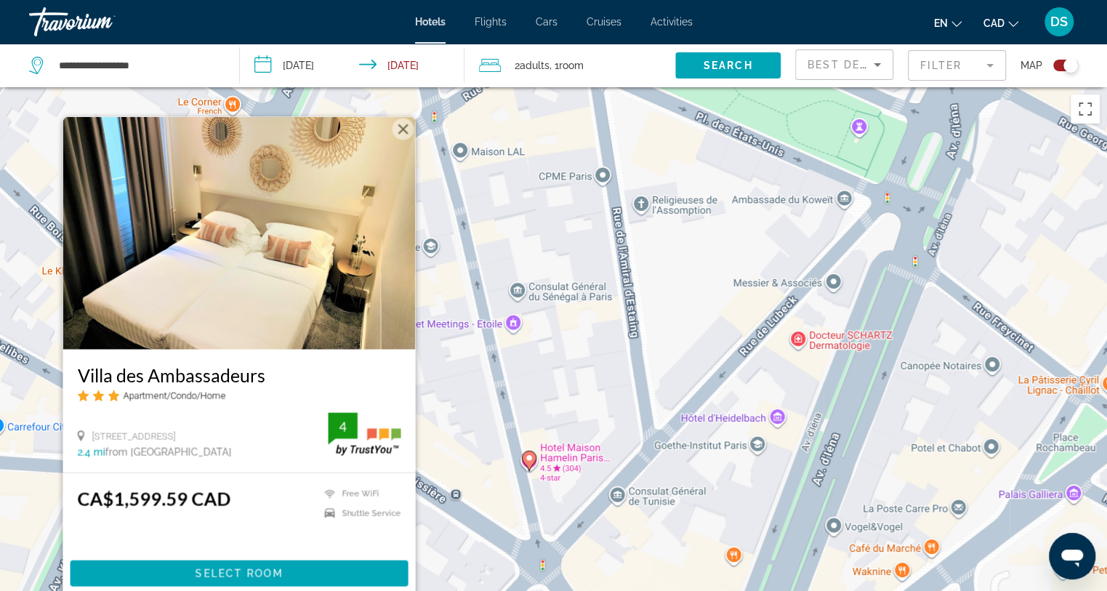
click at [529, 457] on image "Main content" at bounding box center [529, 458] width 9 height 9
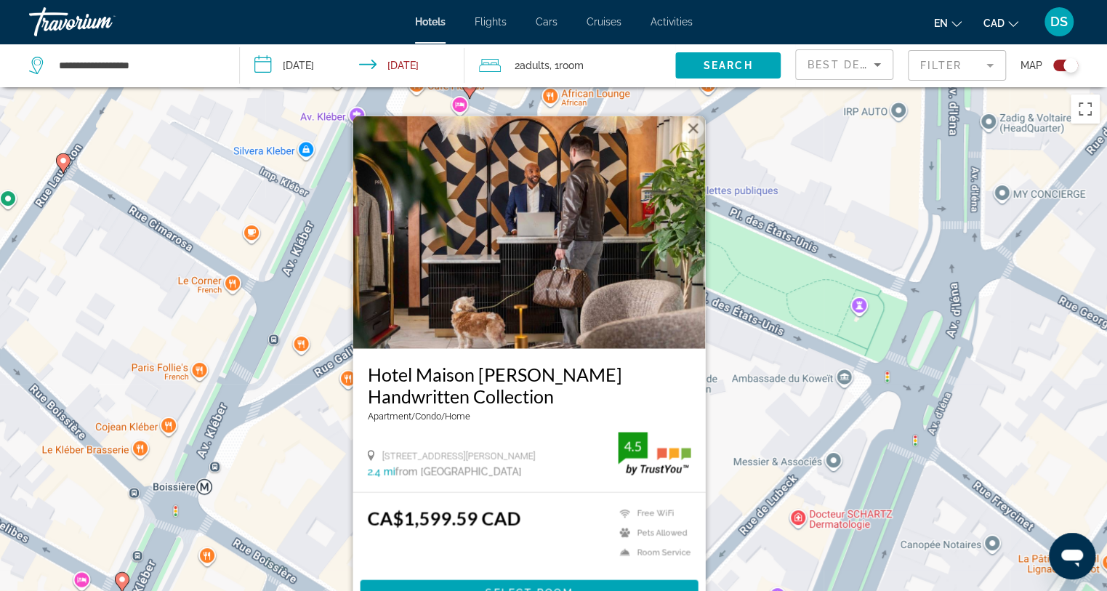
click at [340, 465] on div "To activate drag with keyboard, press Alt + Enter. Once in keyboard drag state,…" at bounding box center [553, 382] width 1107 height 591
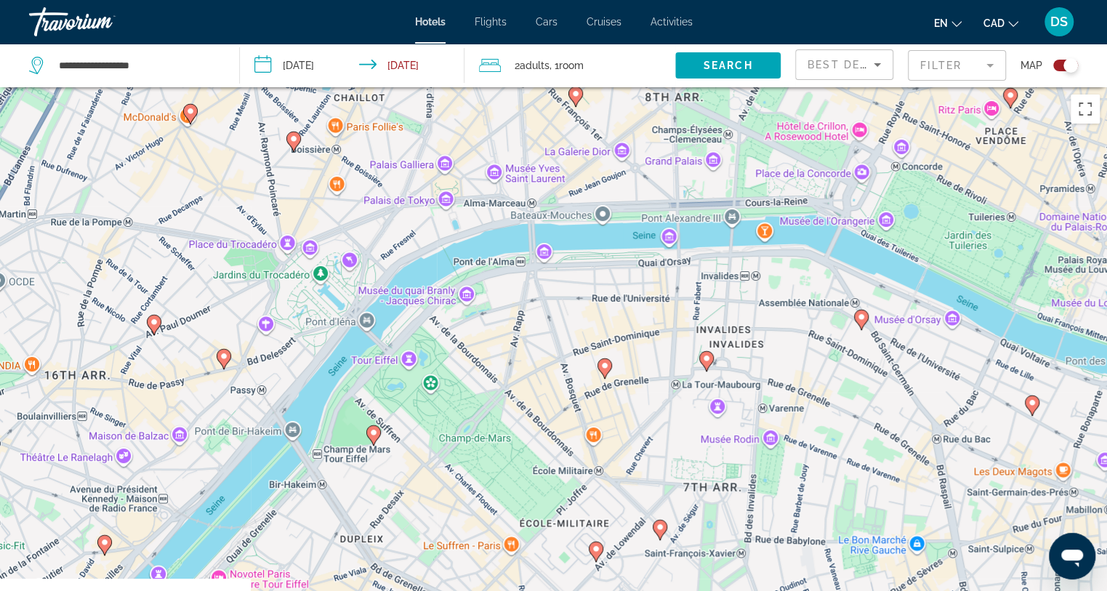
drag, startPoint x: 294, startPoint y: 446, endPoint x: 329, endPoint y: 154, distance: 293.7
click at [333, 147] on div "To activate drag with keyboard, press Alt + Enter. Once in keyboard drag state,…" at bounding box center [553, 382] width 1107 height 591
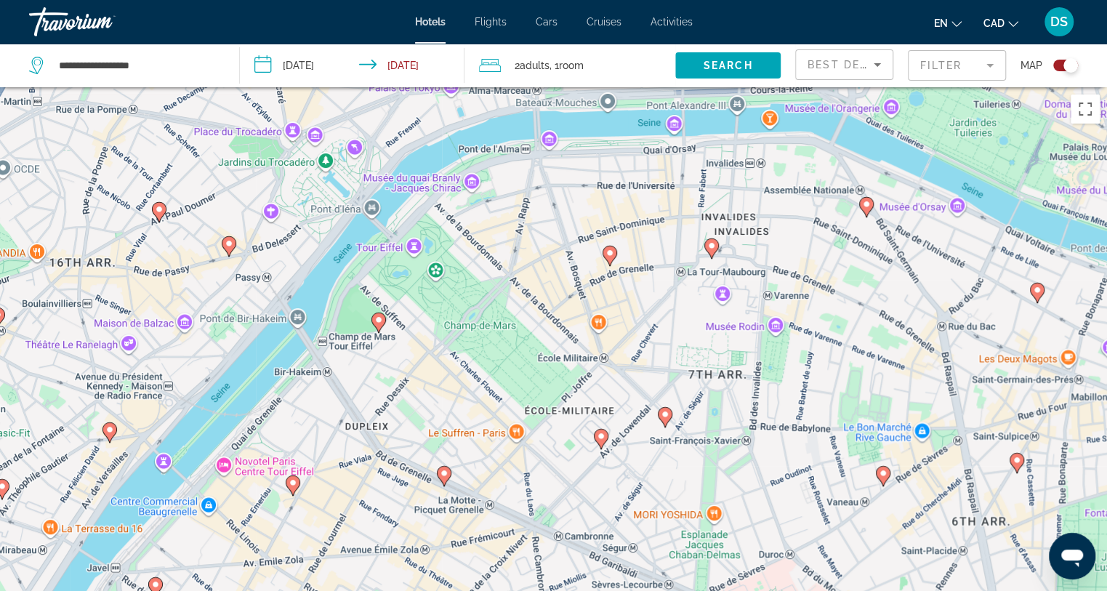
click at [379, 318] on image "Main content" at bounding box center [378, 320] width 9 height 9
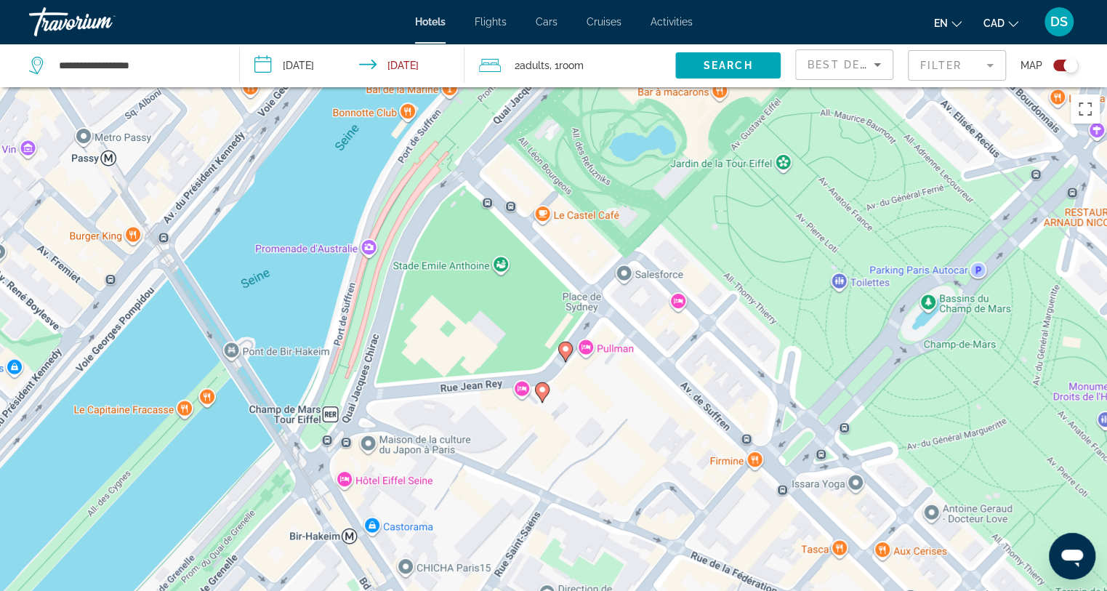
click at [564, 350] on image "Main content" at bounding box center [565, 349] width 9 height 9
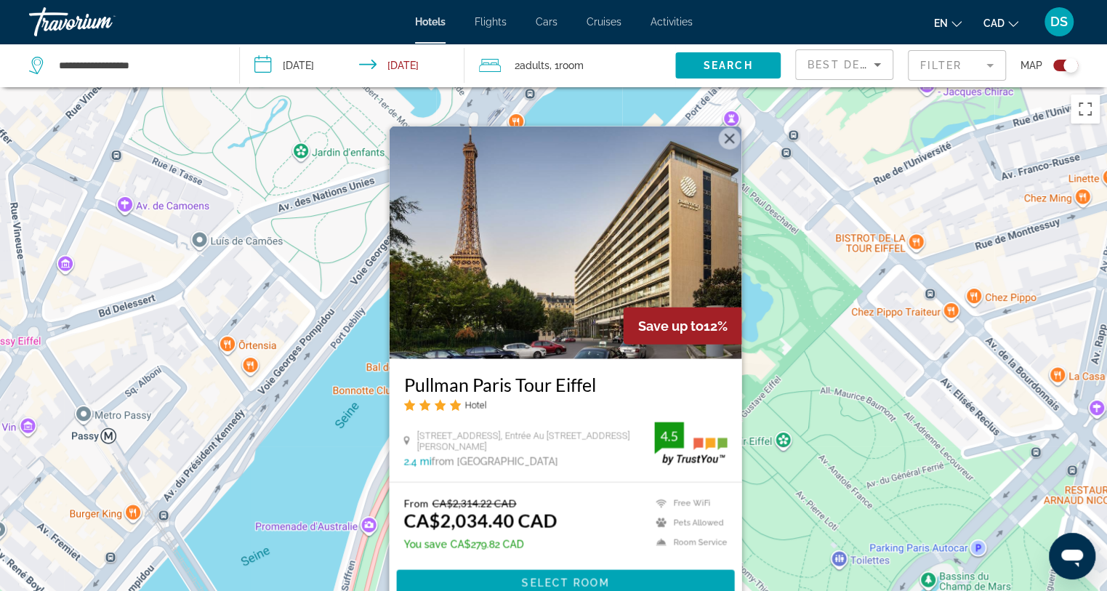
click at [692, 302] on img "Main content" at bounding box center [565, 242] width 353 height 233
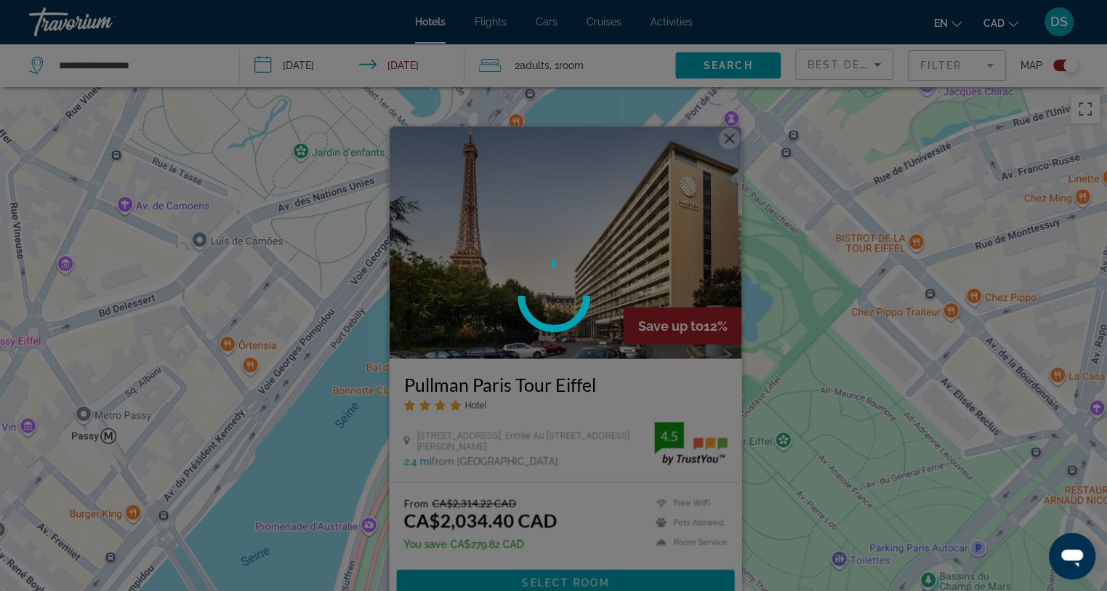
click at [822, 293] on div at bounding box center [553, 295] width 1107 height 591
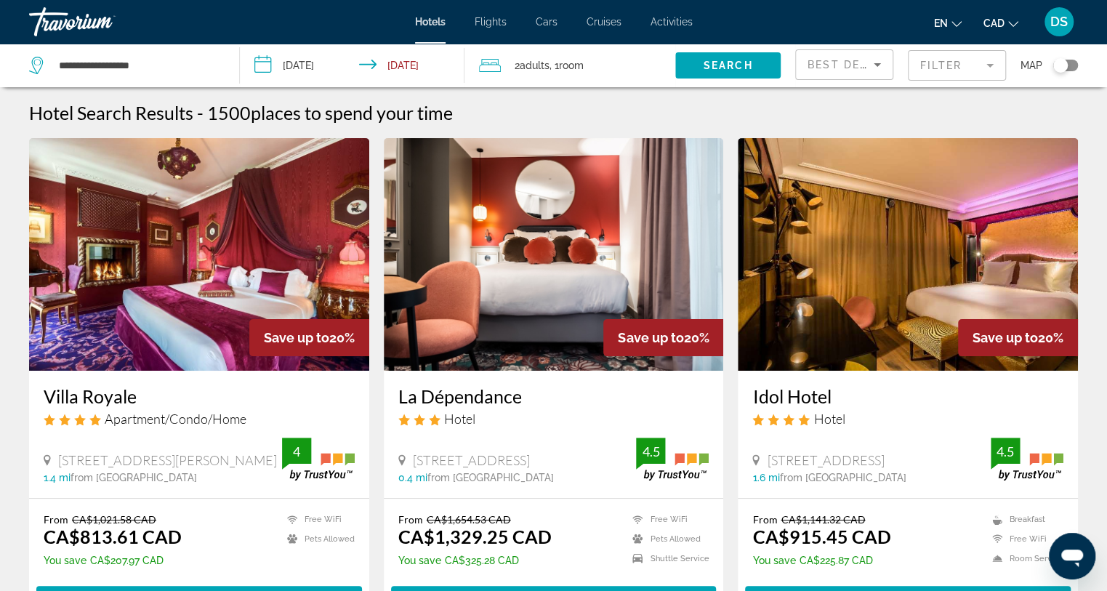
click at [979, 78] on mat-form-field "Filter" at bounding box center [957, 65] width 98 height 31
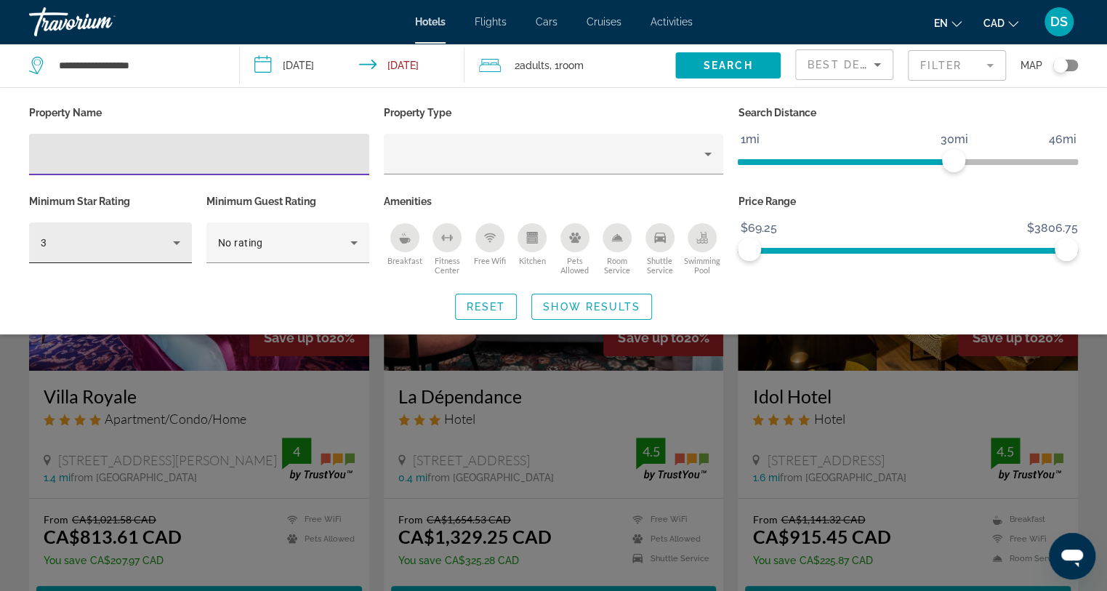
click at [162, 244] on div "3" at bounding box center [107, 242] width 132 height 17
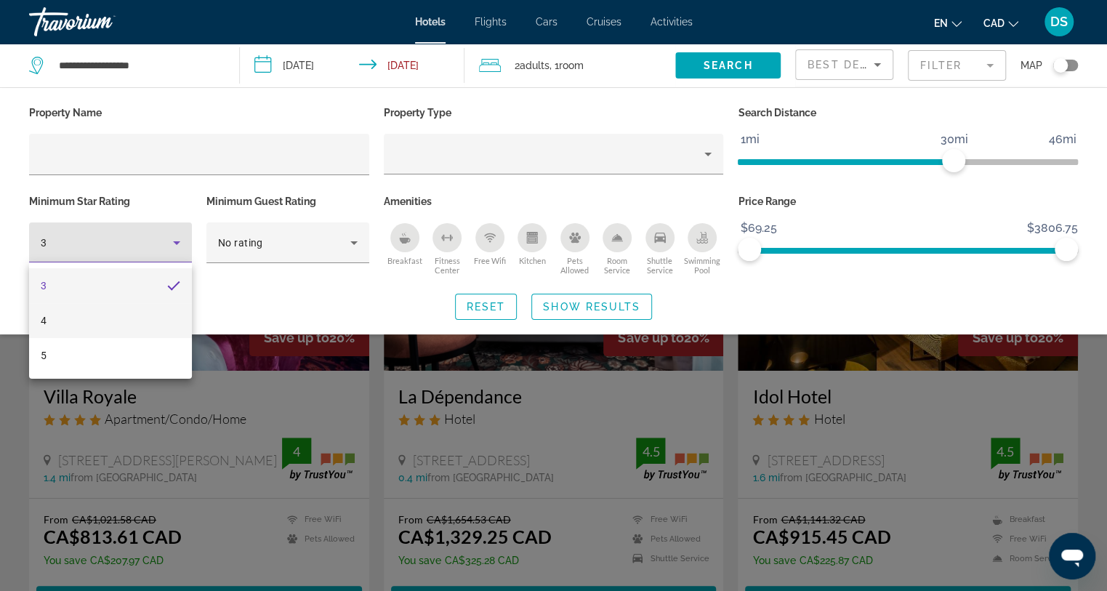
click at [116, 319] on mat-option "4" at bounding box center [110, 320] width 163 height 35
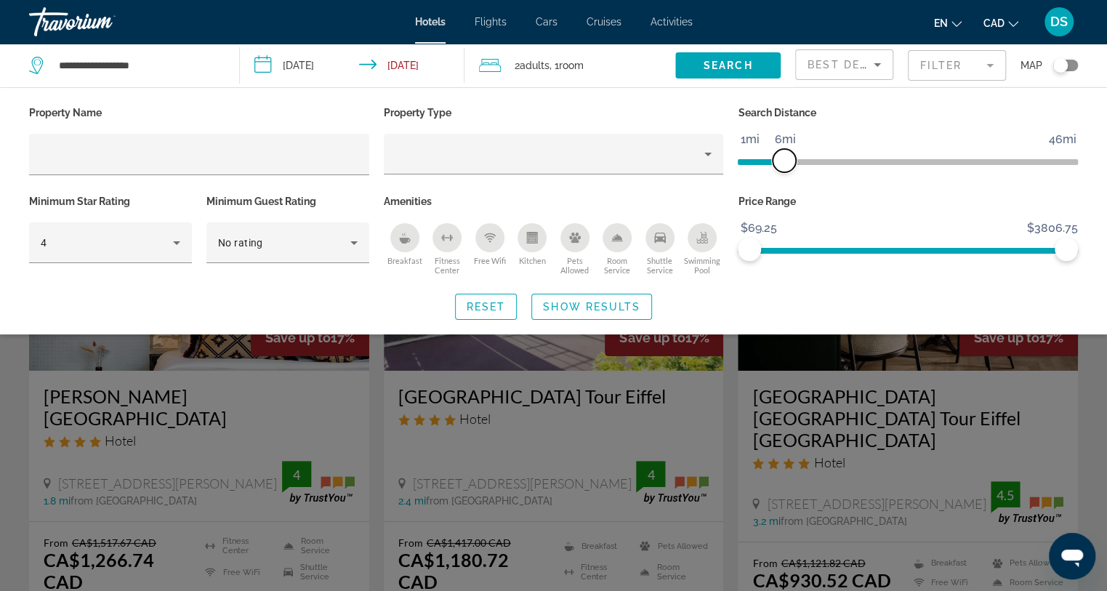
drag, startPoint x: 939, startPoint y: 157, endPoint x: 787, endPoint y: 157, distance: 152.0
click at [787, 157] on span "ngx-slider" at bounding box center [784, 160] width 23 height 23
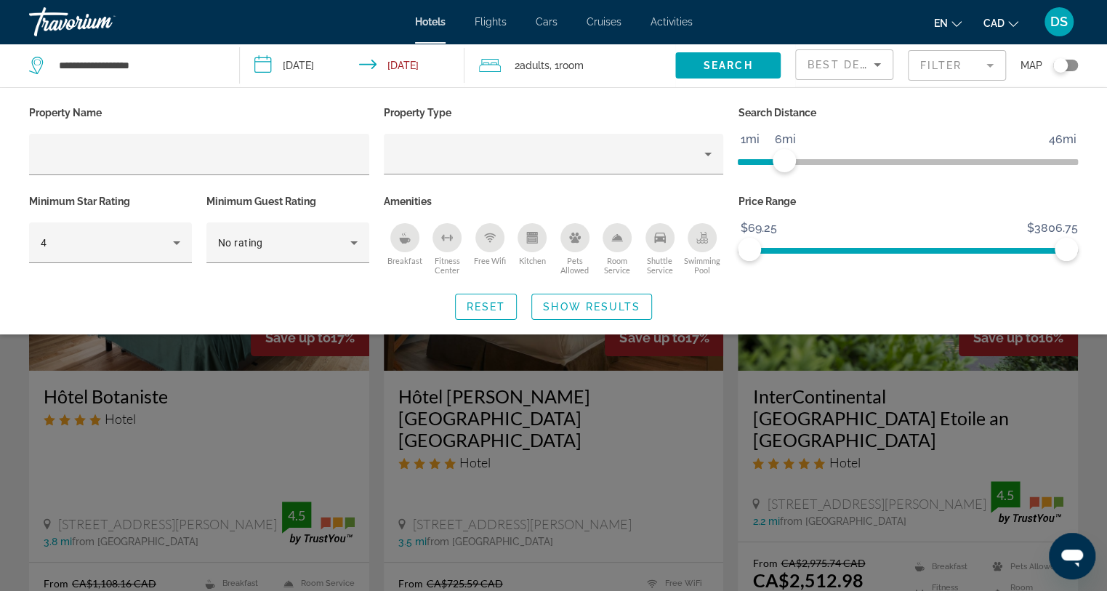
click at [676, 438] on div "Search widget" at bounding box center [553, 404] width 1107 height 373
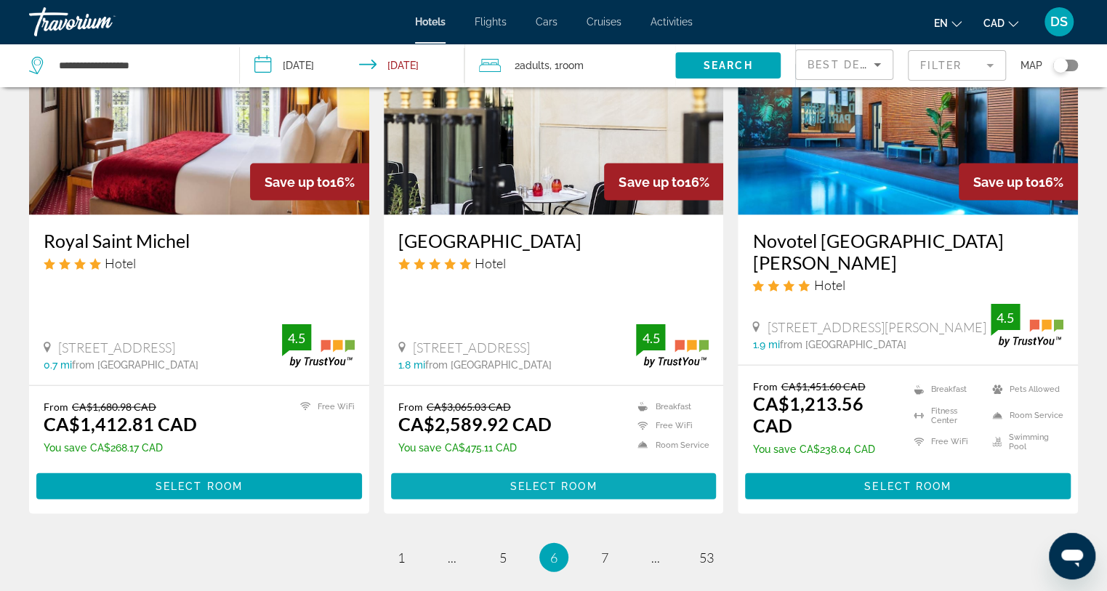
scroll to position [1883, 0]
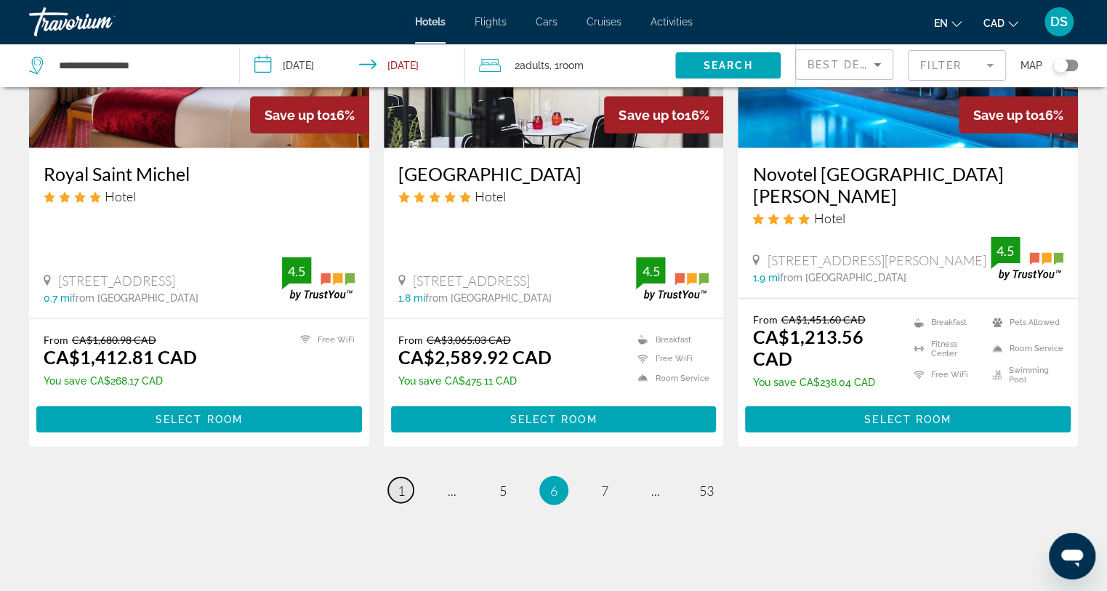
click at [398, 483] on span "1" at bounding box center [401, 491] width 7 height 16
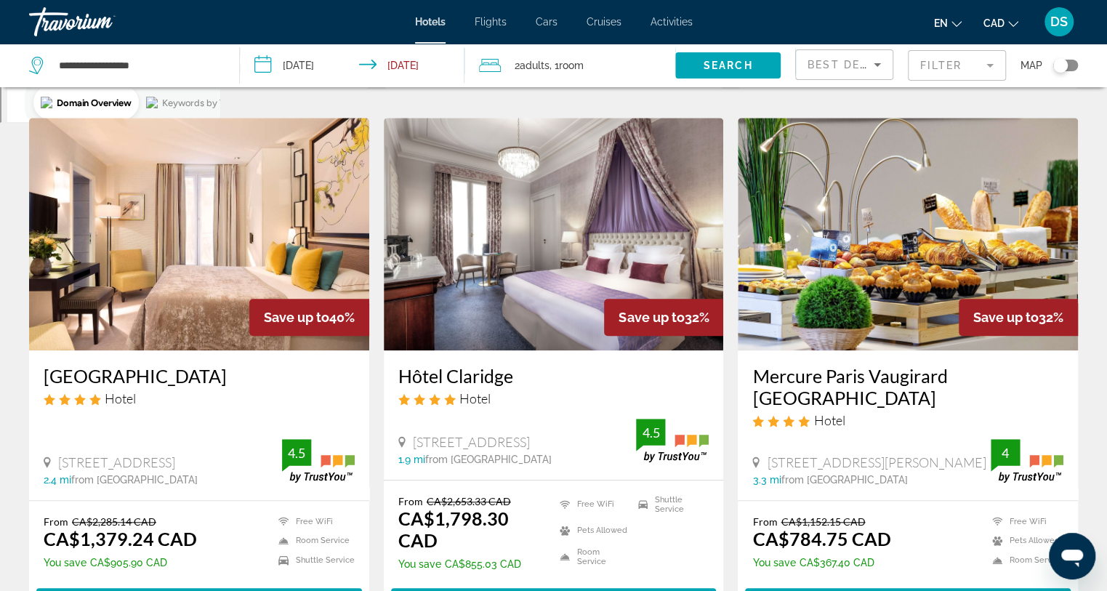
scroll to position [582, 0]
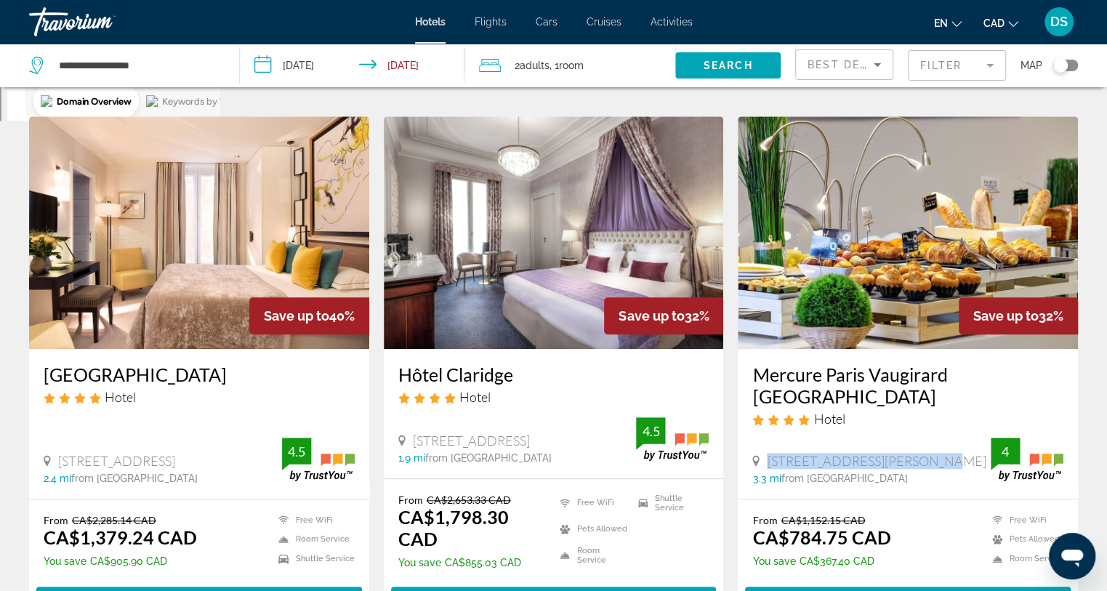
drag, startPoint x: 766, startPoint y: 458, endPoint x: 920, endPoint y: 461, distance: 153.5
click at [929, 457] on div "[STREET_ADDRESS][PERSON_NAME]" at bounding box center [872, 461] width 239 height 16
copy span "[STREET_ADDRESS][PERSON_NAME]"
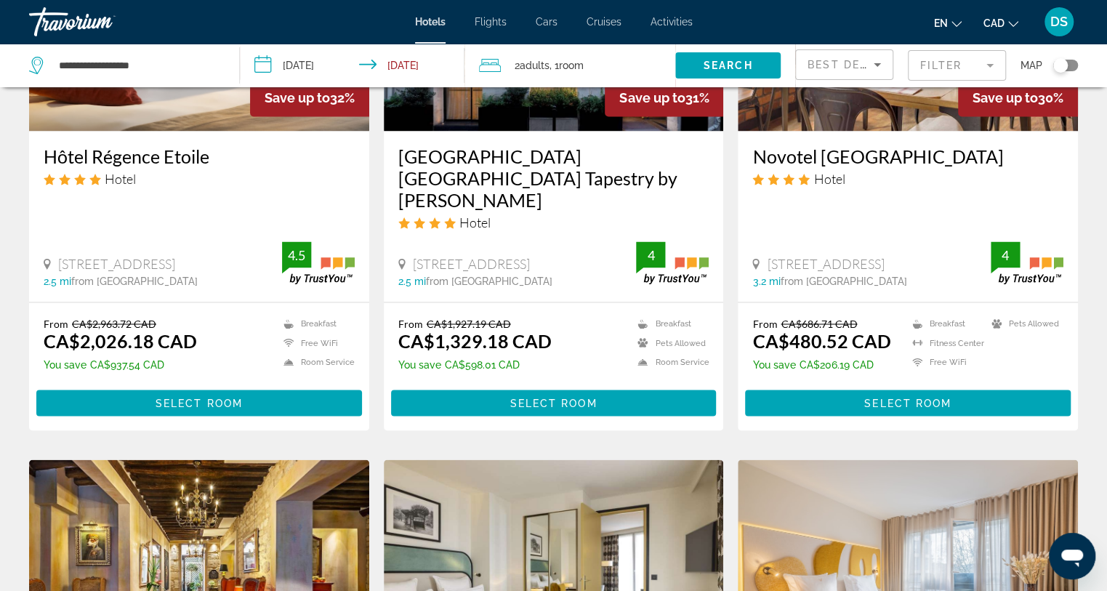
scroll to position [1357, 0]
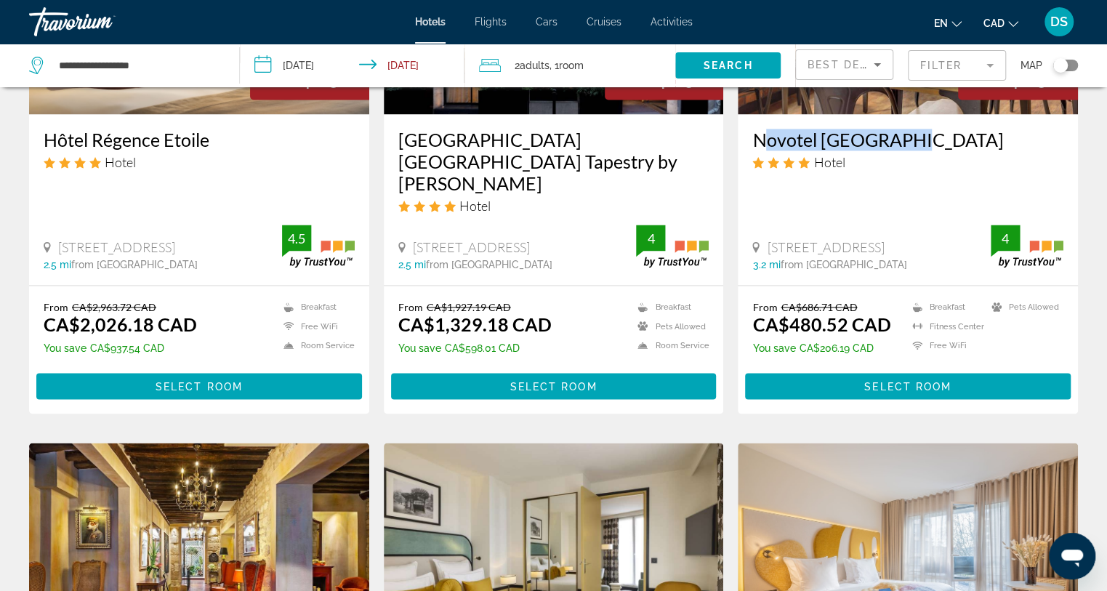
drag, startPoint x: 745, startPoint y: 122, endPoint x: 900, endPoint y: 137, distance: 156.3
click at [900, 137] on div "Novotel [GEOGRAPHIC_DATA] Hotel [STREET_ADDRESS] 3.2 mi from [GEOGRAPHIC_DATA] …" at bounding box center [908, 199] width 340 height 171
copy h3 "Novotel [GEOGRAPHIC_DATA]"
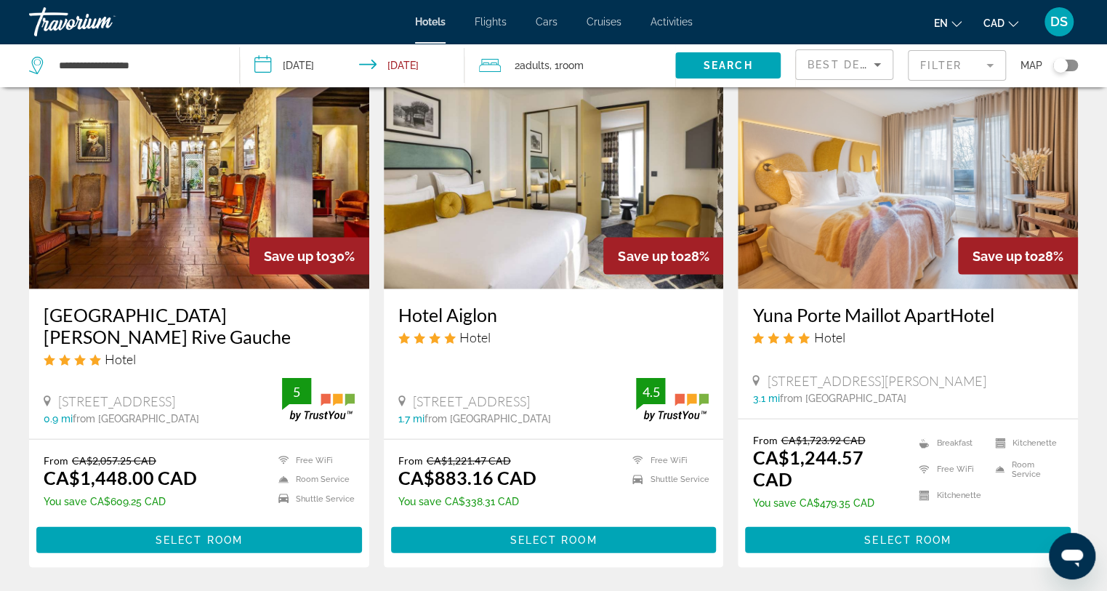
scroll to position [1745, 0]
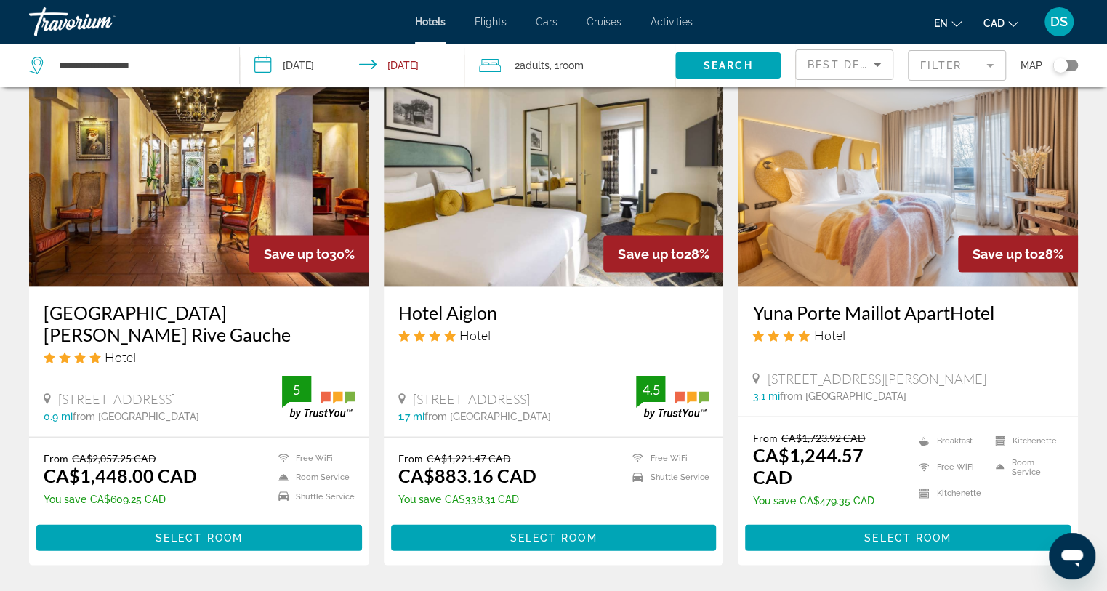
drag, startPoint x: 406, startPoint y: 356, endPoint x: 570, endPoint y: 366, distance: 164.6
click at [570, 391] on div "[STREET_ADDRESS]" at bounding box center [517, 399] width 239 height 16
copy span "[STREET_ADDRESS]"
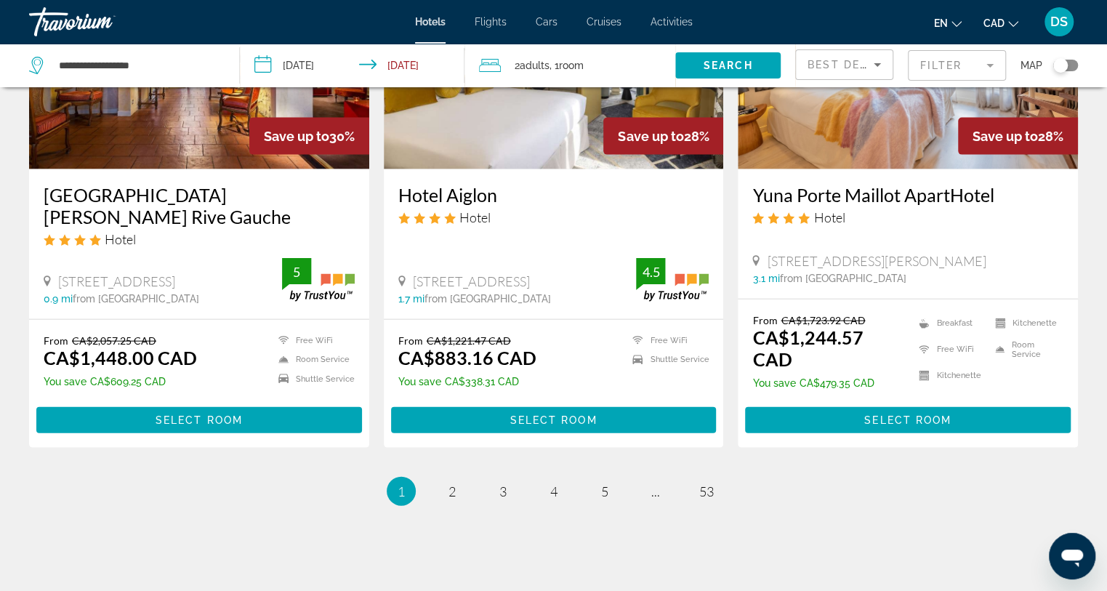
scroll to position [1869, 0]
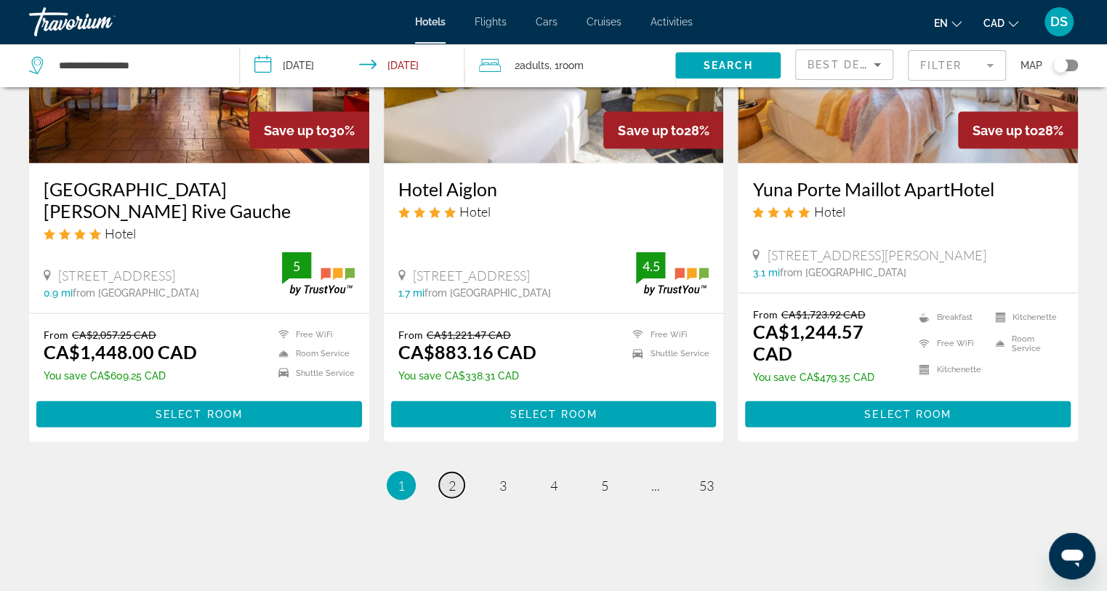
click at [442, 473] on link "page 2" at bounding box center [451, 485] width 25 height 25
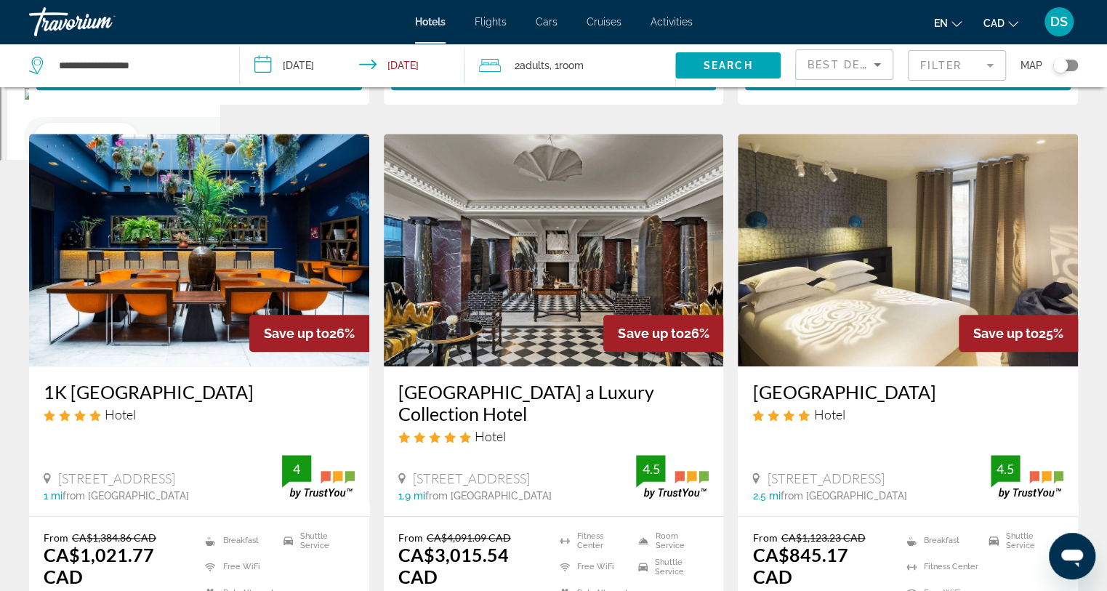
scroll to position [630, 0]
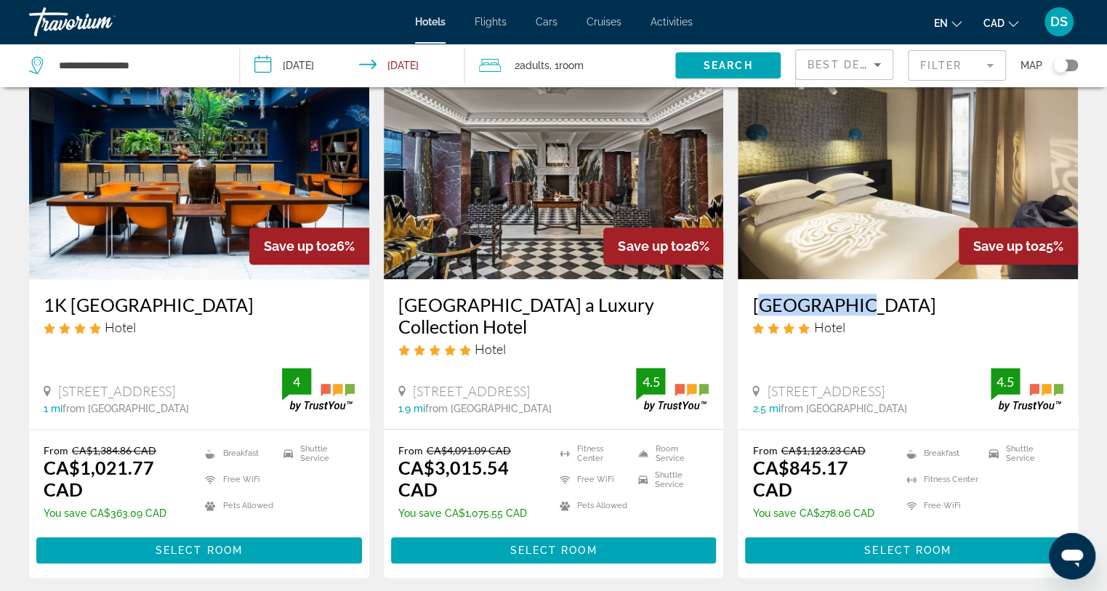
drag, startPoint x: 750, startPoint y: 305, endPoint x: 886, endPoint y: 315, distance: 136.3
click at [886, 315] on div "[GEOGRAPHIC_DATA] Hotel [STREET_ADDRESS] 2.5 mi from [GEOGRAPHIC_DATA] from hot…" at bounding box center [908, 353] width 340 height 149
copy h3 "[GEOGRAPHIC_DATA]"
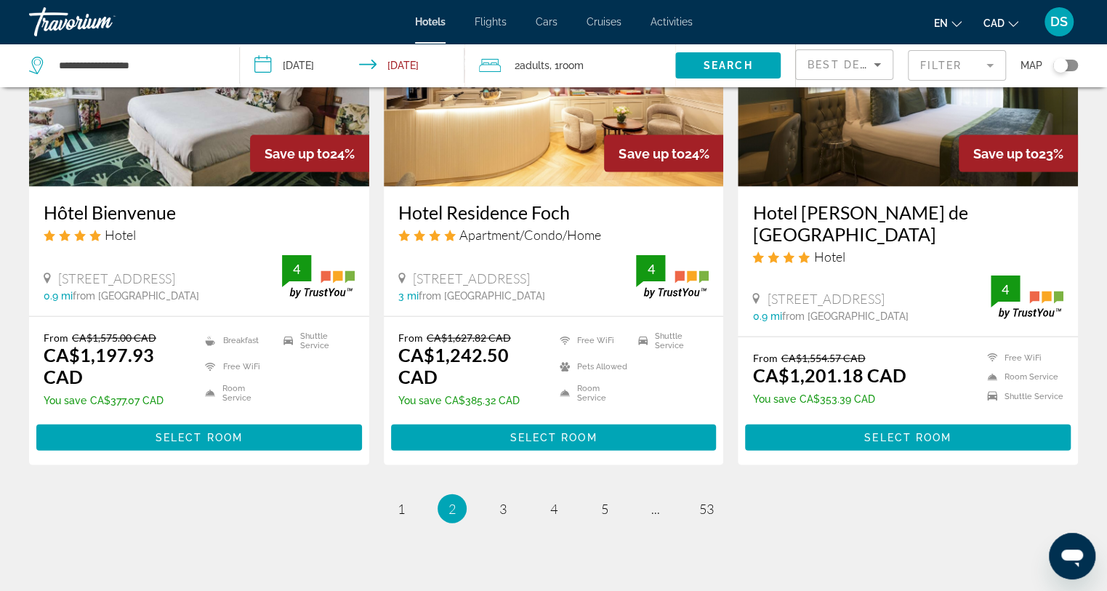
scroll to position [1842, 0]
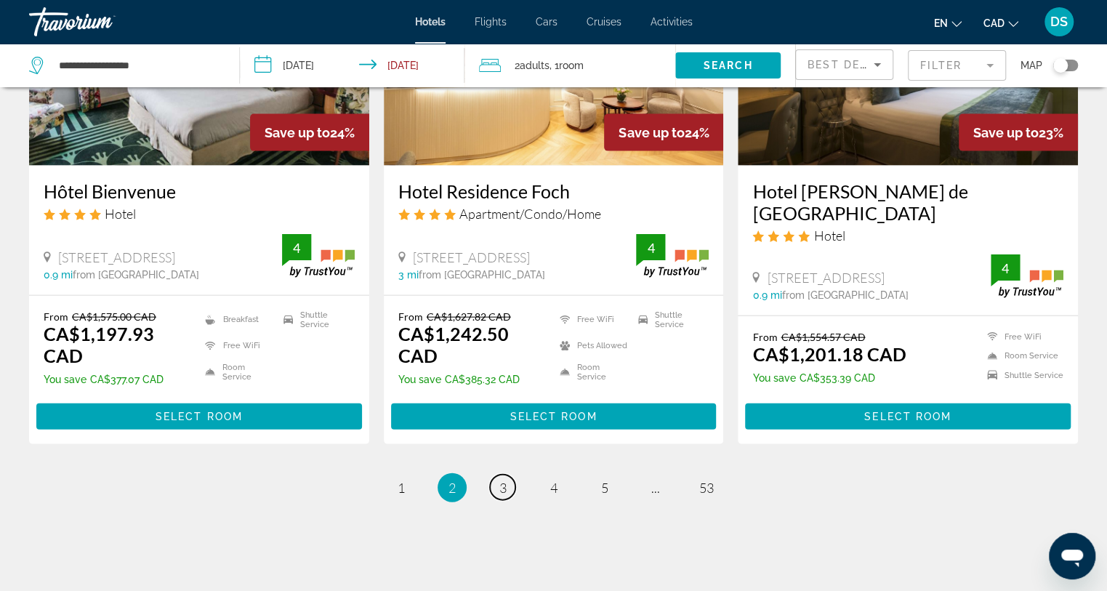
click at [502, 481] on span "3" at bounding box center [503, 488] width 7 height 16
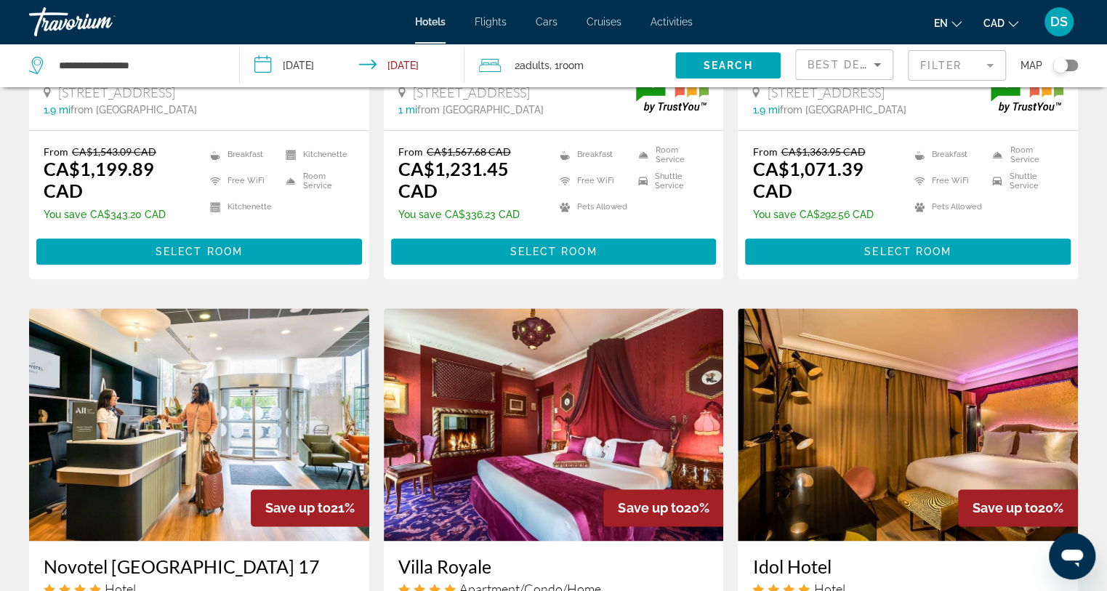
scroll to position [1115, 0]
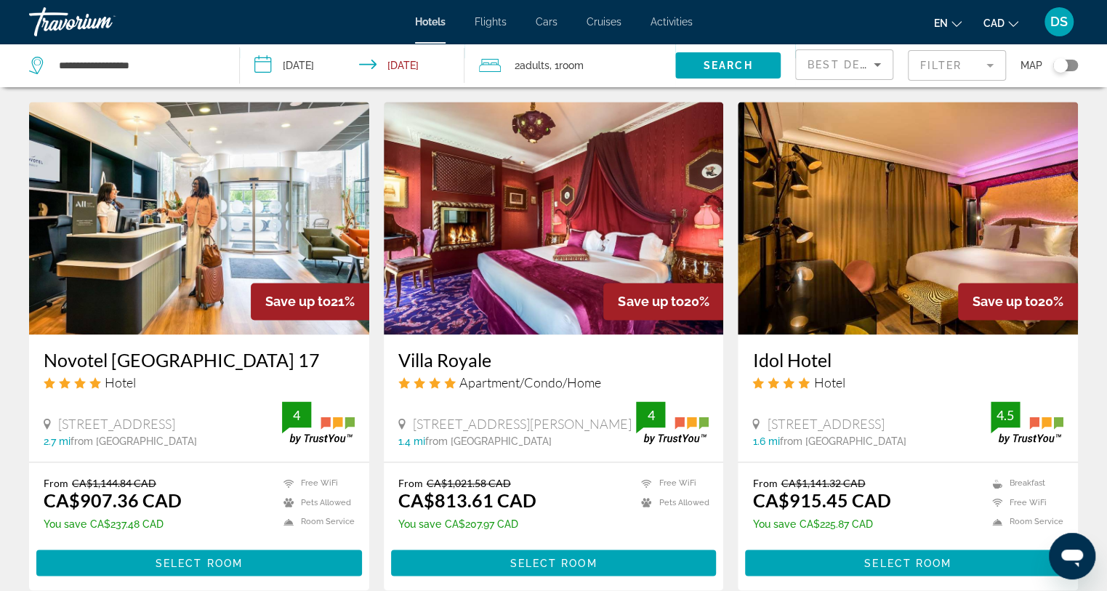
drag, startPoint x: 766, startPoint y: 401, endPoint x: 925, endPoint y: 407, distance: 158.6
click at [925, 416] on div "[STREET_ADDRESS]" at bounding box center [872, 424] width 239 height 16
copy span "[STREET_ADDRESS]"
drag, startPoint x: 59, startPoint y: 388, endPoint x: 135, endPoint y: 404, distance: 77.9
click at [135, 416] on div "[STREET_ADDRESS]" at bounding box center [163, 424] width 239 height 16
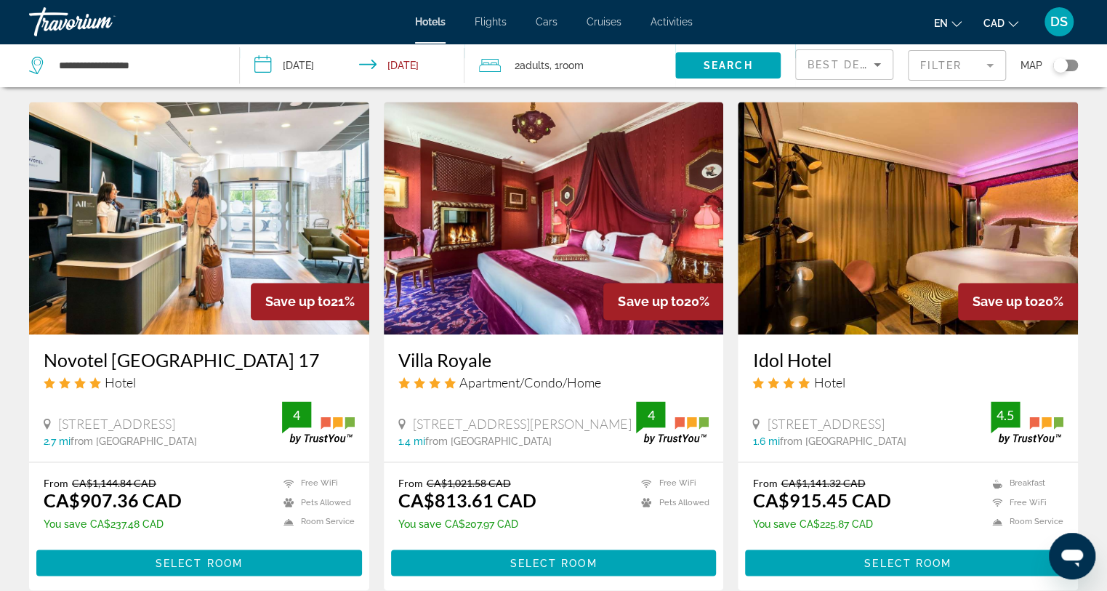
copy span "[STREET_ADDRESS]"
click at [938, 67] on mat-form-field "Filter" at bounding box center [957, 65] width 98 height 31
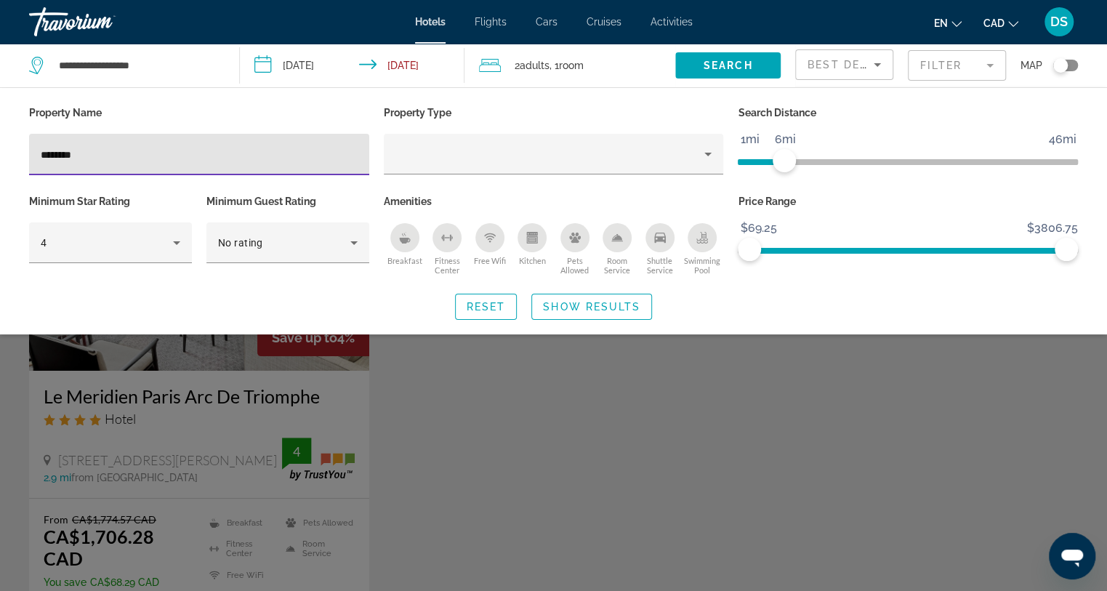
type input "********"
click at [515, 516] on div "Search widget" at bounding box center [553, 404] width 1107 height 373
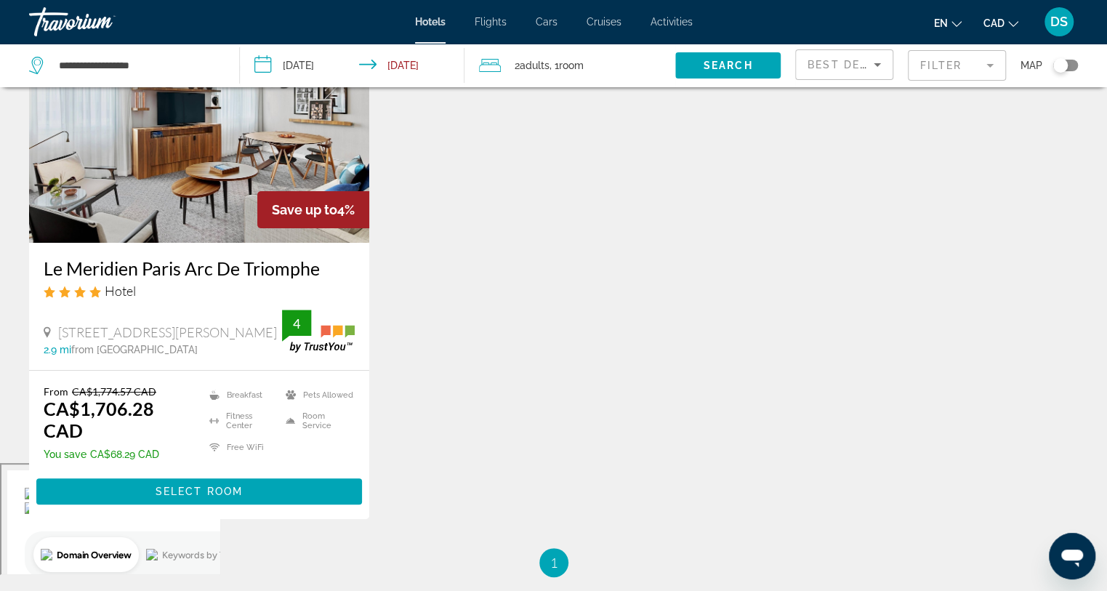
scroll to position [145, 0]
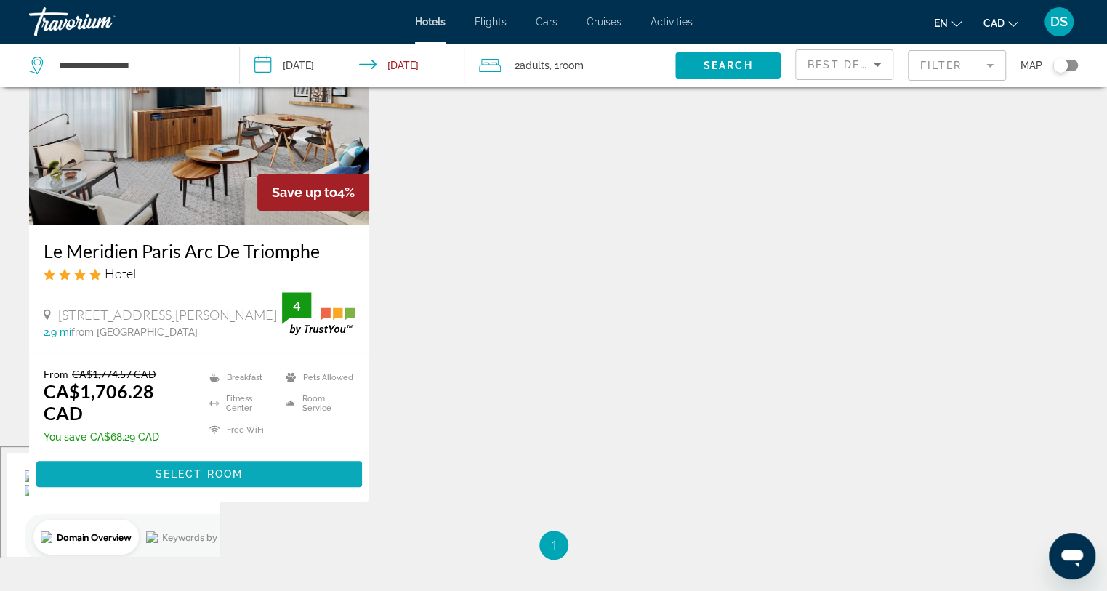
click at [261, 473] on span "Main content" at bounding box center [199, 474] width 326 height 35
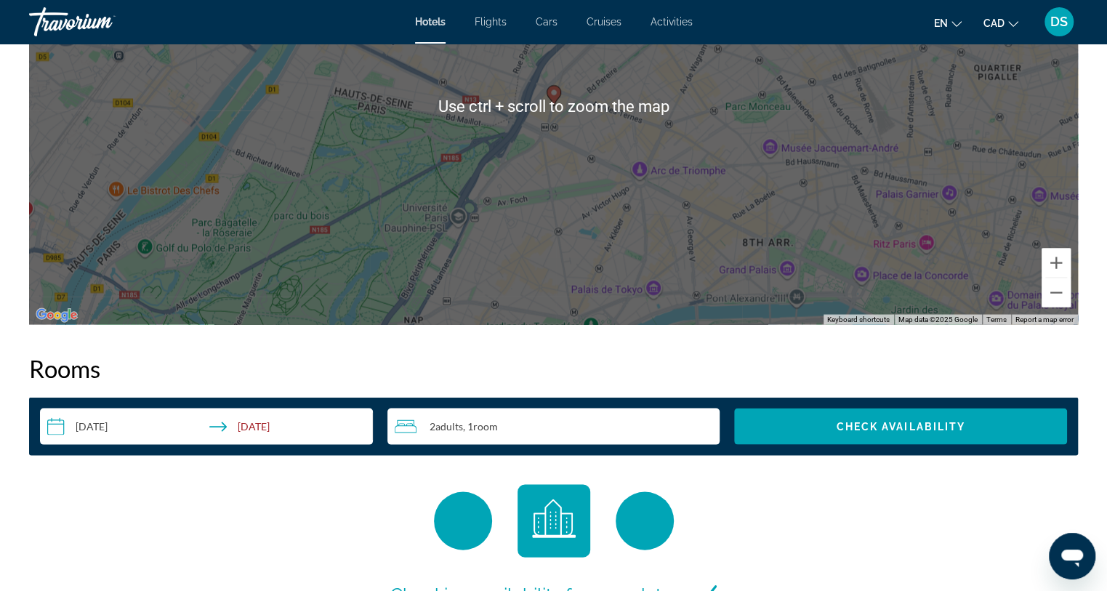
scroll to position [1696, 0]
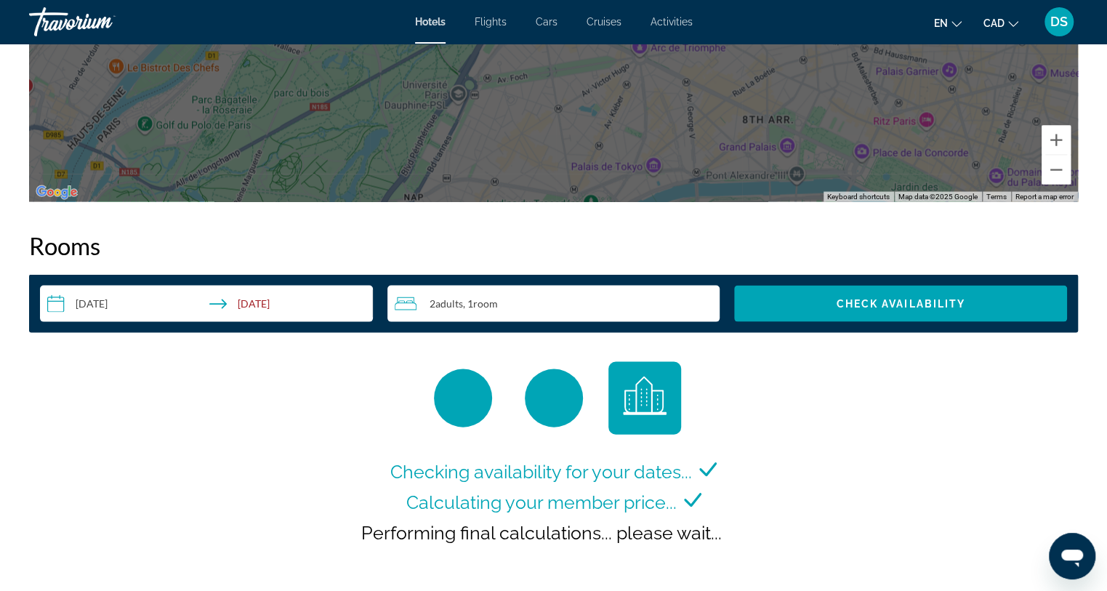
click at [127, 304] on input "**********" at bounding box center [209, 306] width 339 height 41
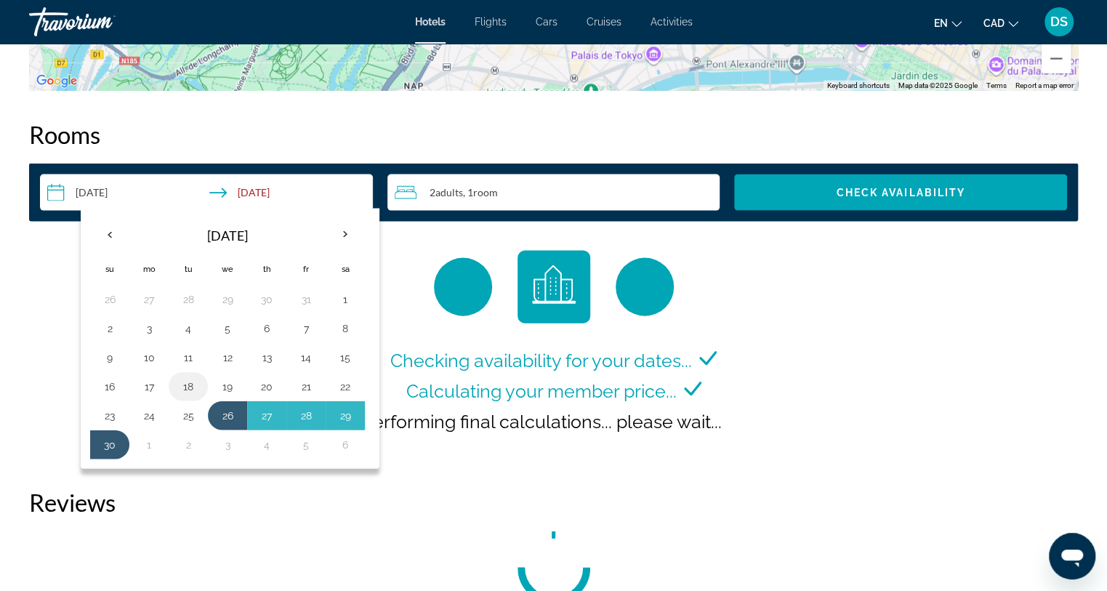
scroll to position [1842, 0]
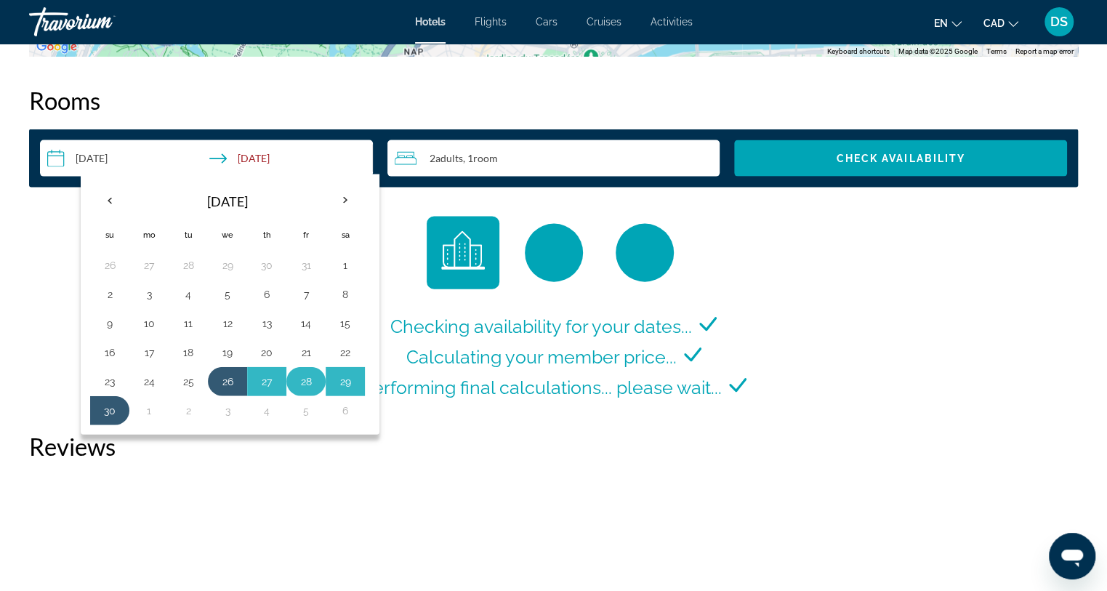
click at [300, 377] on button "28" at bounding box center [305, 382] width 23 height 20
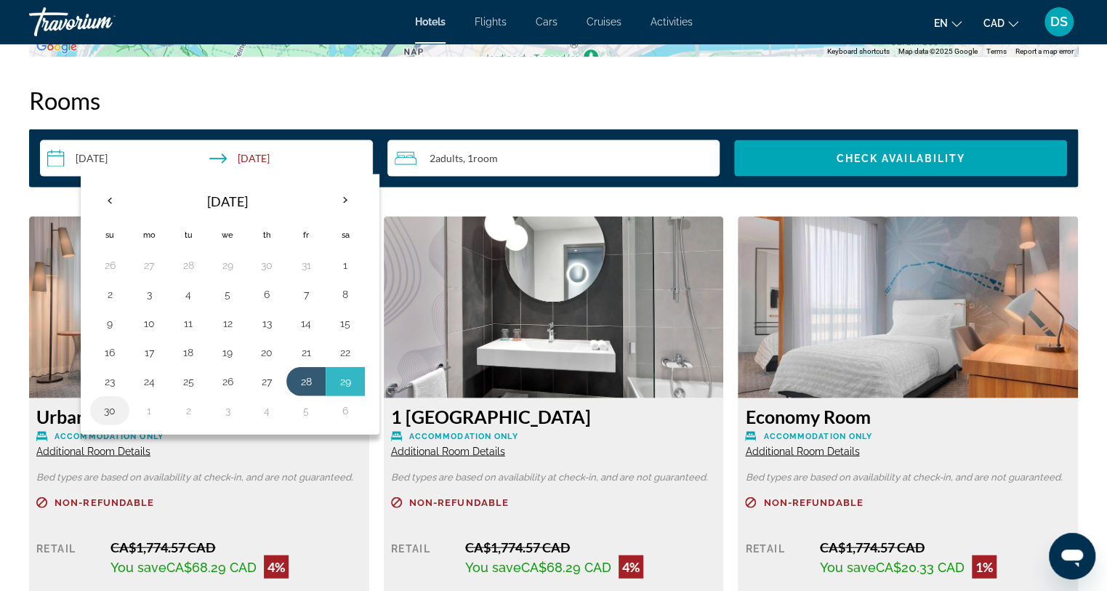
click at [108, 405] on button "30" at bounding box center [109, 411] width 23 height 20
type input "**********"
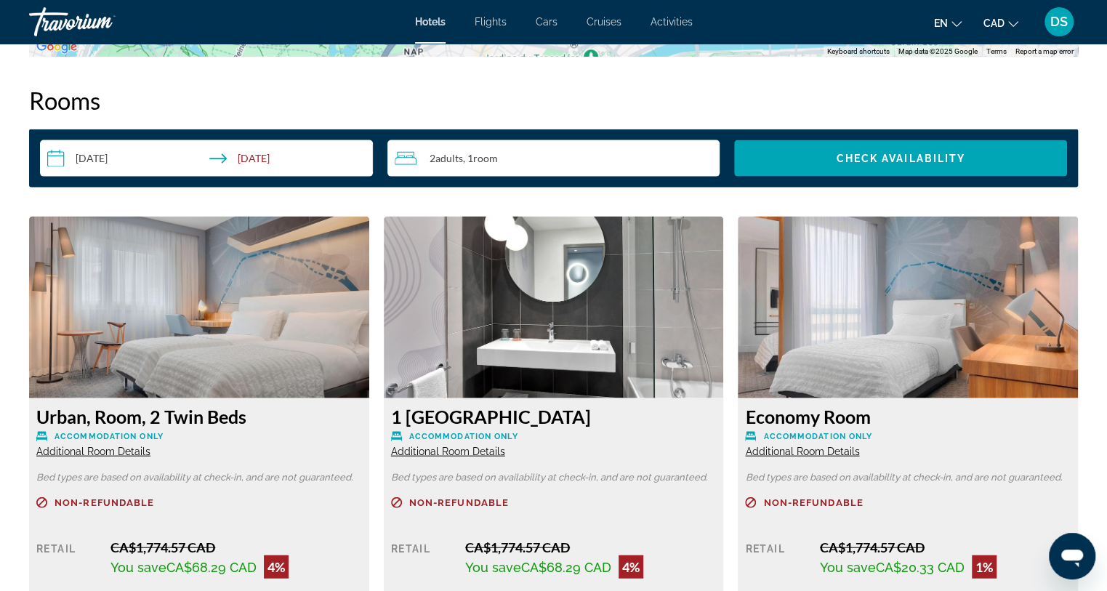
click at [854, 138] on div "**********" at bounding box center [553, 158] width 1049 height 58
click at [848, 153] on span "Check Availability" at bounding box center [900, 159] width 129 height 12
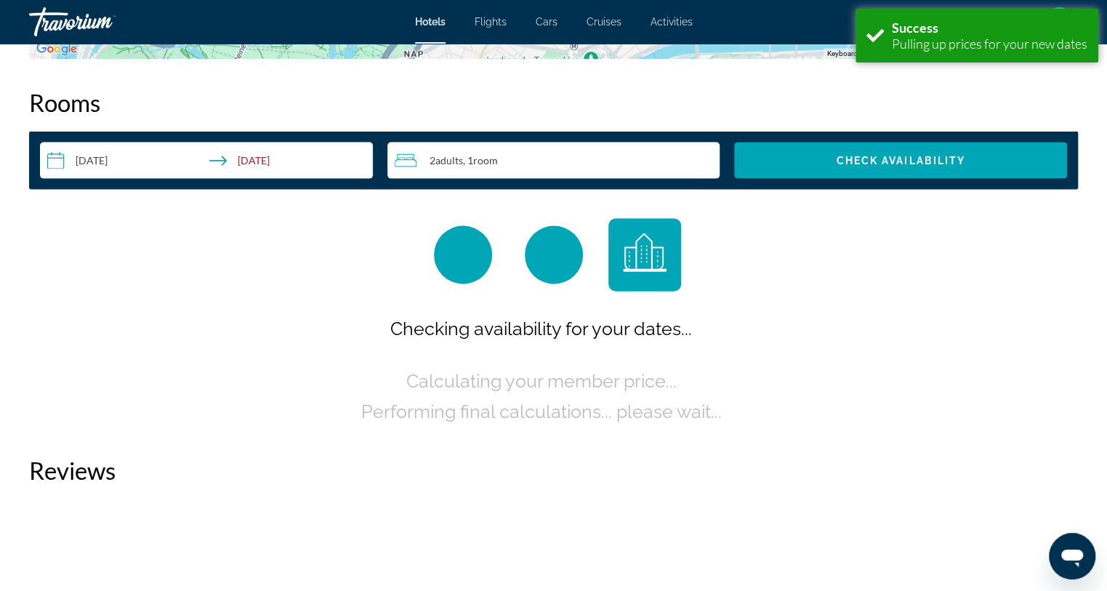
scroll to position [1840, 0]
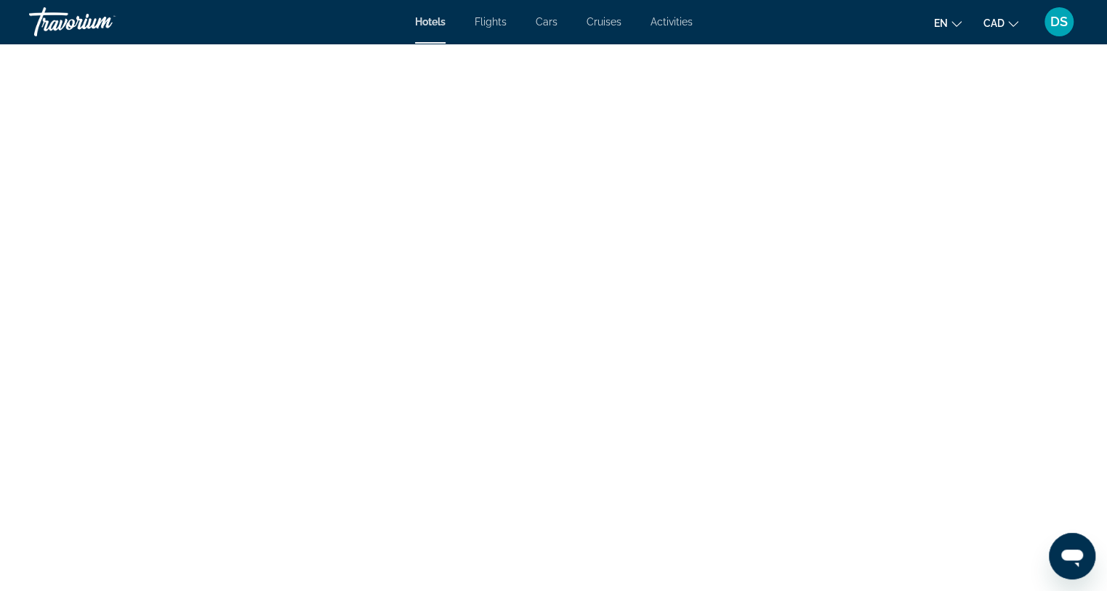
scroll to position [2478, 0]
